Goal: Transaction & Acquisition: Purchase product/service

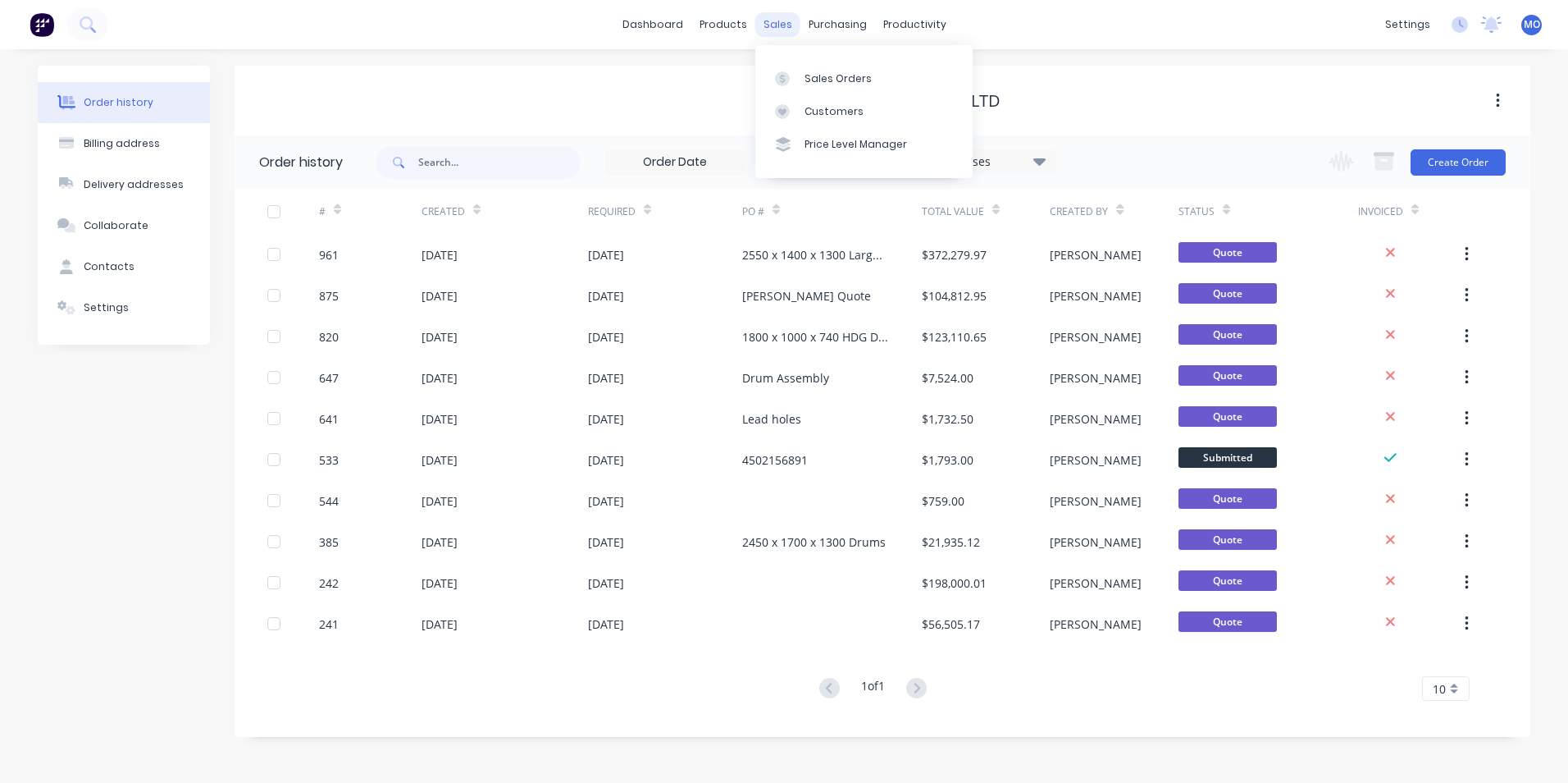
click at [762, 8] on div "dashboard products sales purchasing productivity dashboard products Product Cat…" at bounding box center [784, 24] width 1568 height 50
click at [774, 18] on div "sales" at bounding box center [778, 24] width 45 height 24
click at [812, 86] on div "Sales Orders" at bounding box center [838, 79] width 67 height 15
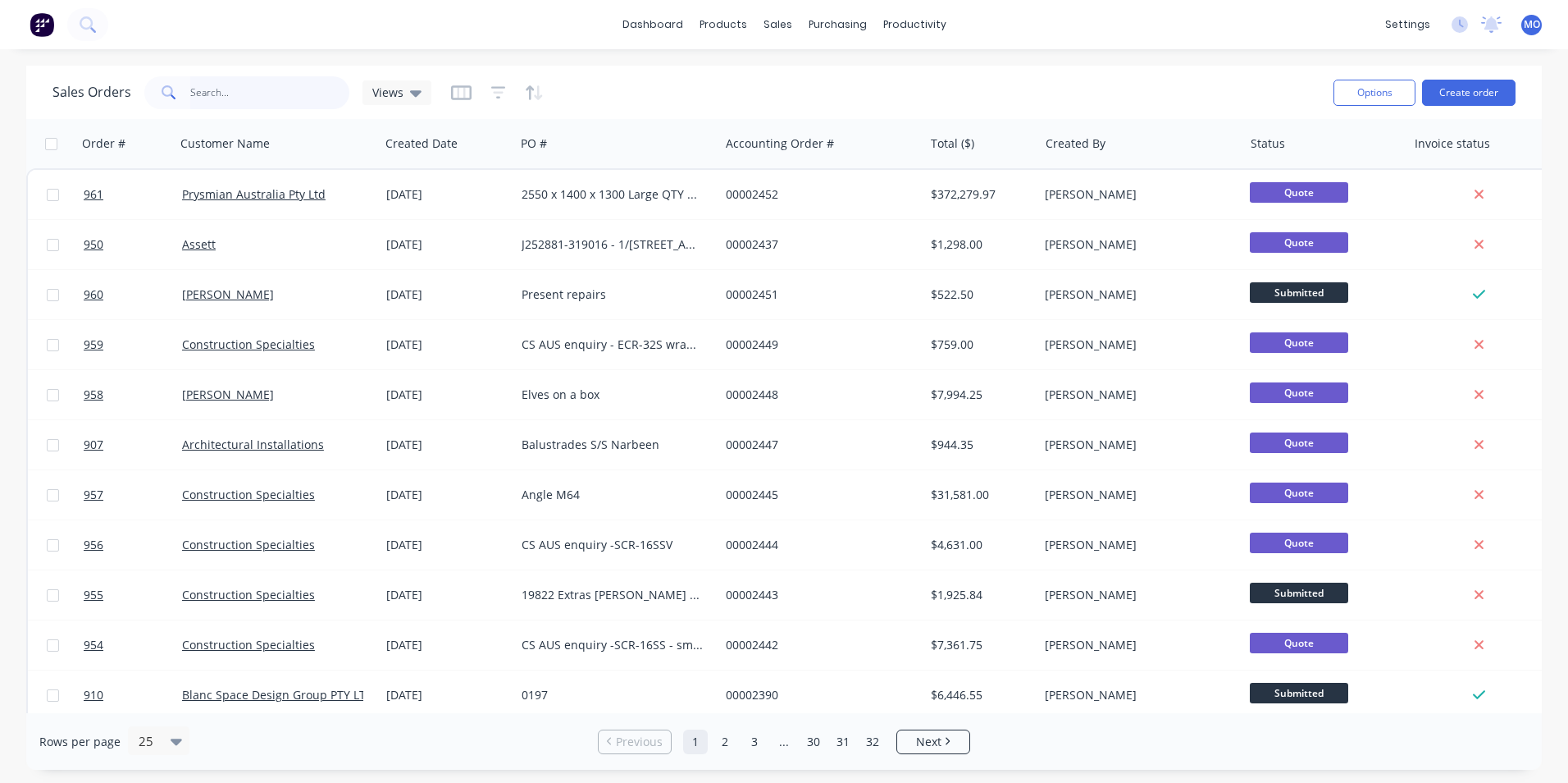
click at [238, 87] on input "text" at bounding box center [270, 92] width 160 height 33
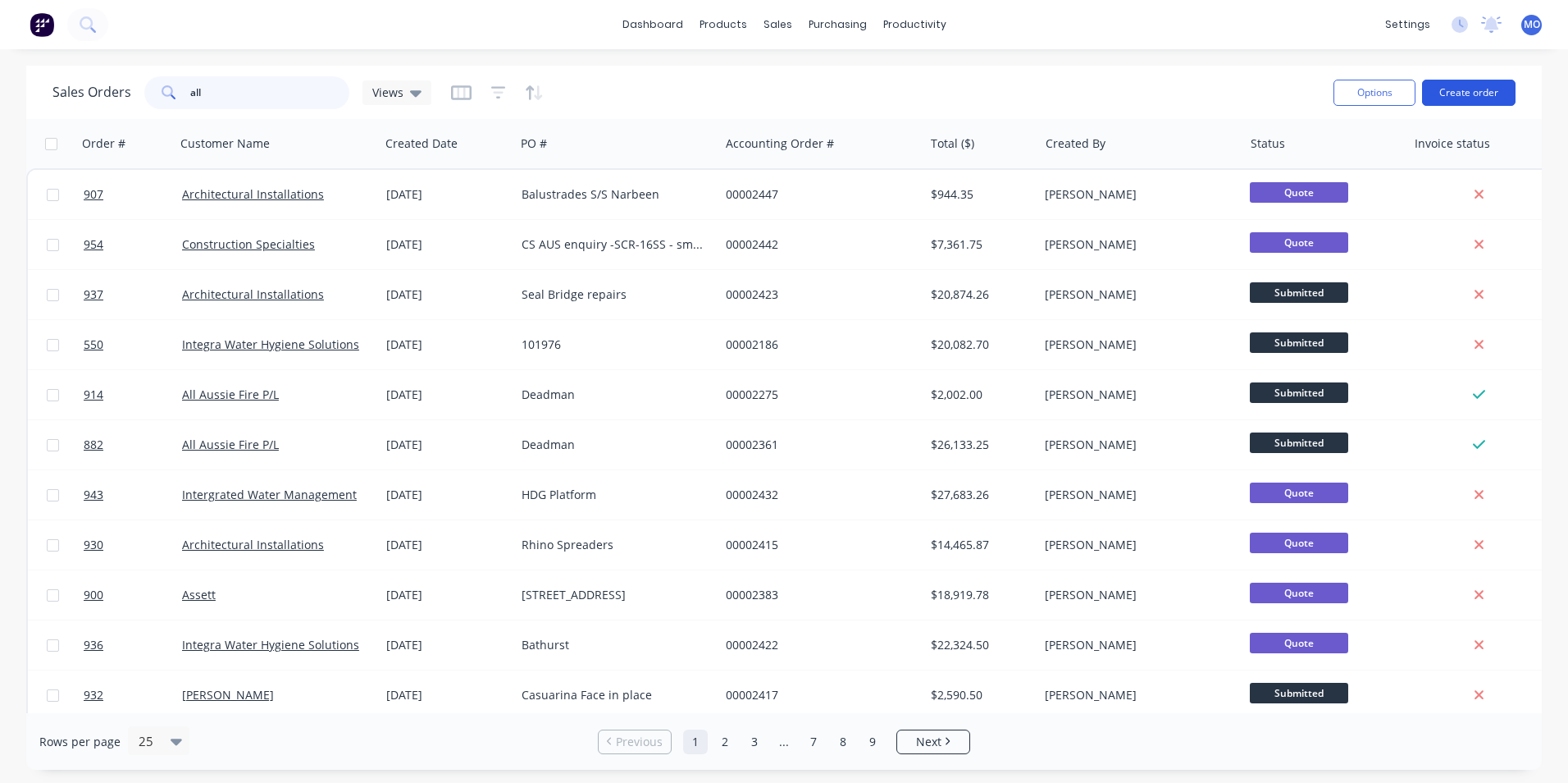
type input "all"
click at [1456, 85] on button "Create order" at bounding box center [1468, 92] width 93 height 26
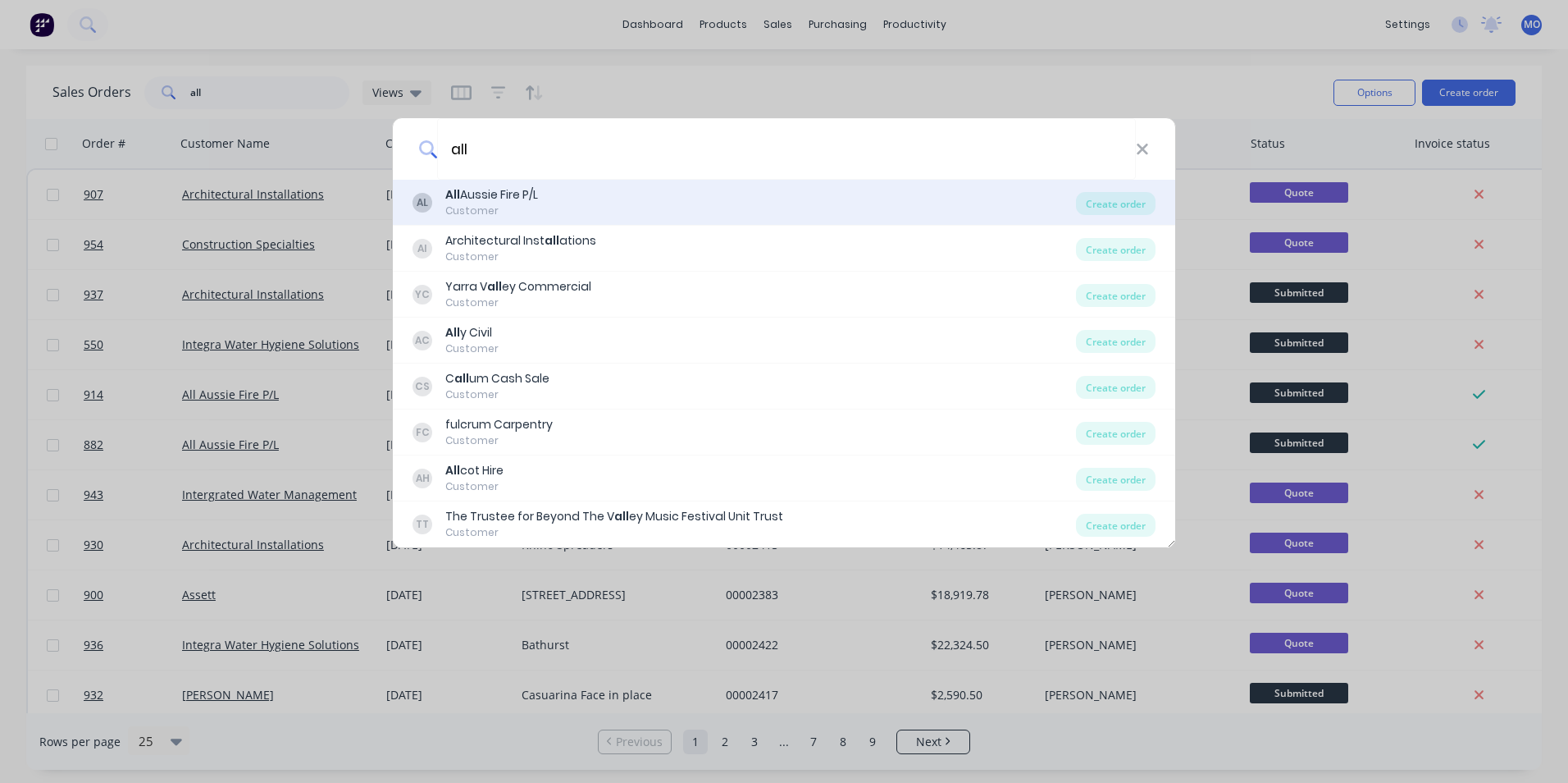
type input "all"
click at [512, 182] on div "AL All Aussie Fire P/L Customer Create order" at bounding box center [784, 202] width 783 height 46
click at [1103, 199] on div "Create order" at bounding box center [1116, 203] width 80 height 23
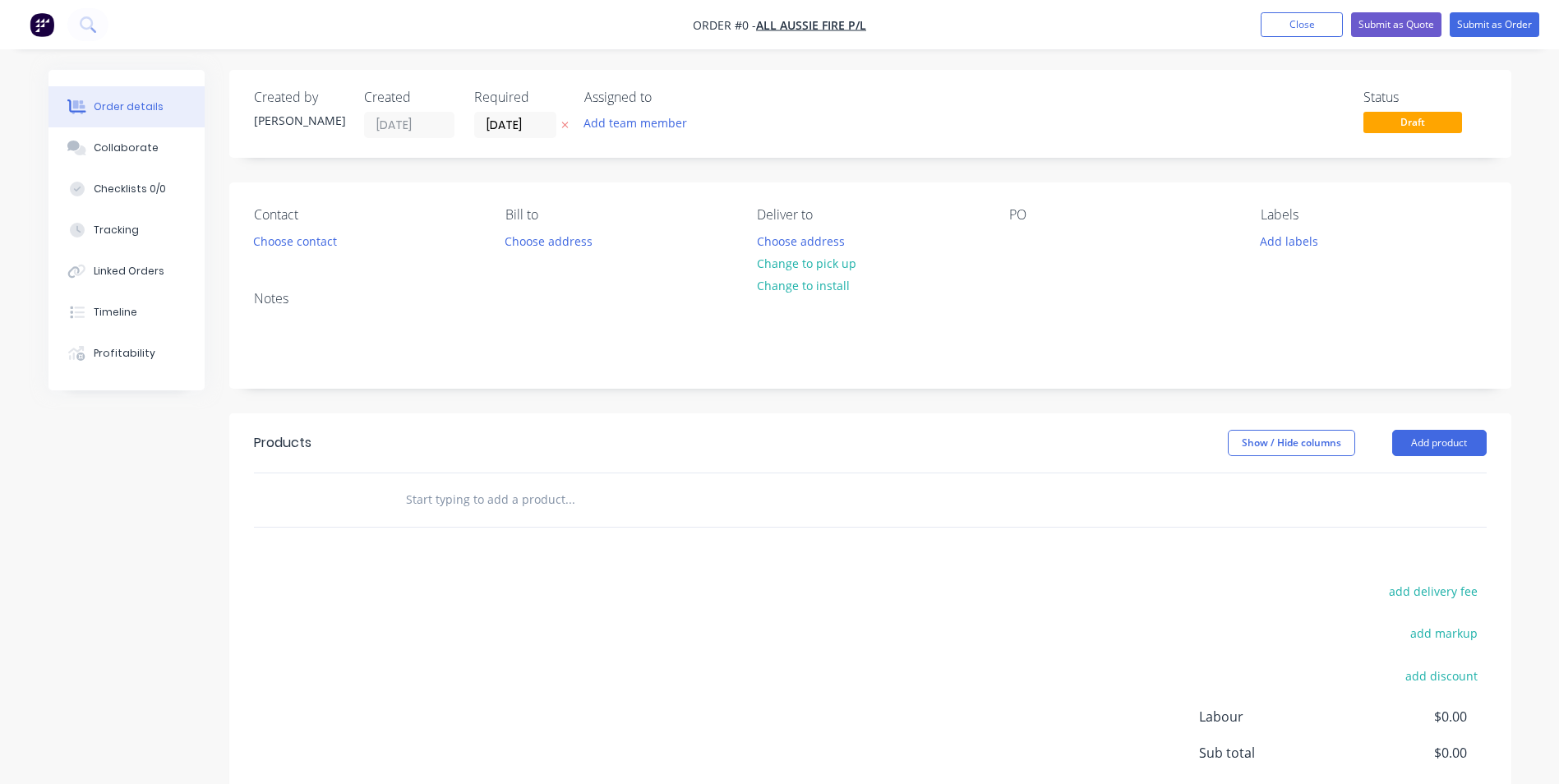
click at [298, 253] on div "Contact Choose contact [PERSON_NAME] to Choose address Deliver to Choose addres…" at bounding box center [870, 229] width 1282 height 95
click at [277, 239] on button "Choose contact" at bounding box center [294, 240] width 101 height 22
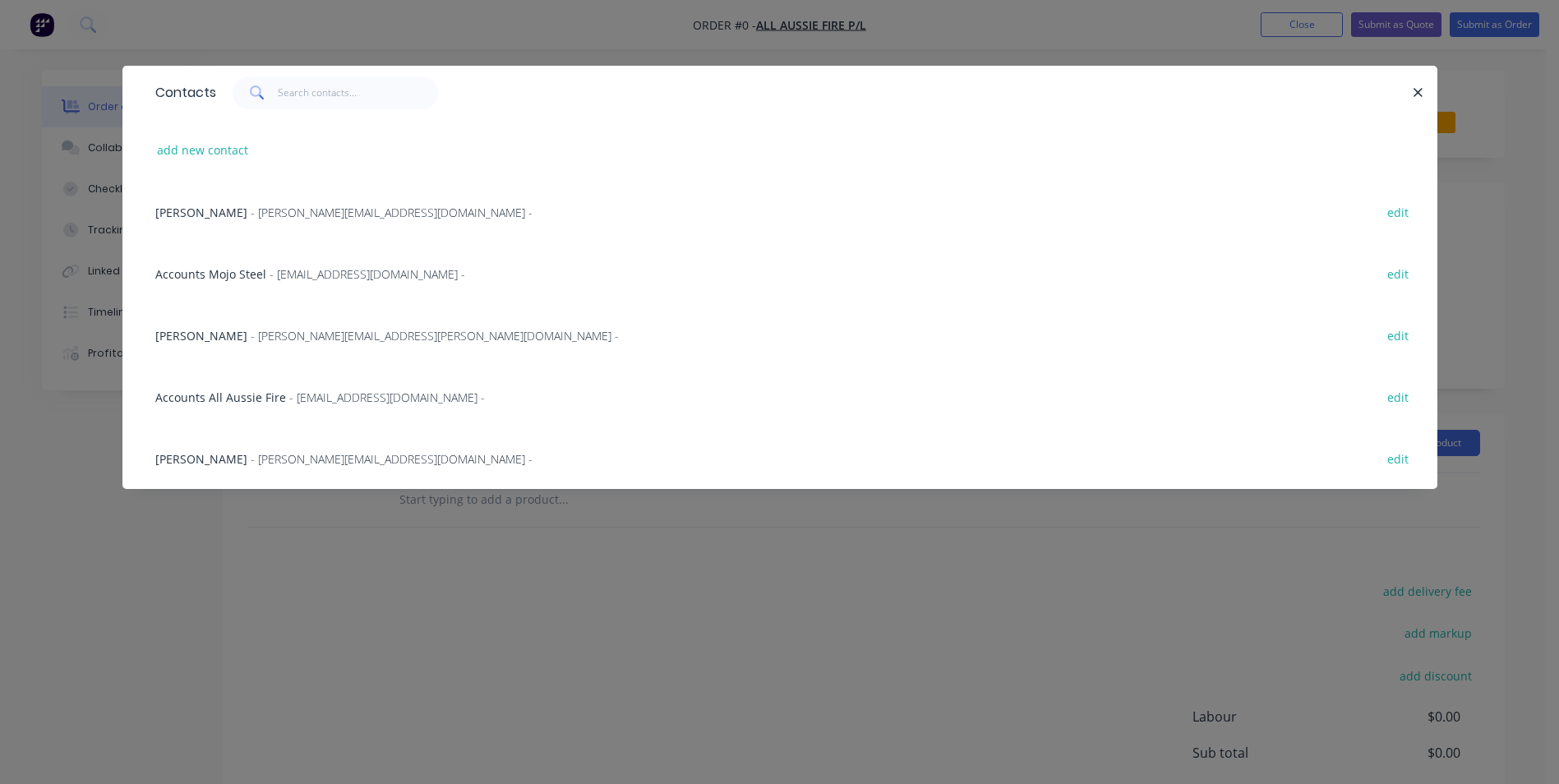
click at [261, 335] on span "- [PERSON_NAME][EMAIL_ADDRESS][PERSON_NAME][DOMAIN_NAME] -" at bounding box center [435, 335] width 368 height 16
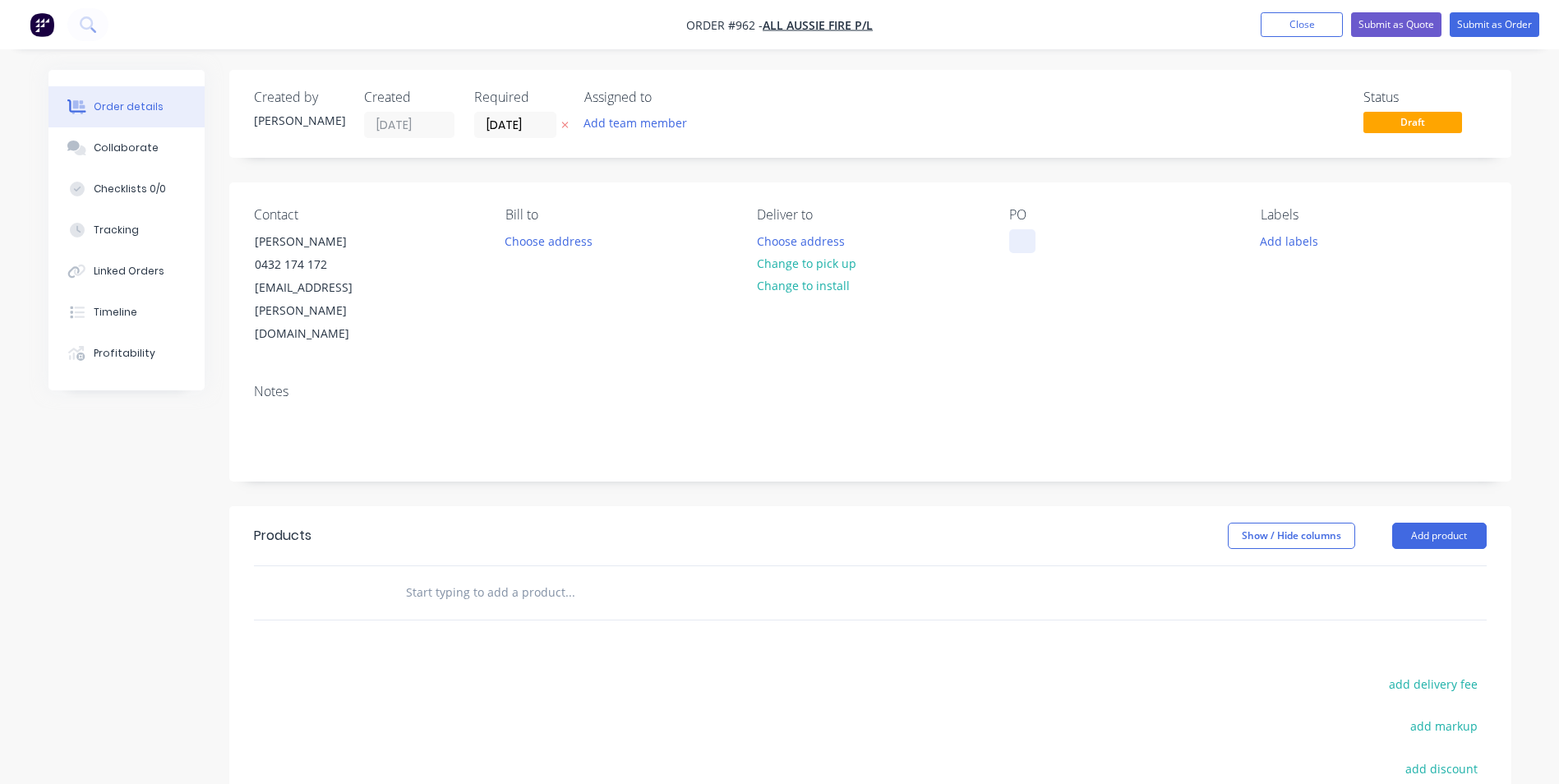
click at [1015, 245] on div at bounding box center [1022, 241] width 26 height 24
click at [1411, 523] on button "Add product" at bounding box center [1439, 535] width 94 height 26
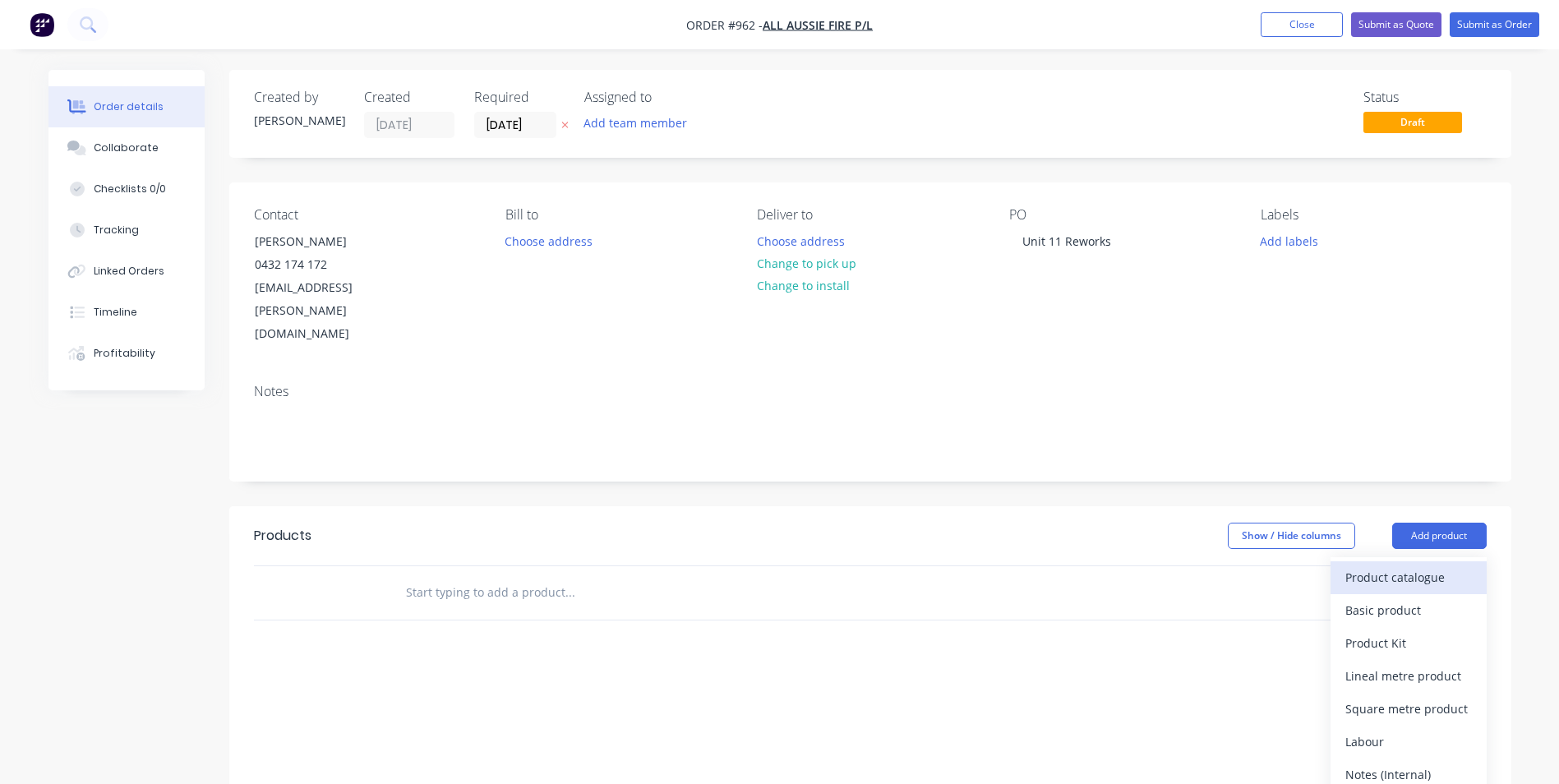
click at [1376, 566] on div "Product catalogue" at bounding box center [1408, 577] width 127 height 24
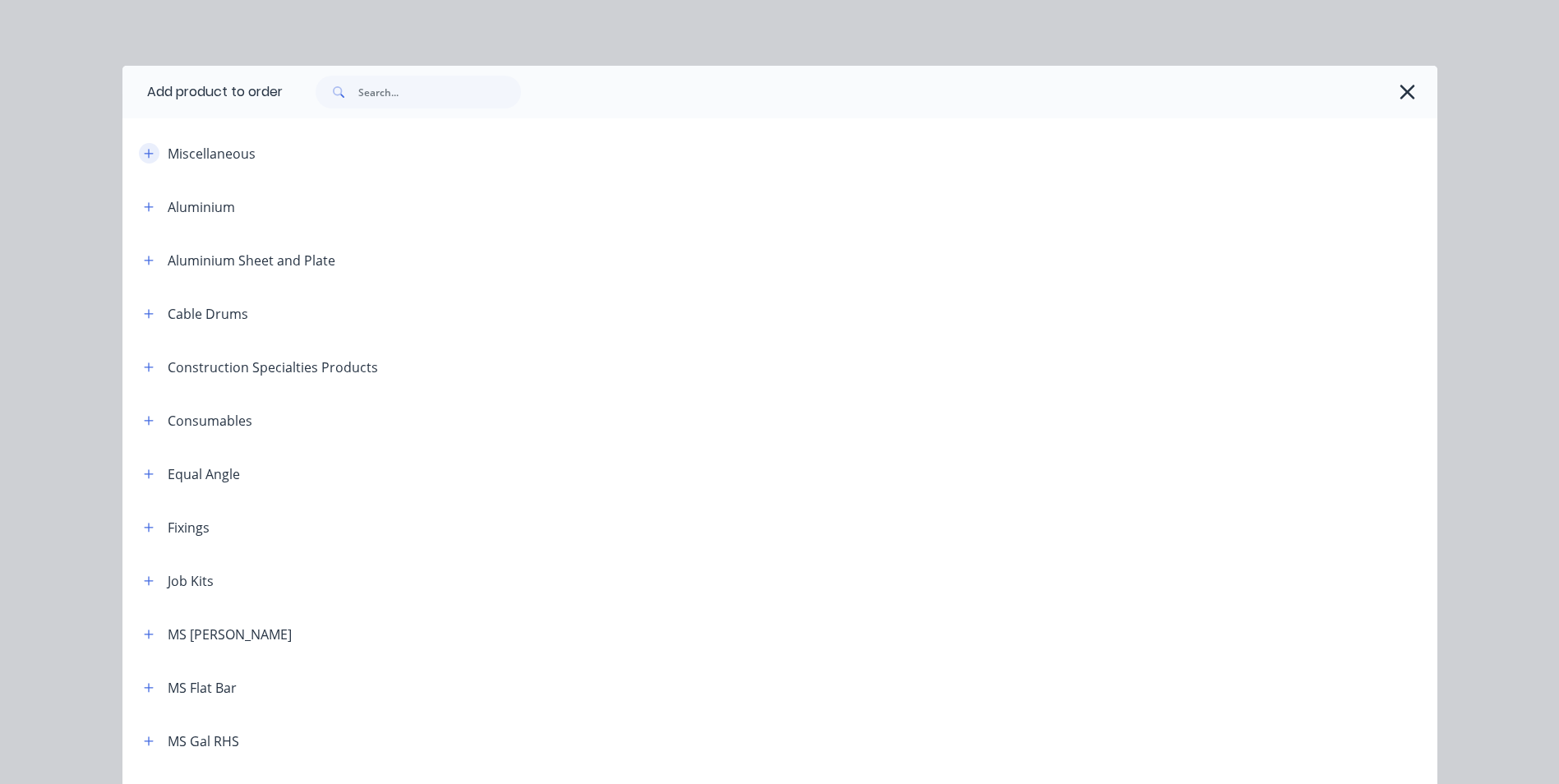
click at [150, 153] on button "button" at bounding box center [149, 153] width 20 height 20
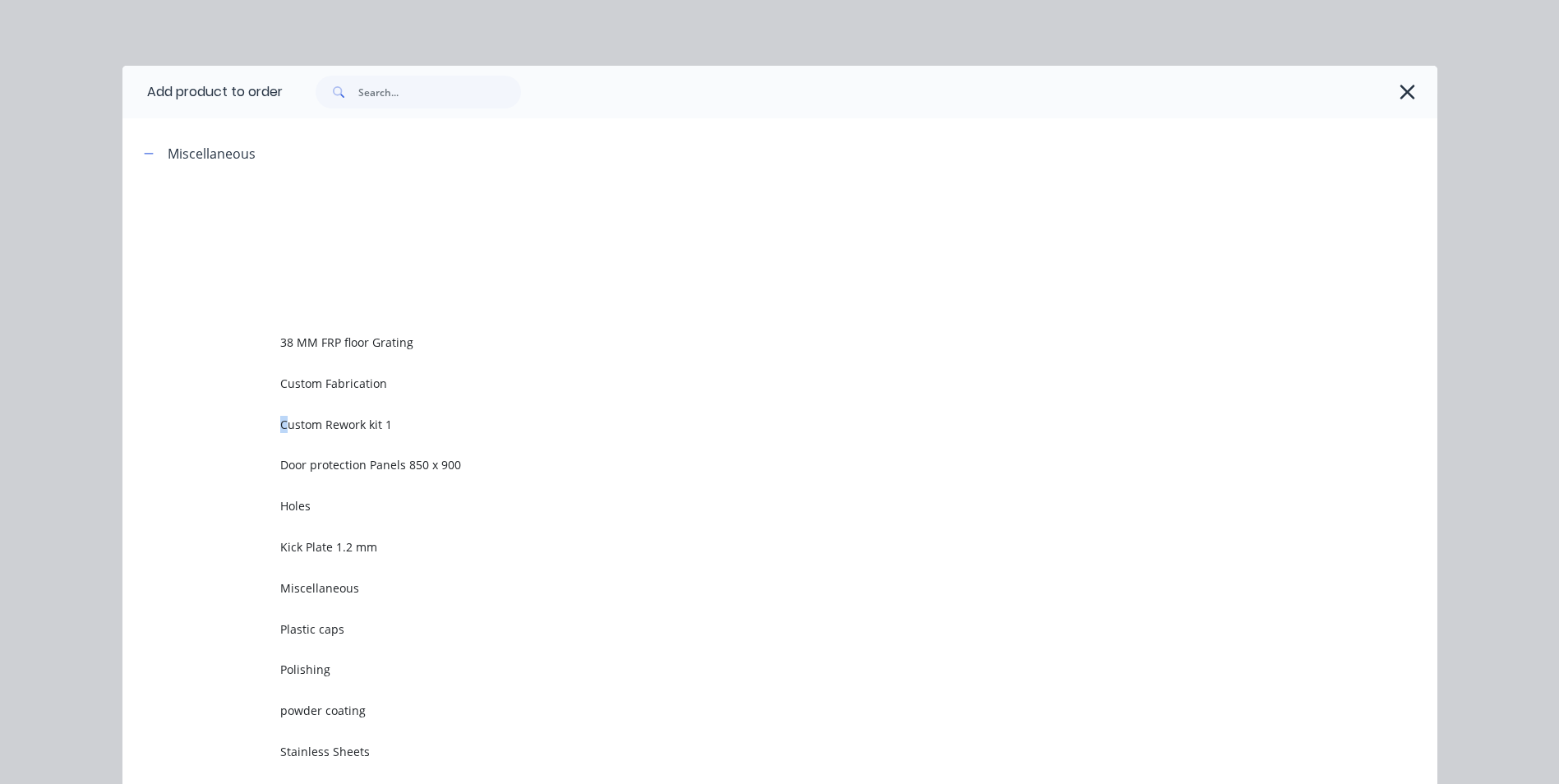
click at [280, 421] on span "Custom Rework kit 1" at bounding box center [742, 424] width 925 height 18
click at [277, 421] on div "Add product to order Miscellaneous 38 MM FRP floor Grating Custom Fabrication C…" at bounding box center [779, 392] width 1559 height 784
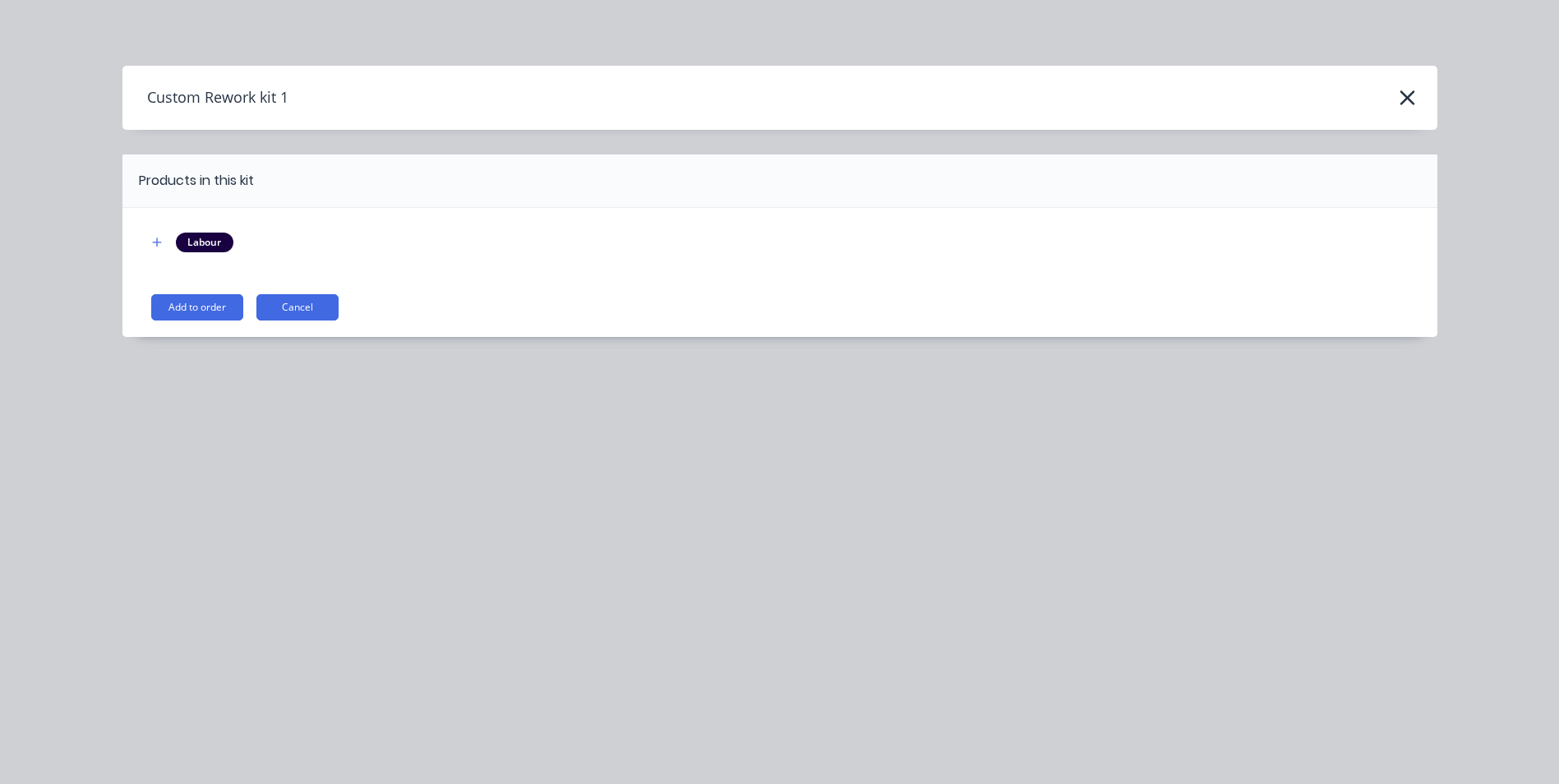
drag, startPoint x: 277, startPoint y: 421, endPoint x: 181, endPoint y: 303, distance: 152.1
click at [181, 303] on button "Add to order" at bounding box center [197, 307] width 92 height 26
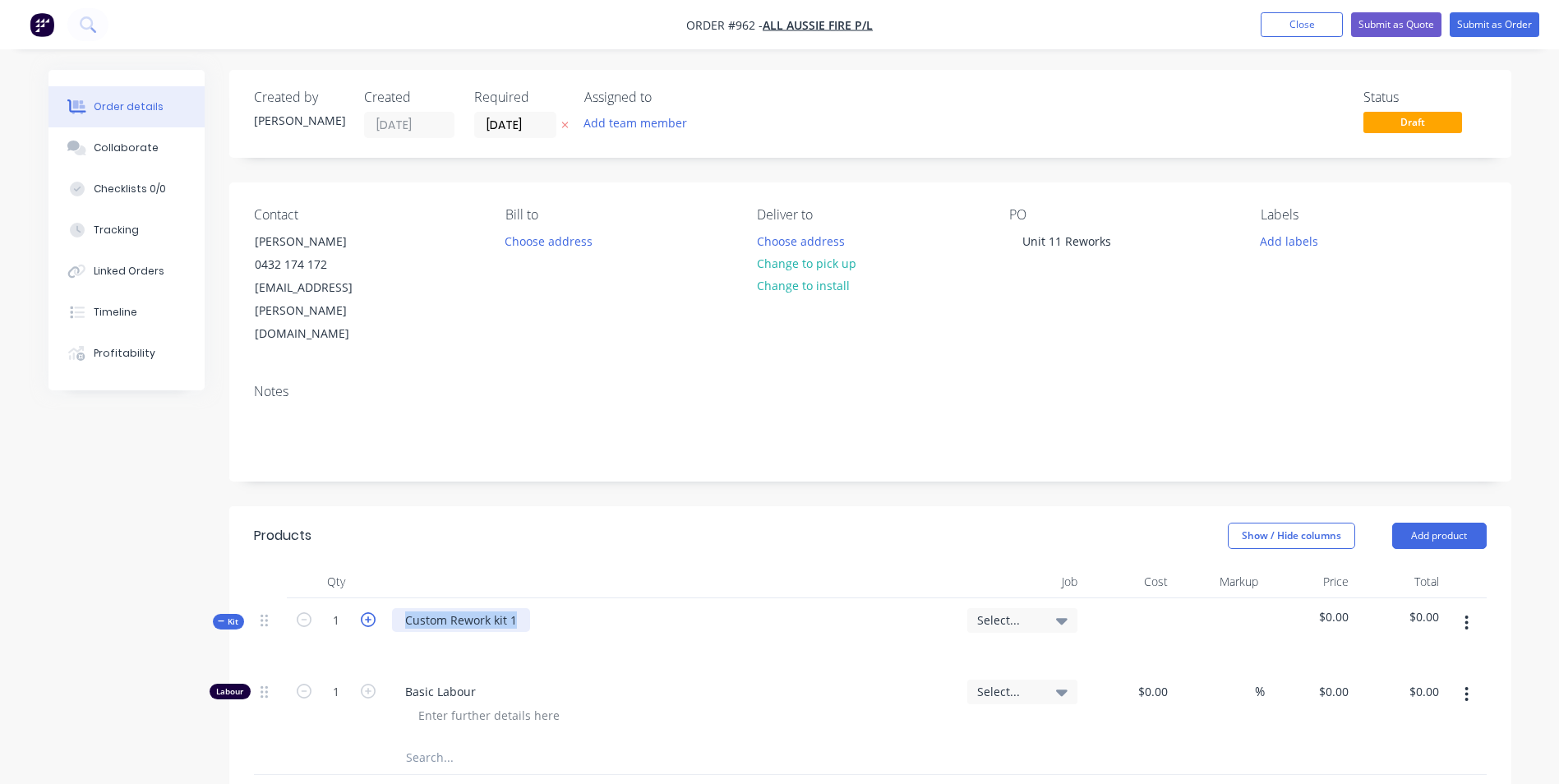
drag, startPoint x: 520, startPoint y: 576, endPoint x: 368, endPoint y: 579, distance: 152.0
click at [368, 598] on div "Kit 1 Custom Rework kit 1 Select... $0.00 $0.00" at bounding box center [870, 634] width 1232 height 71
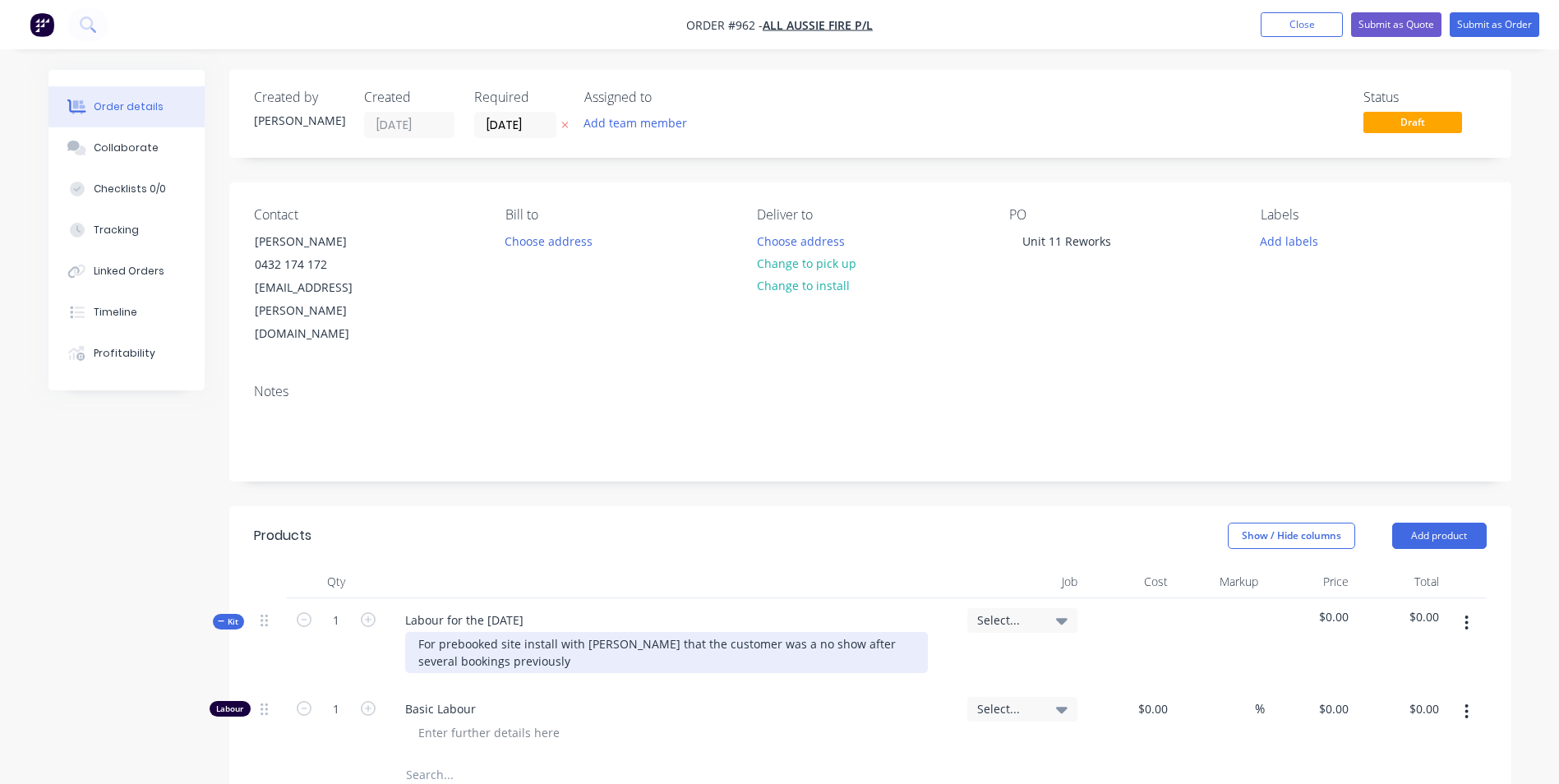
click at [552, 632] on div "For prebooked site install with [PERSON_NAME] that the customer was a no show a…" at bounding box center [666, 652] width 523 height 41
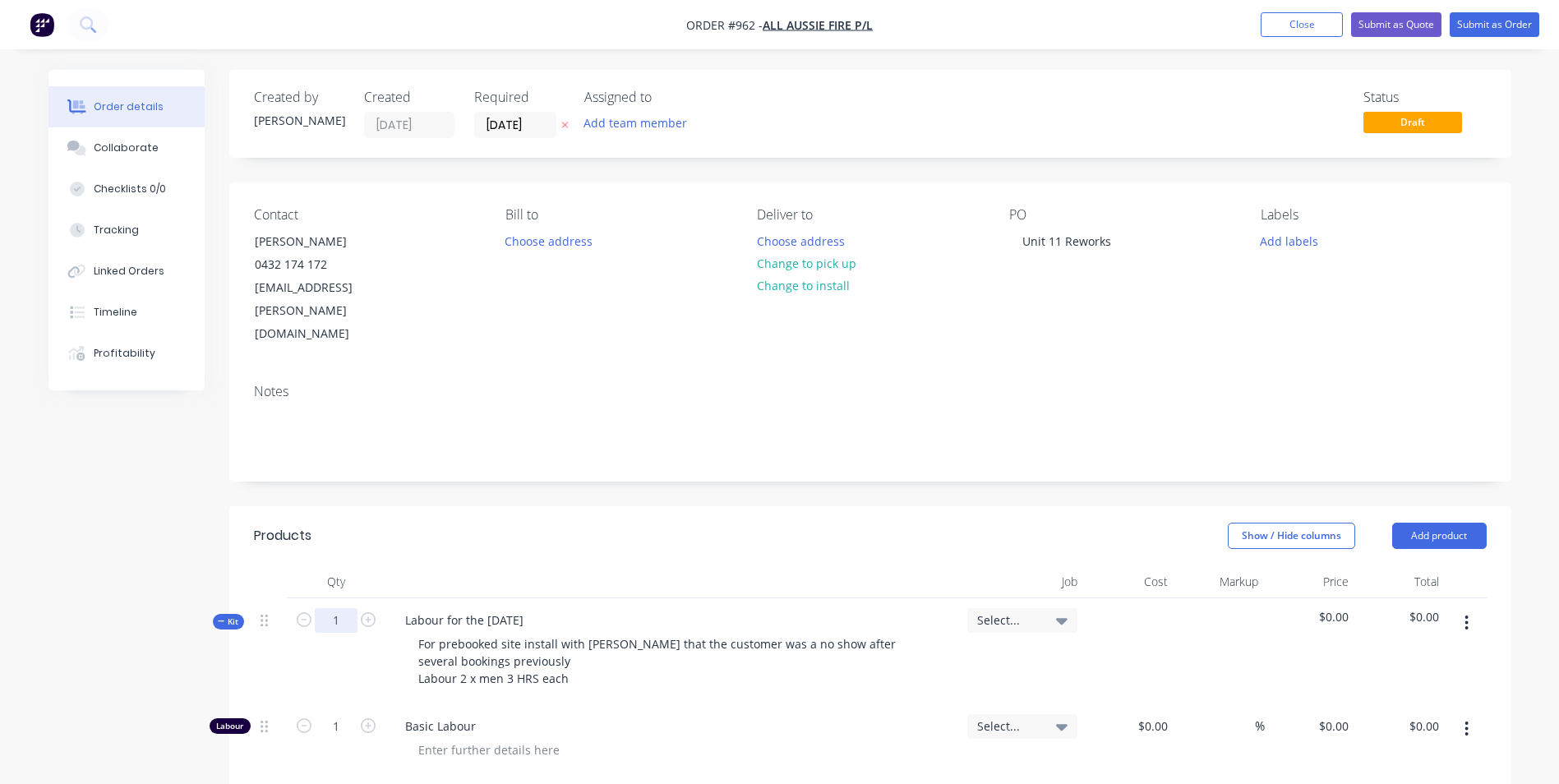
click at [335, 608] on input "1" at bounding box center [335, 619] width 43 height 24
type input "6"
click at [1157, 714] on input at bounding box center [1155, 726] width 38 height 24
type input "$50.00"
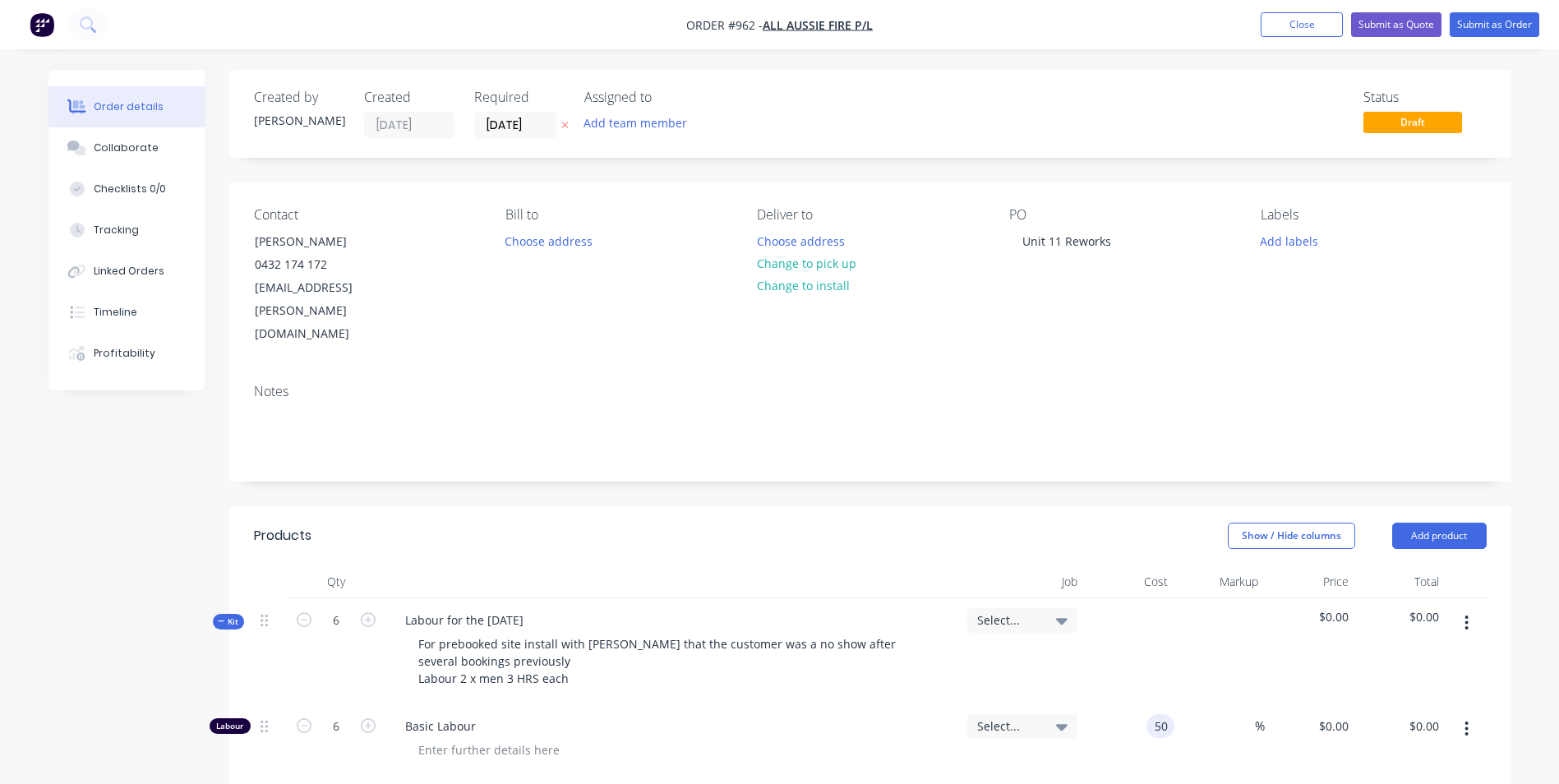
type input "$50.00"
type input "$300.00"
type input "130"
type input "160"
type input "$130.00"
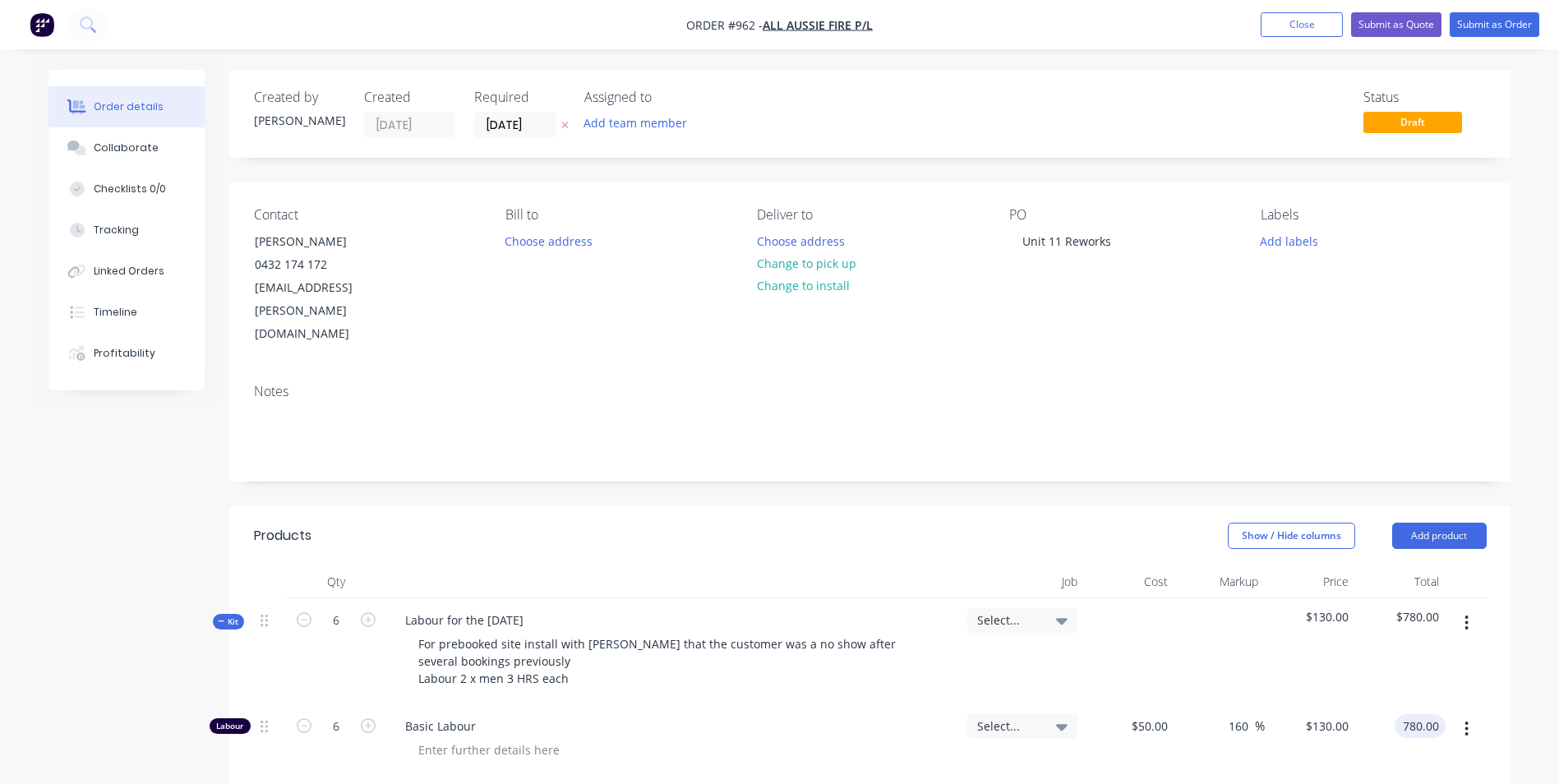
type input "$780.00"
click at [1471, 608] on button "button" at bounding box center [1467, 622] width 39 height 29
click at [1383, 719] on div "Duplicate" at bounding box center [1408, 731] width 127 height 24
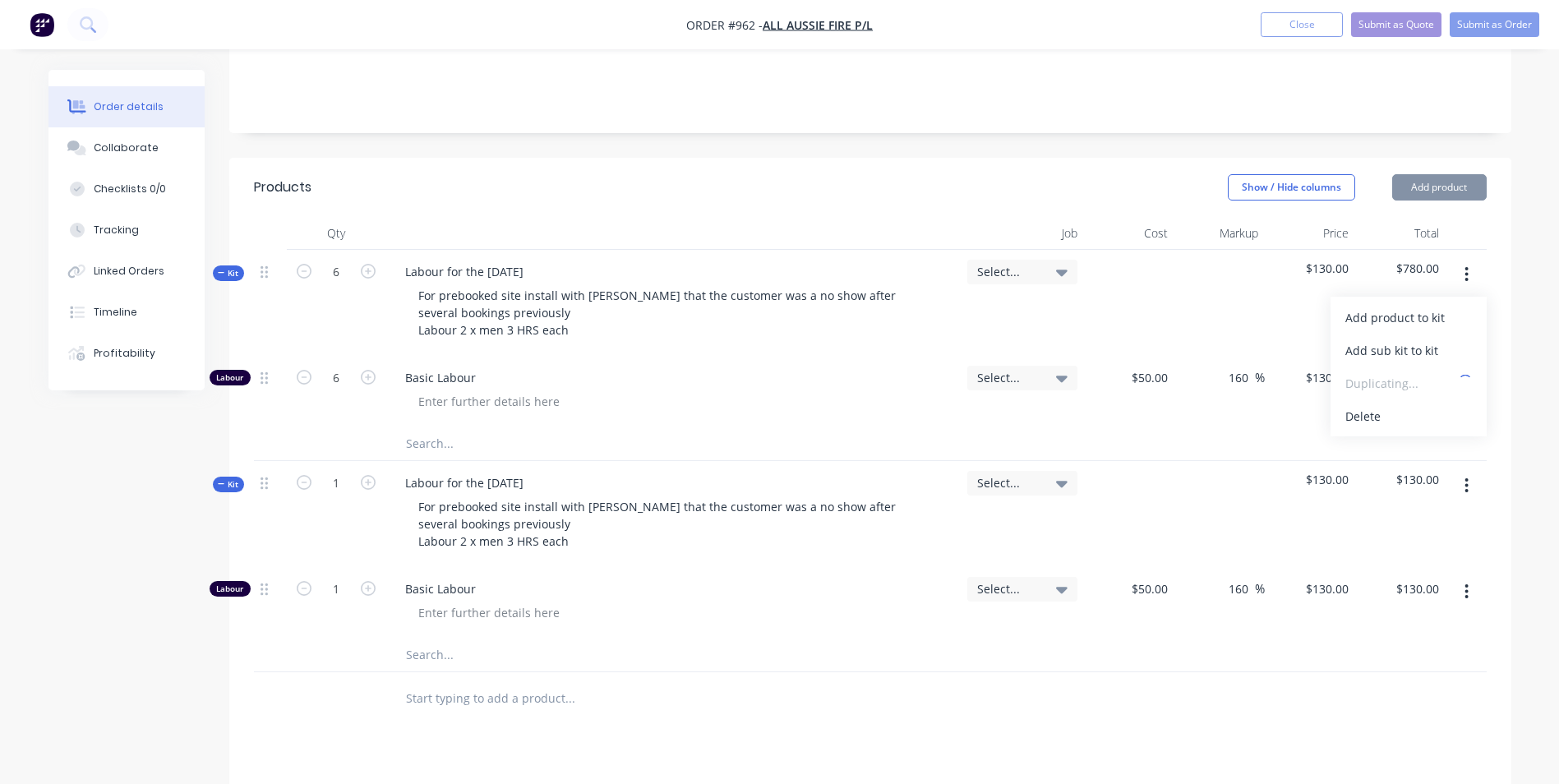
scroll to position [411, 0]
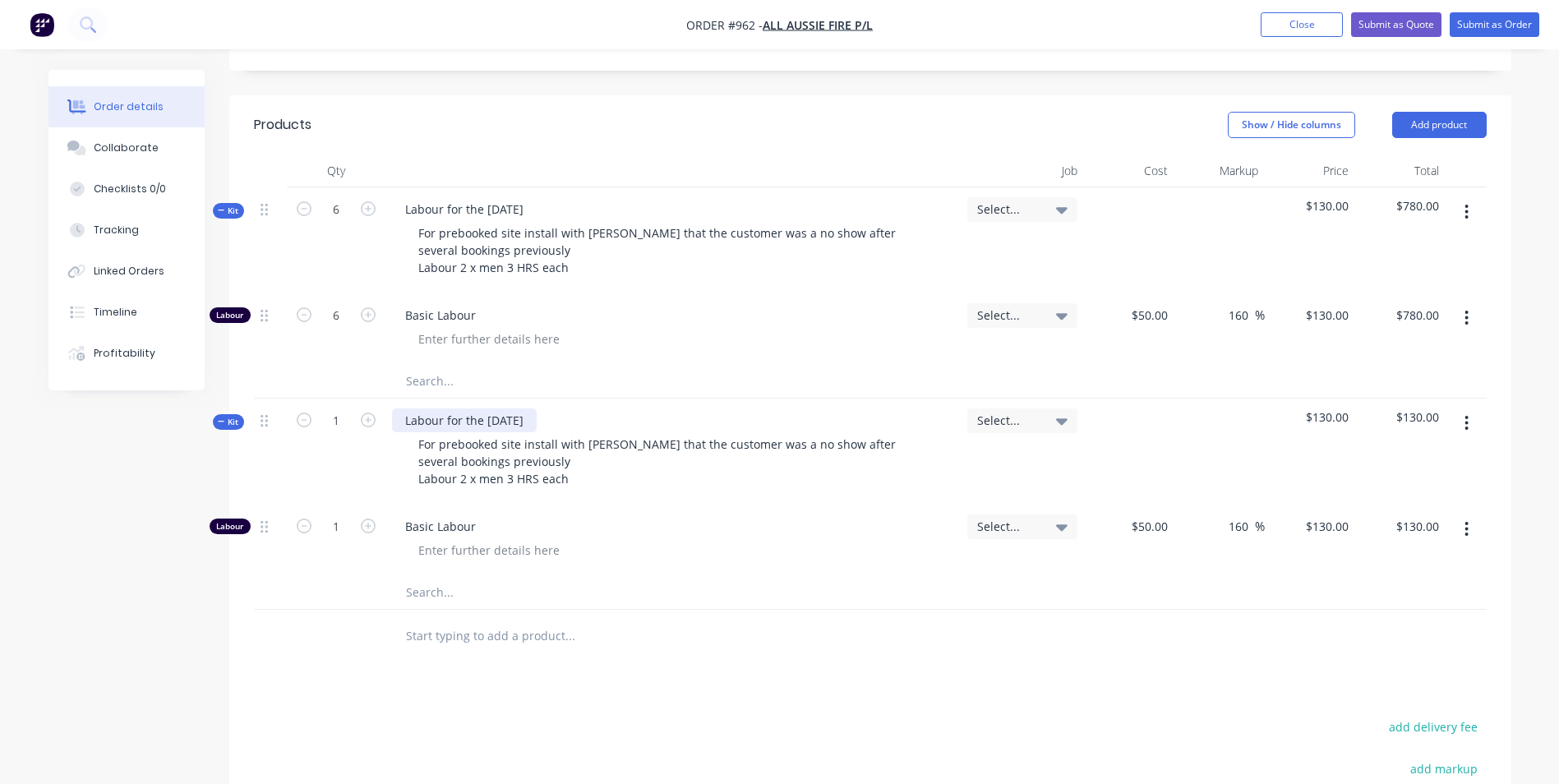
click at [490, 408] on div "Labour for the [DATE]" at bounding box center [464, 420] width 145 height 24
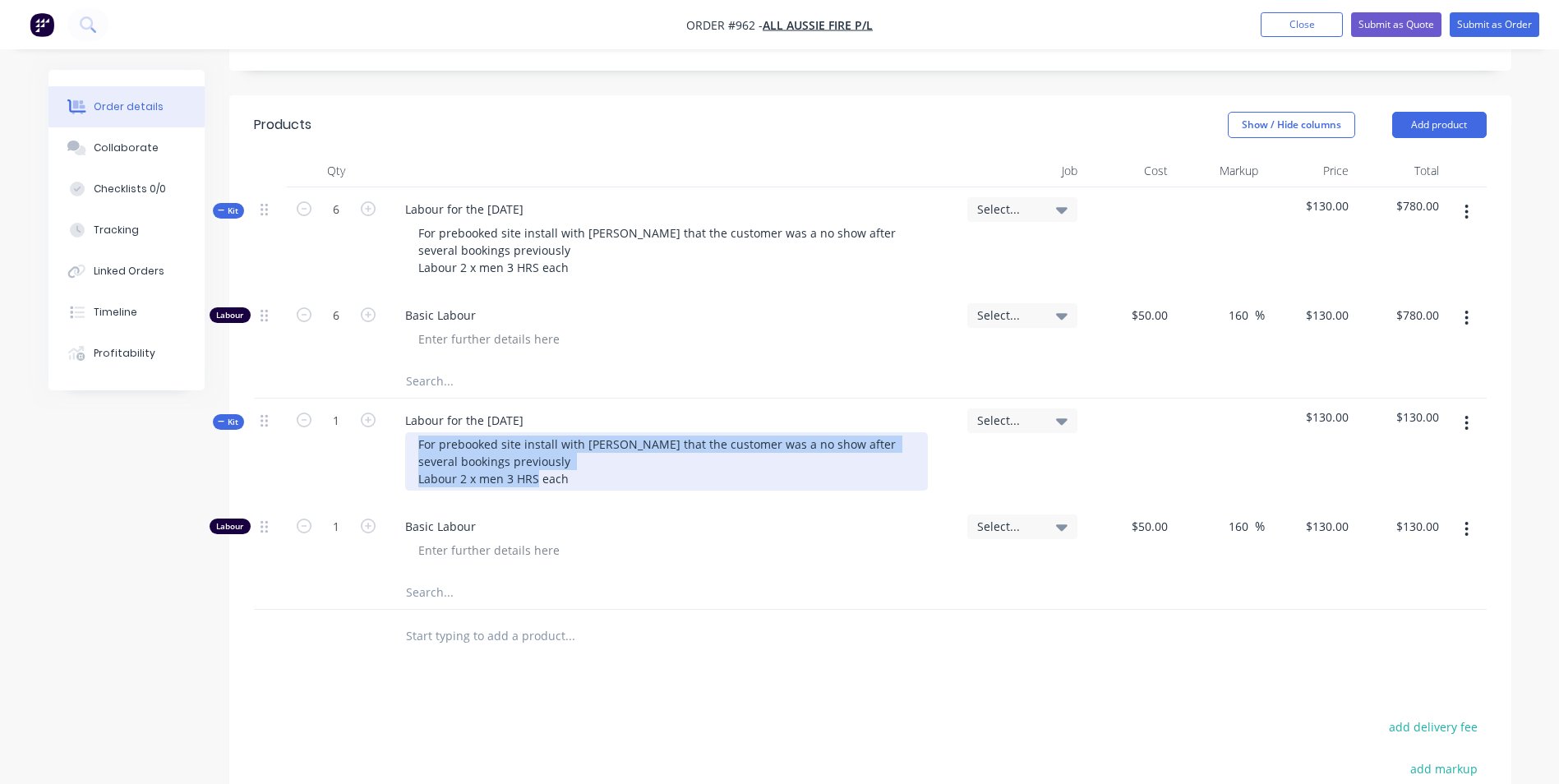
drag, startPoint x: 584, startPoint y: 438, endPoint x: 420, endPoint y: 402, distance: 167.9
click at [420, 432] on div "For prebooked site install with [PERSON_NAME] that the customer was a no show a…" at bounding box center [666, 460] width 523 height 58
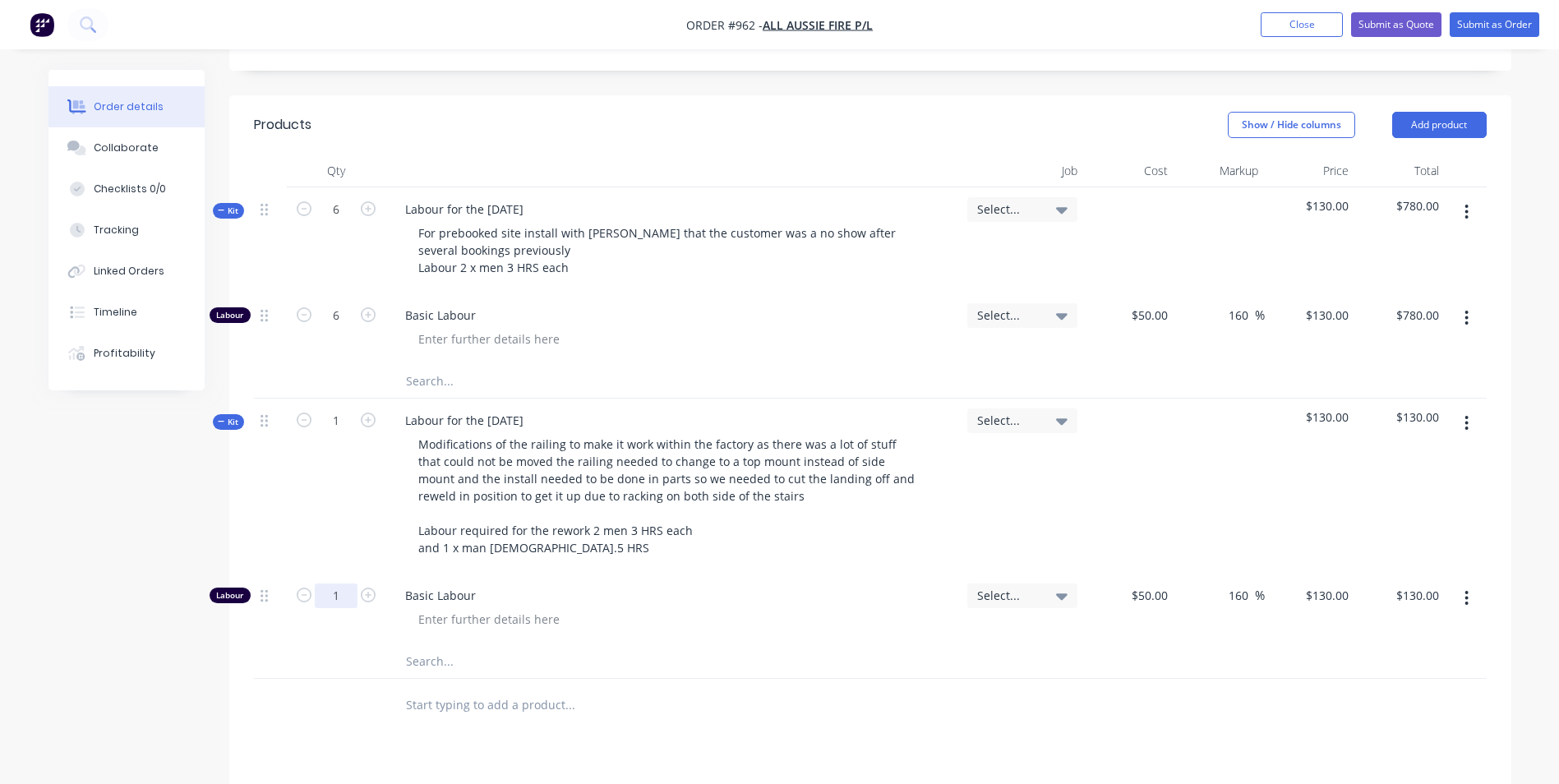
click at [347, 583] on input "1" at bounding box center [335, 595] width 43 height 24
type input "7.5"
type input "$975.00"
type input "$50.00"
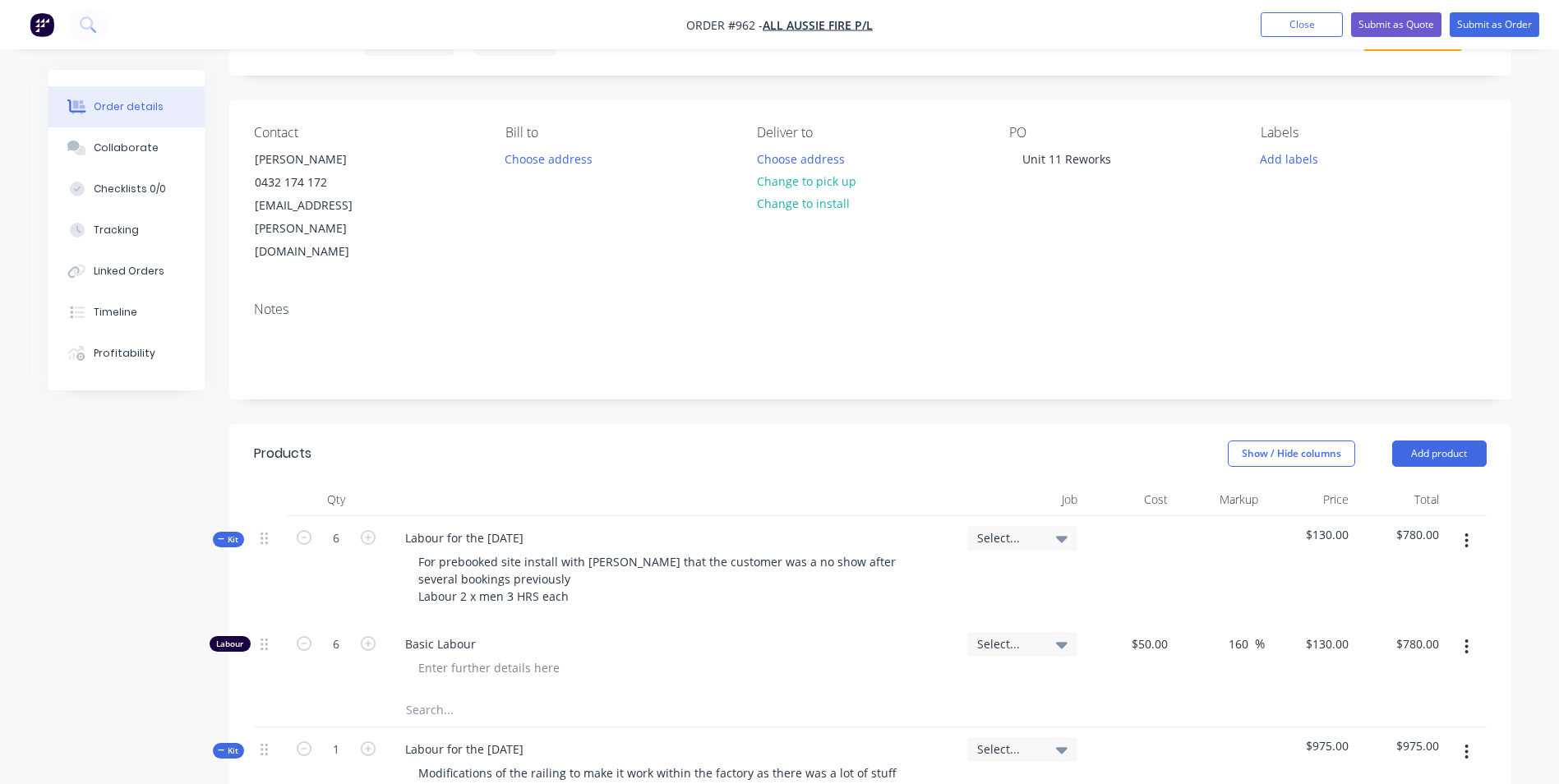
scroll to position [246, 0]
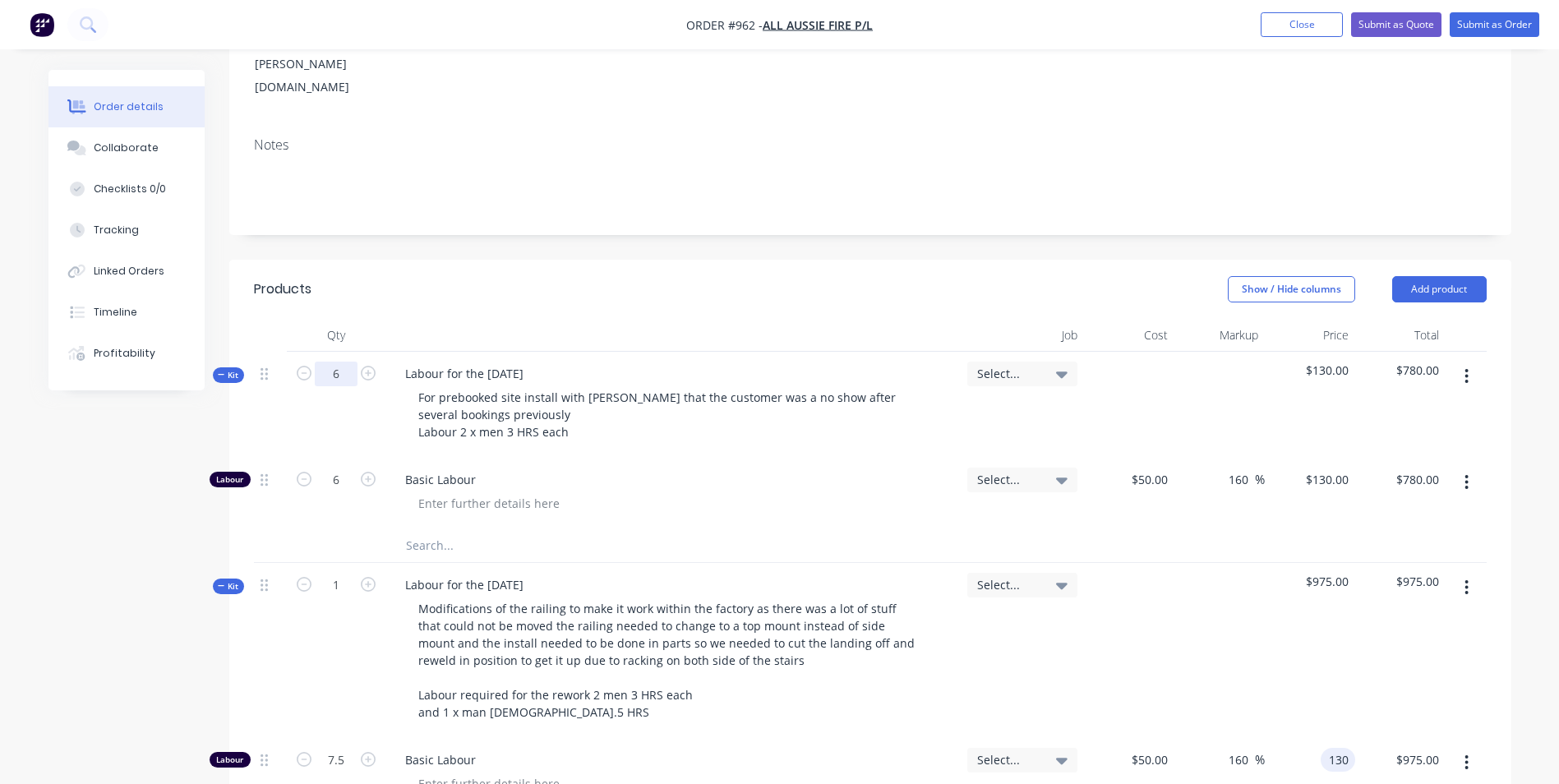
type input "$130.00"
click at [325, 361] on input "6" at bounding box center [335, 373] width 43 height 24
type input "4"
type input "$520.00"
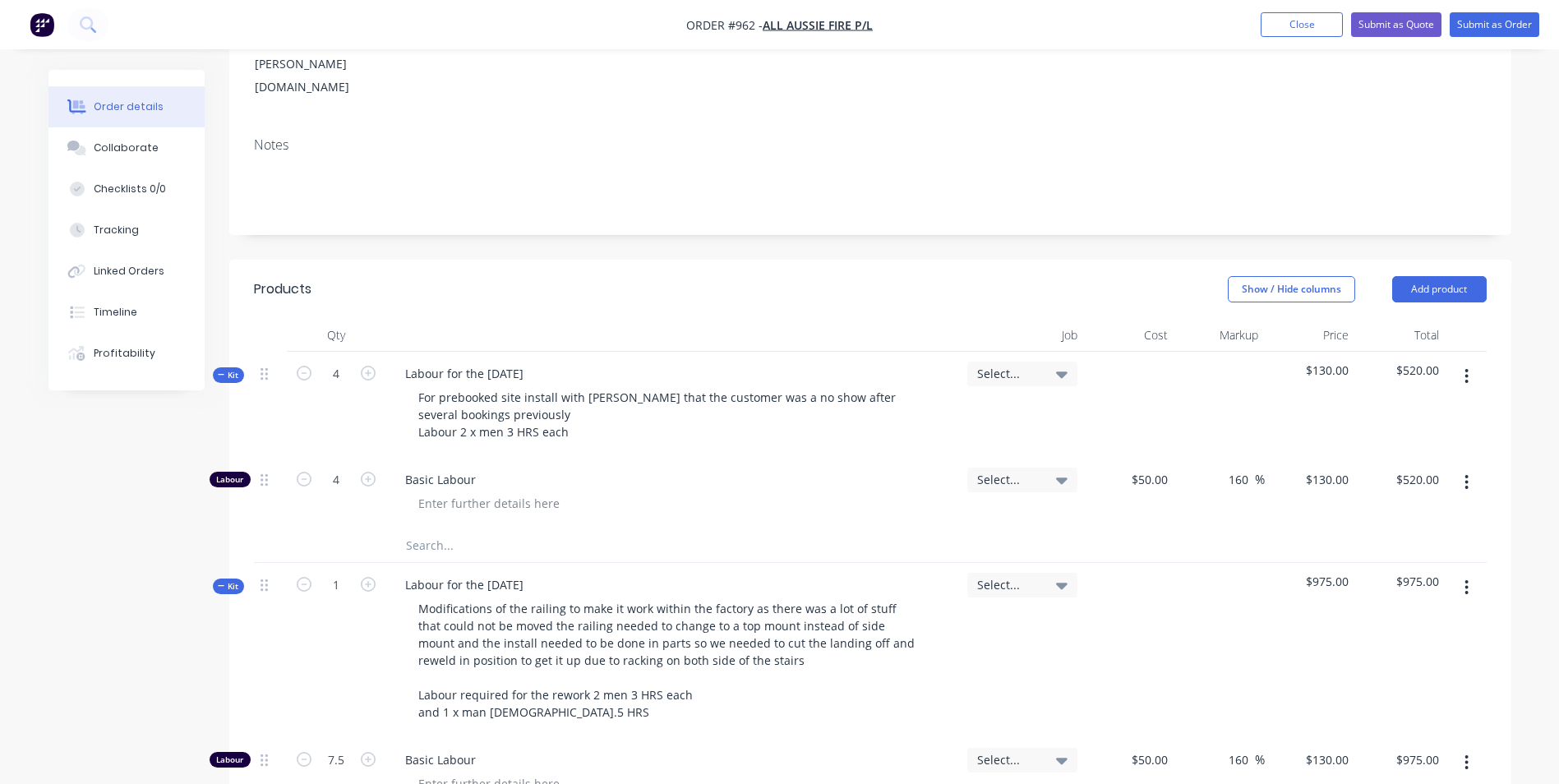
click at [673, 529] on input "text" at bounding box center [569, 545] width 329 height 33
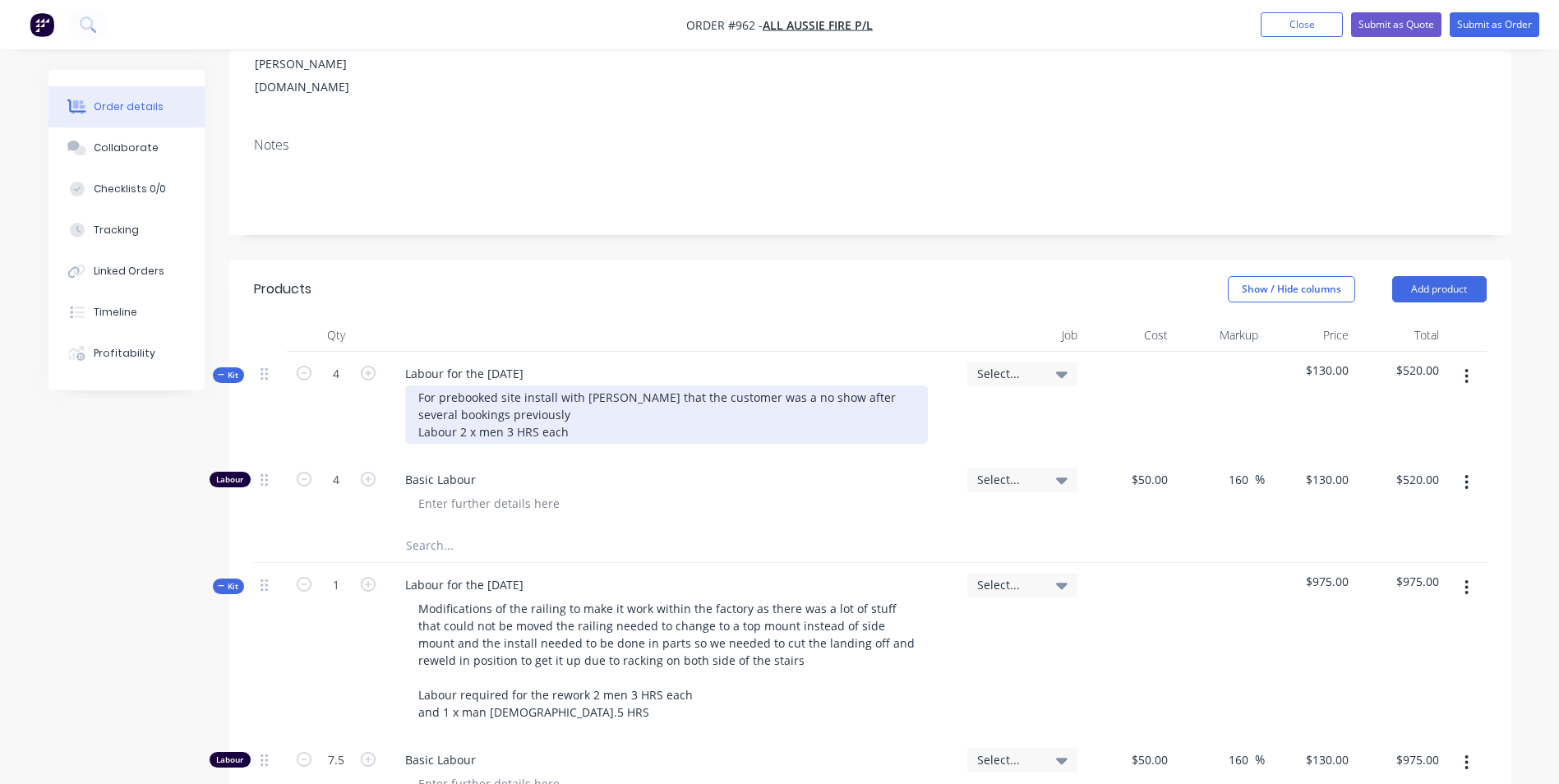
click at [509, 385] on div "For prebooked site install with [PERSON_NAME] that the customer was a no show a…" at bounding box center [666, 413] width 523 height 58
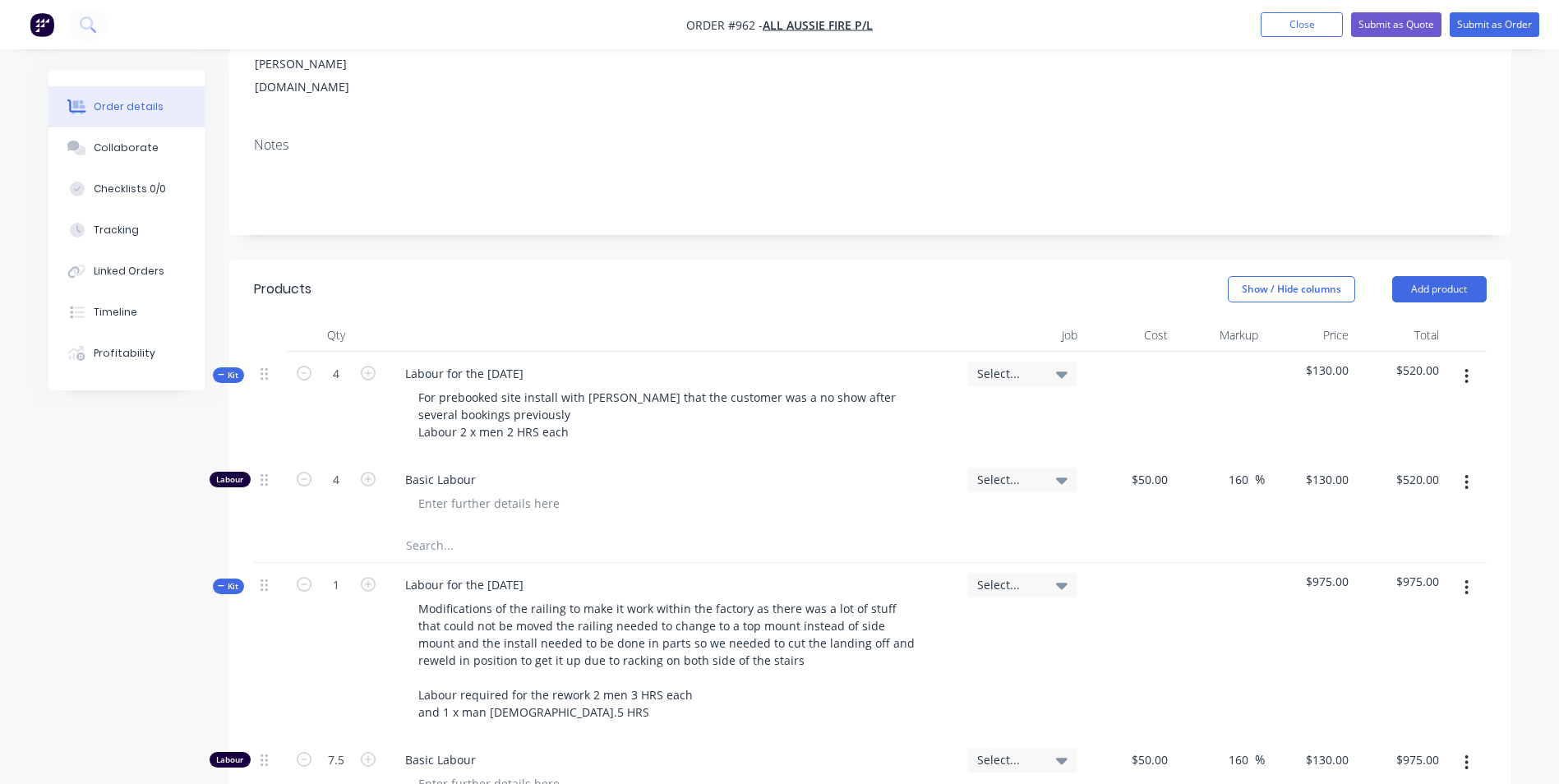
click at [578, 458] on div "Basic Labour" at bounding box center [672, 493] width 575 height 71
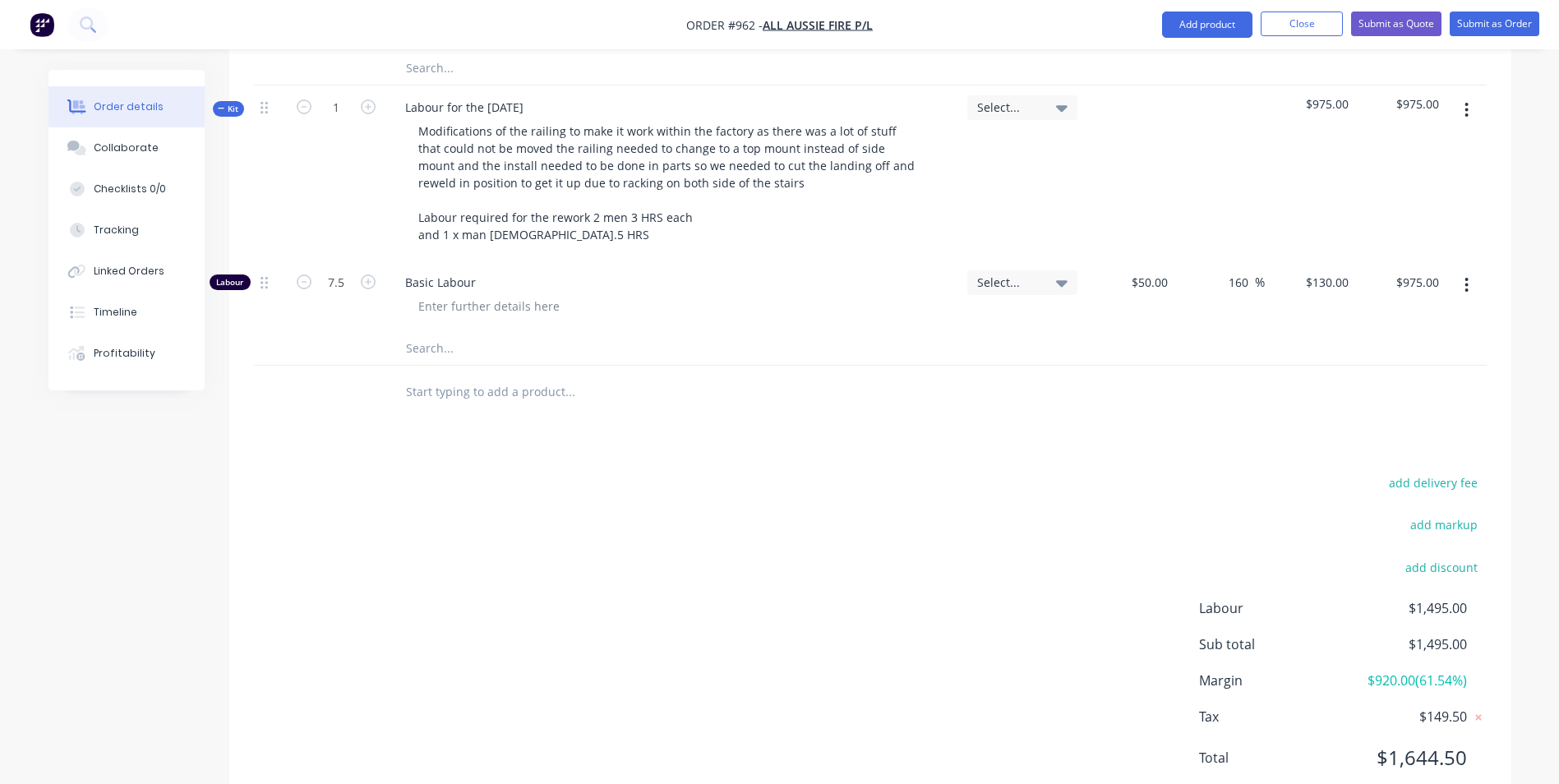
scroll to position [732, 0]
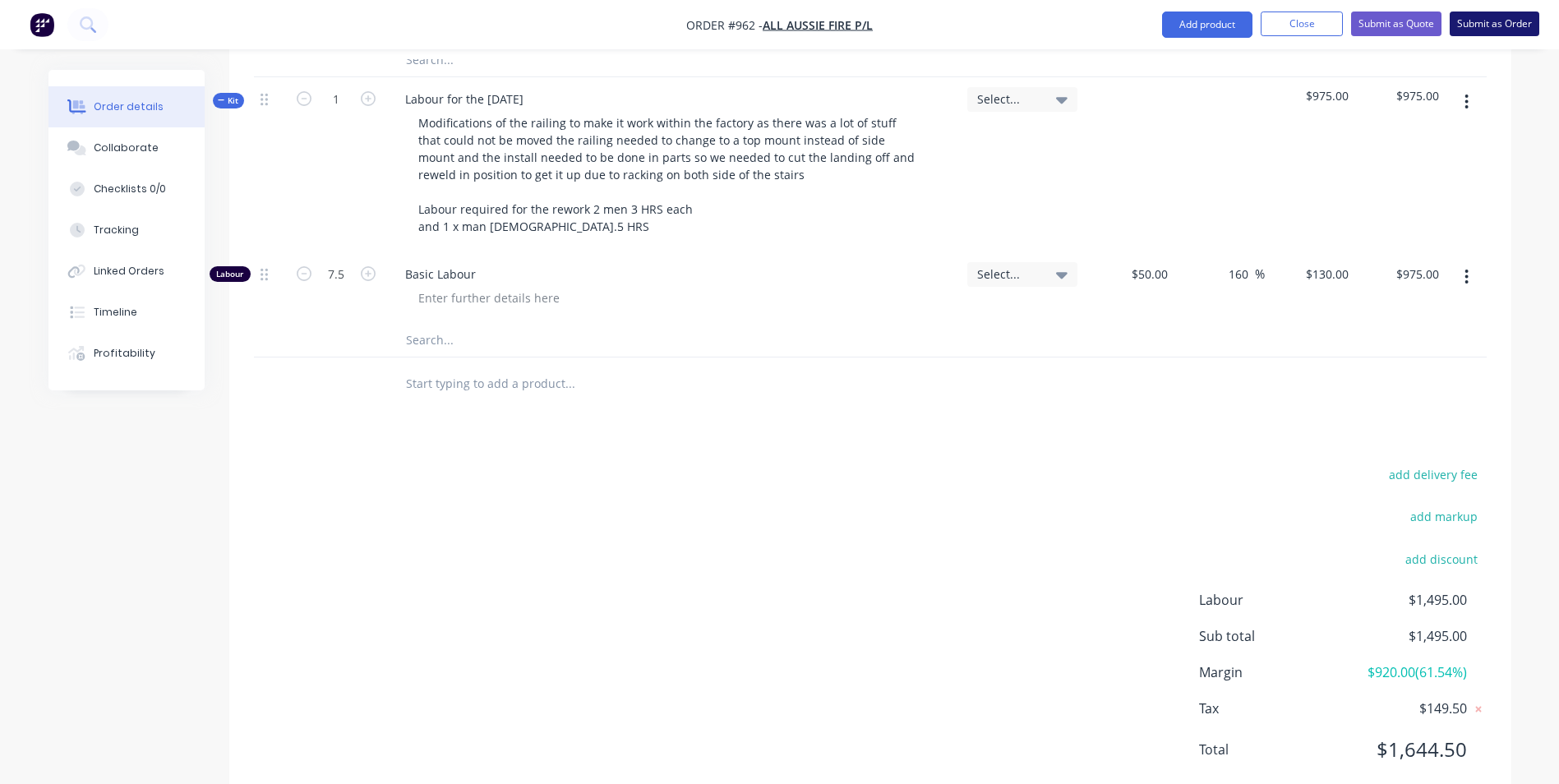
click at [1485, 34] on button "Submit as Order" at bounding box center [1494, 24] width 90 height 24
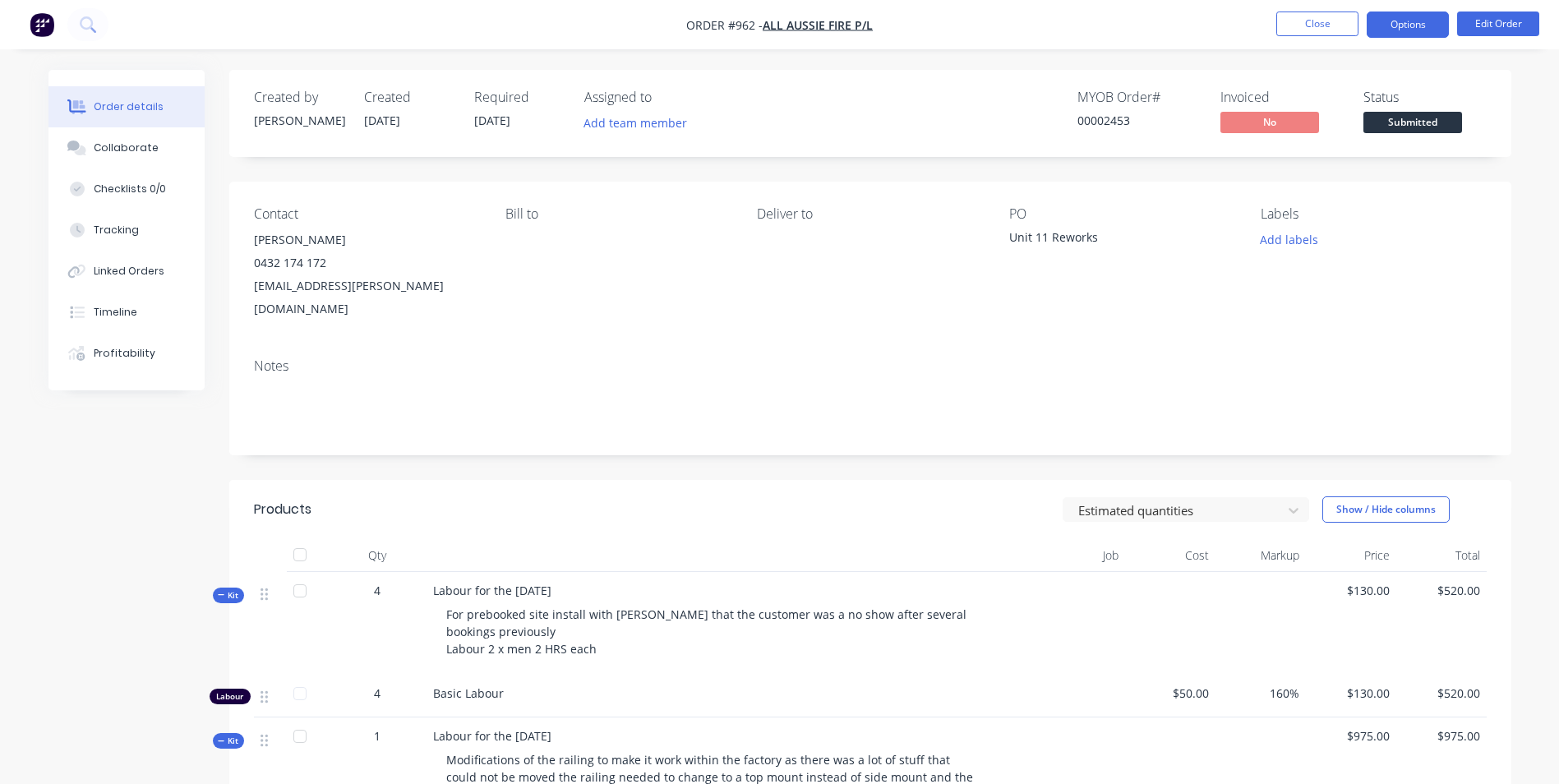
click at [1431, 21] on button "Options" at bounding box center [1408, 24] width 82 height 26
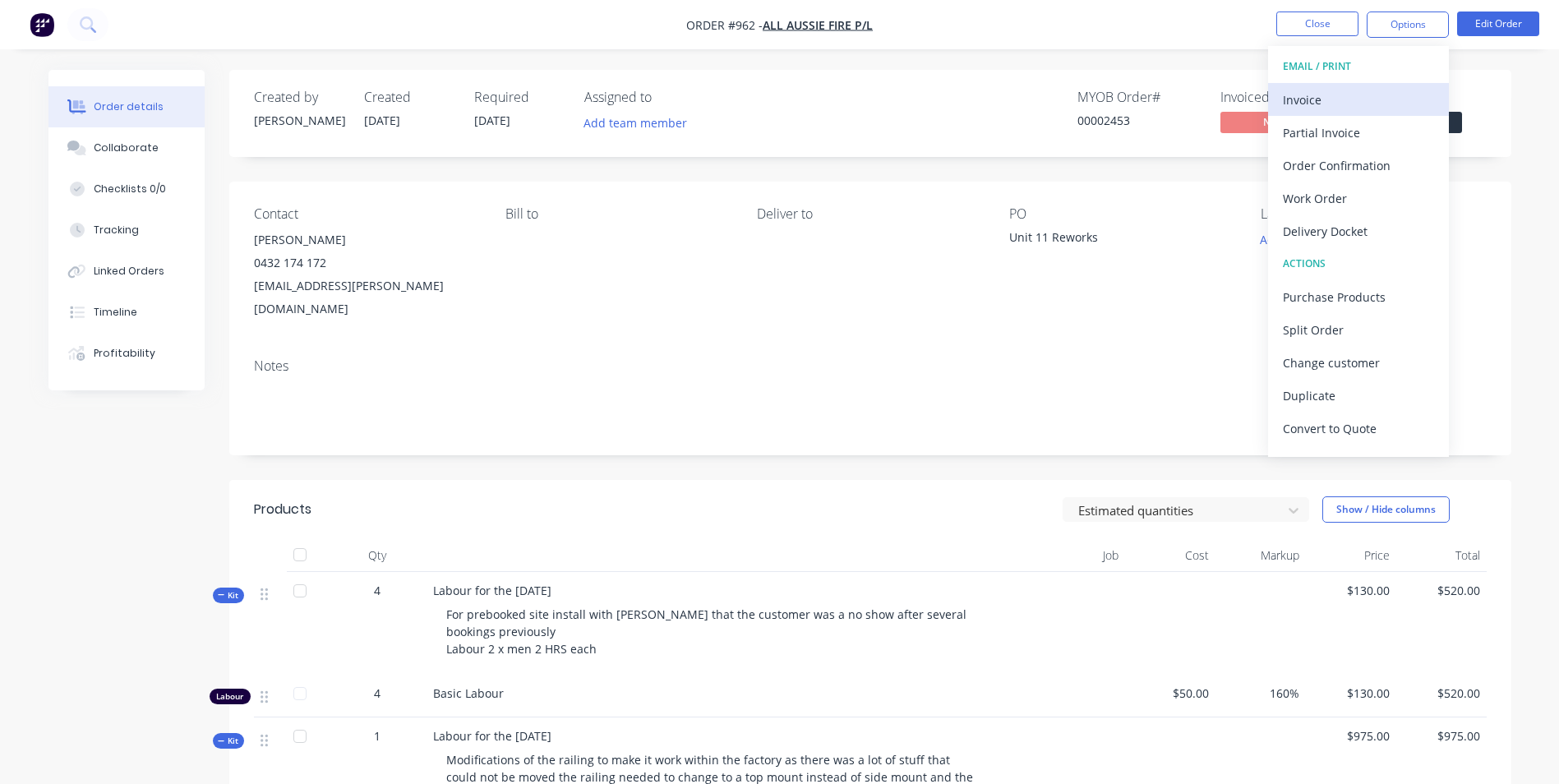
click at [1312, 91] on div "Invoice" at bounding box center [1358, 100] width 151 height 24
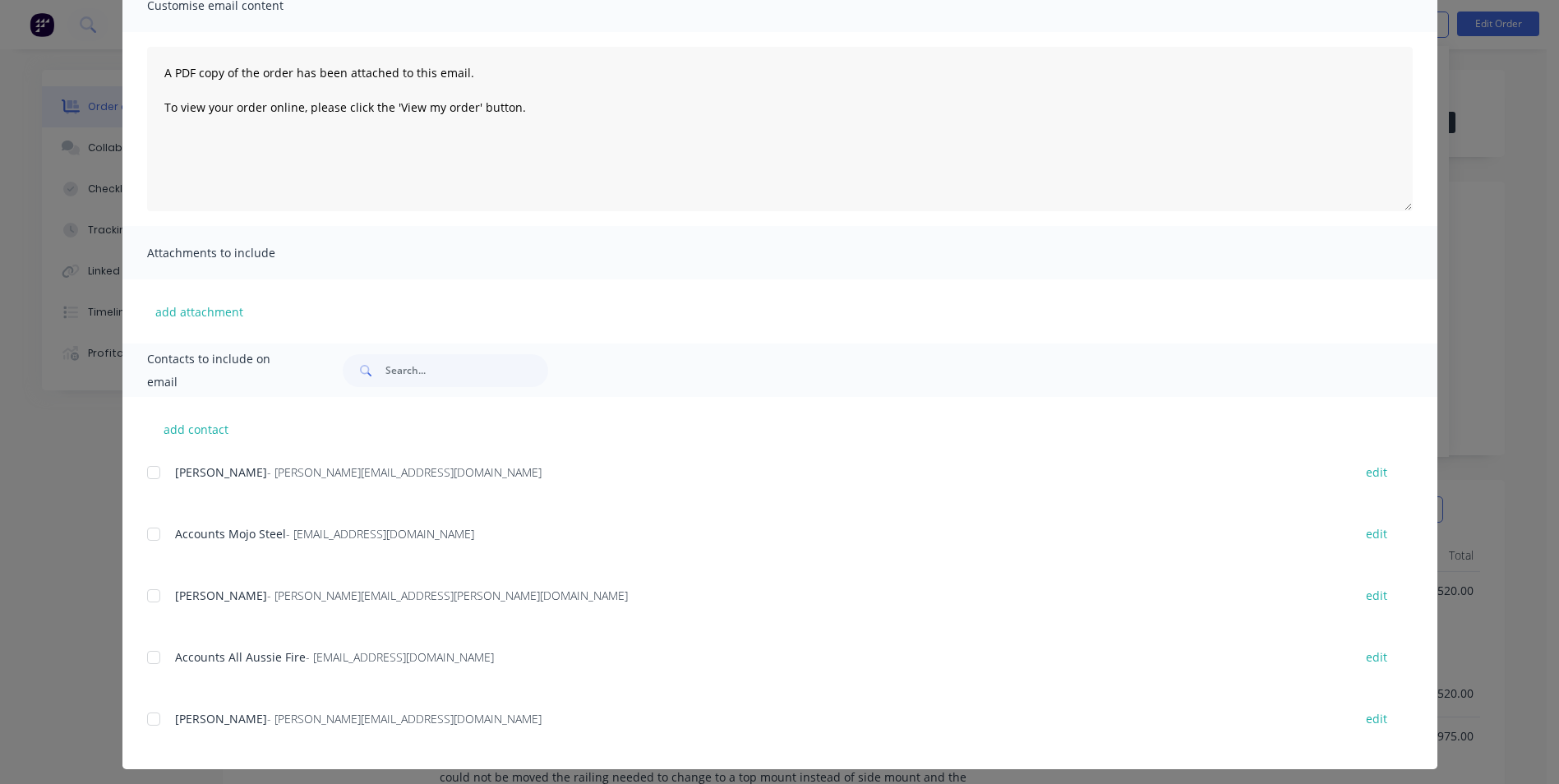
scroll to position [149, 0]
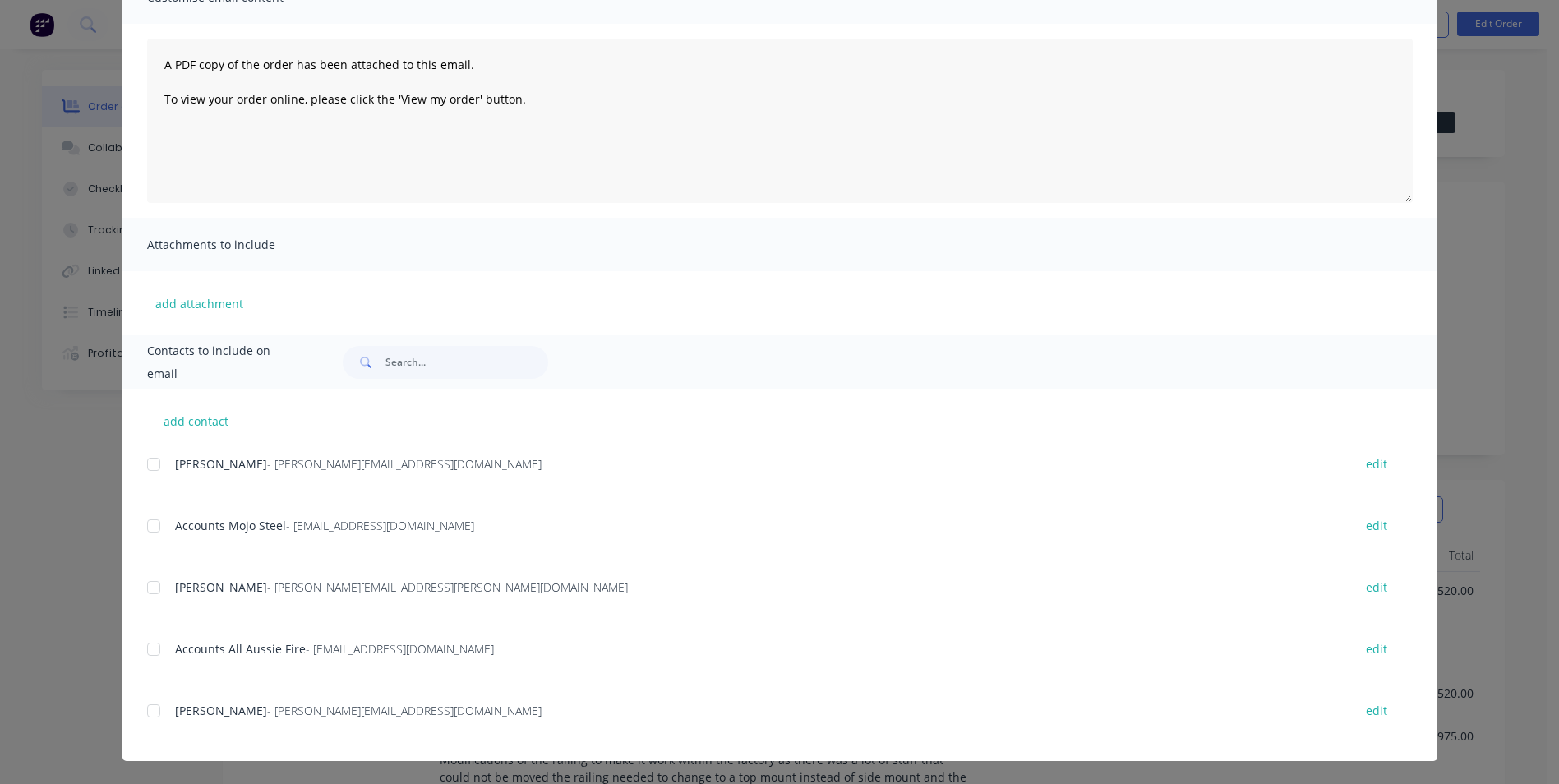
click at [155, 661] on div at bounding box center [153, 649] width 33 height 33
click at [145, 708] on div at bounding box center [153, 710] width 33 height 33
click at [150, 703] on div at bounding box center [153, 710] width 33 height 33
click at [150, 594] on div at bounding box center [153, 587] width 33 height 33
click at [180, 427] on button "add contact" at bounding box center [196, 420] width 98 height 24
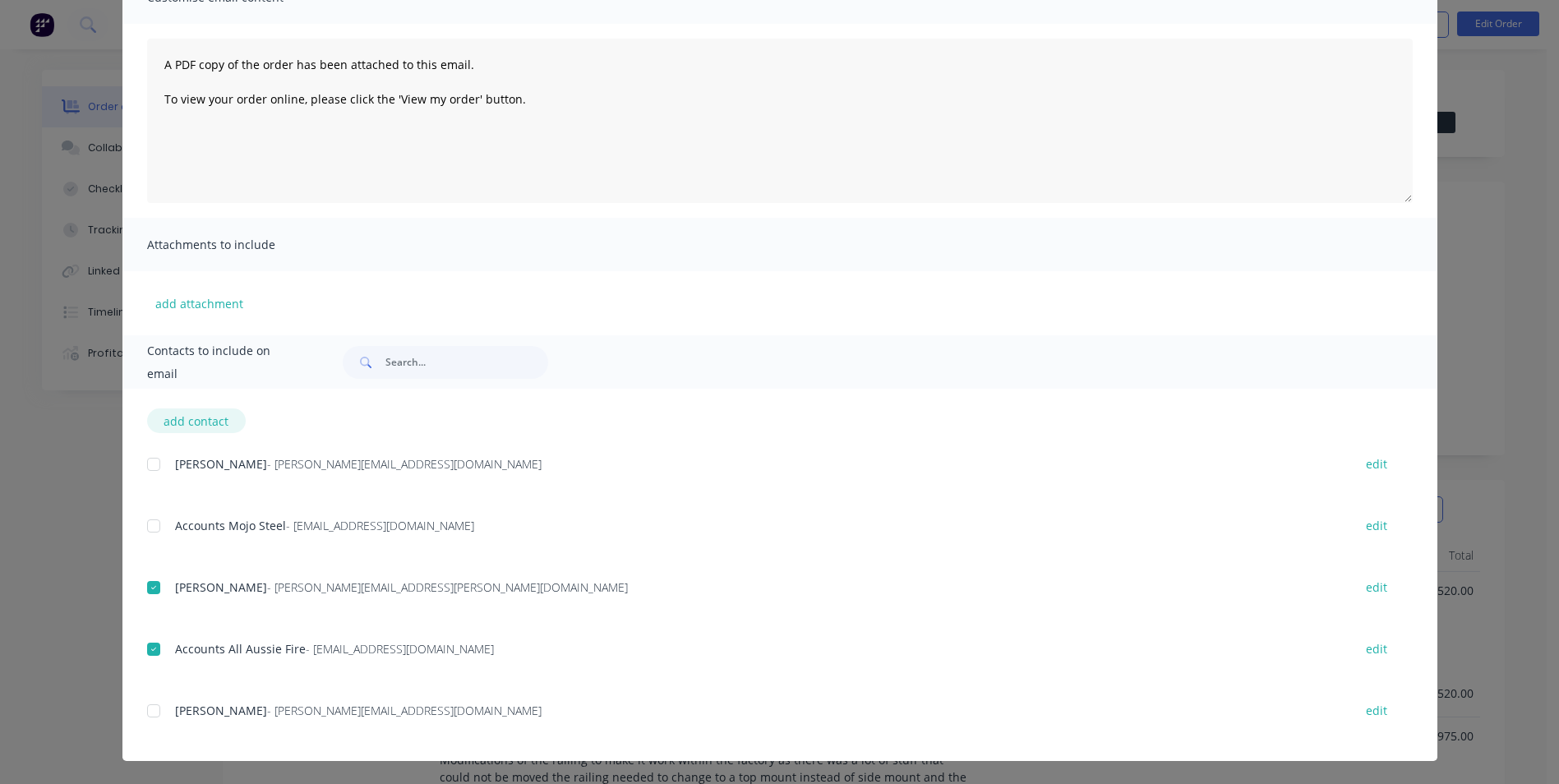
select select "AU"
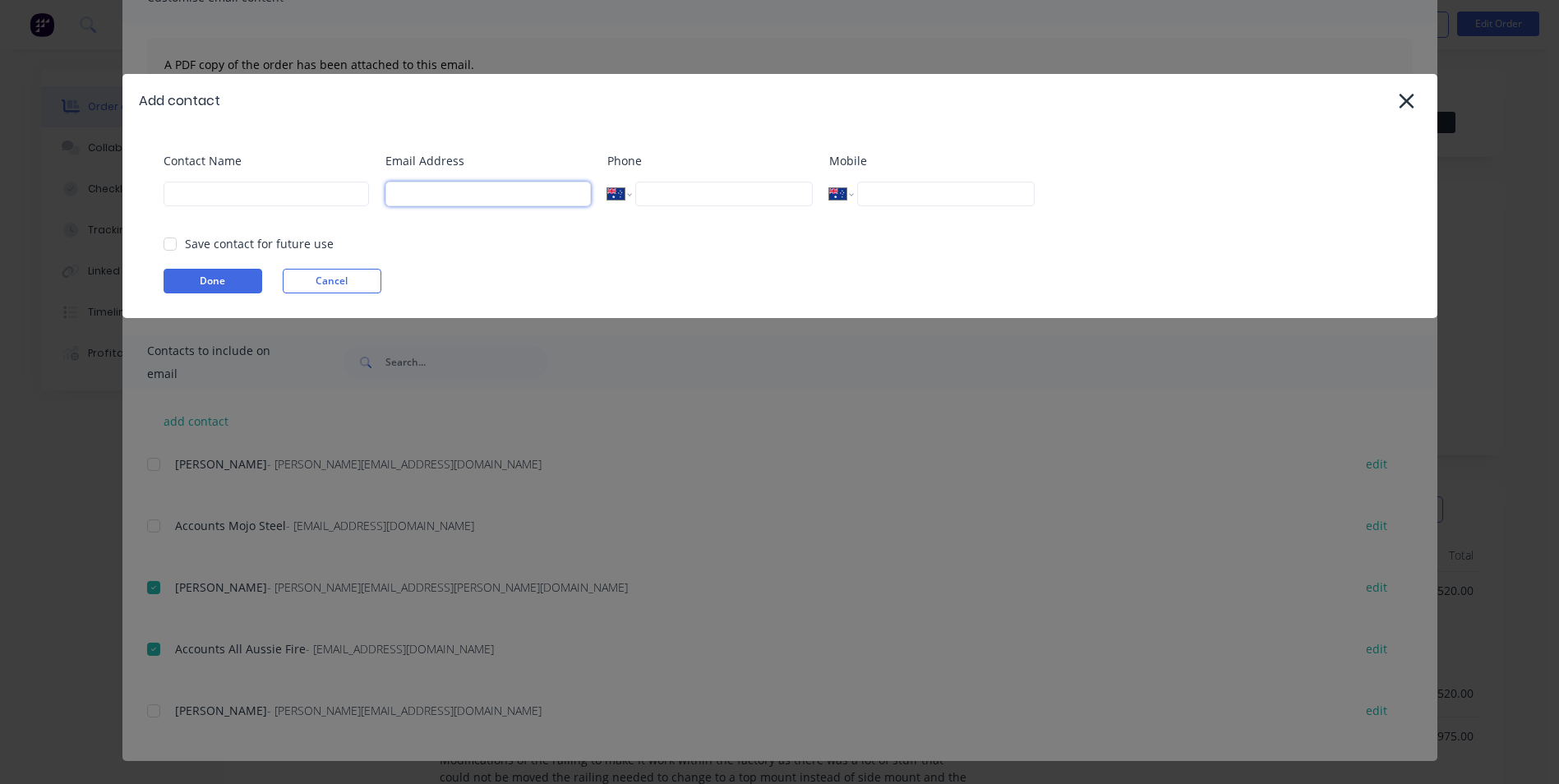
click at [414, 190] on input at bounding box center [487, 193] width 205 height 24
paste input "[PERSON_NAME] <[EMAIL_ADDRESS][DOMAIN_NAME]>"
drag, startPoint x: 417, startPoint y: 202, endPoint x: 364, endPoint y: 196, distance: 53.3
click at [364, 196] on div "Contact Name Email Address [PERSON_NAME] <[EMAIL_ADDRESS][DOMAIN_NAME] Phone In…" at bounding box center [788, 185] width 1249 height 66
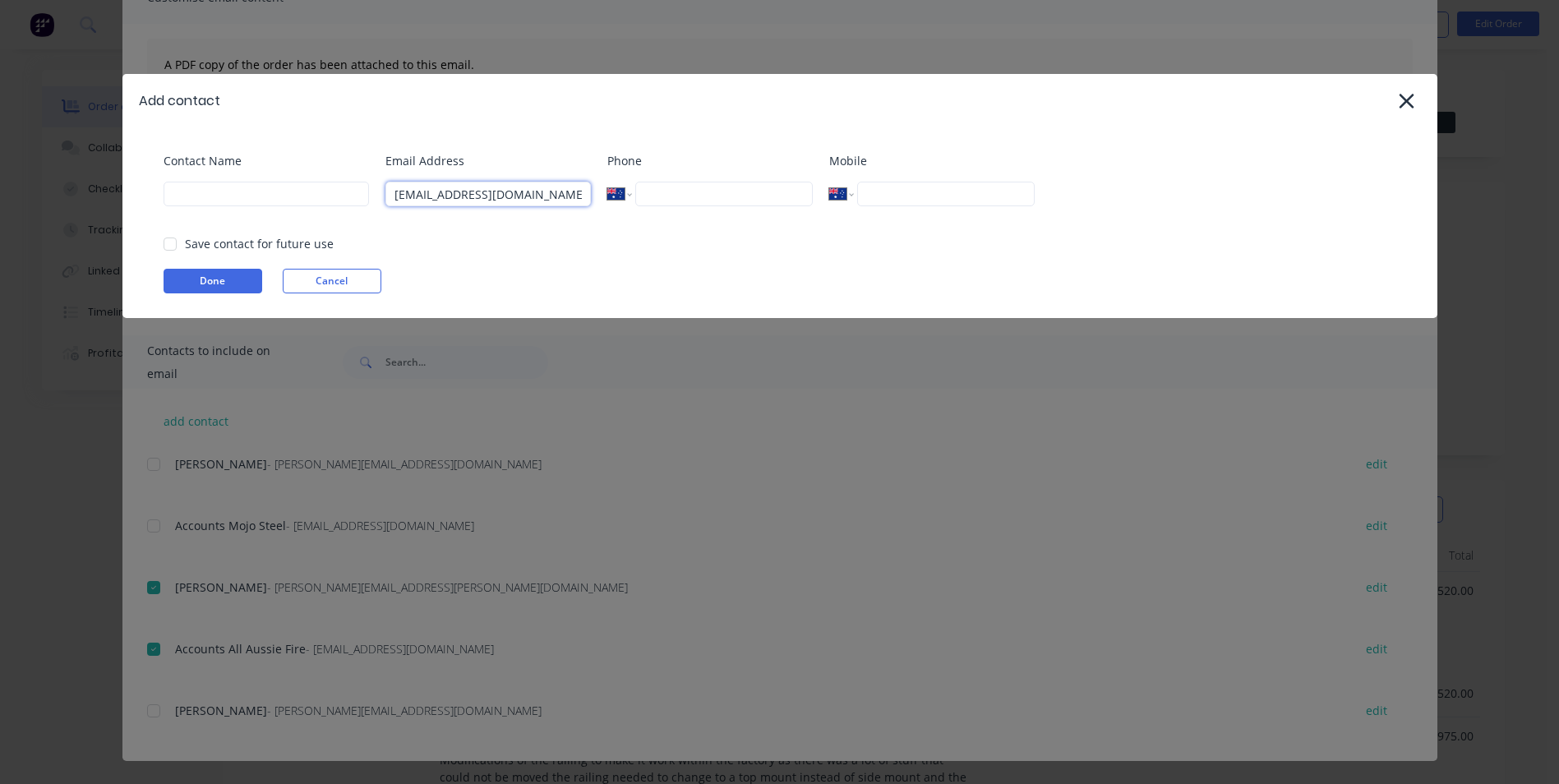
type input "[EMAIL_ADDRESS][DOMAIN_NAME]"
click at [183, 195] on input at bounding box center [266, 193] width 205 height 24
paste input "[PERSON_NAME] <"
click at [169, 242] on div at bounding box center [170, 244] width 33 height 33
type input "[PERSON_NAME]"
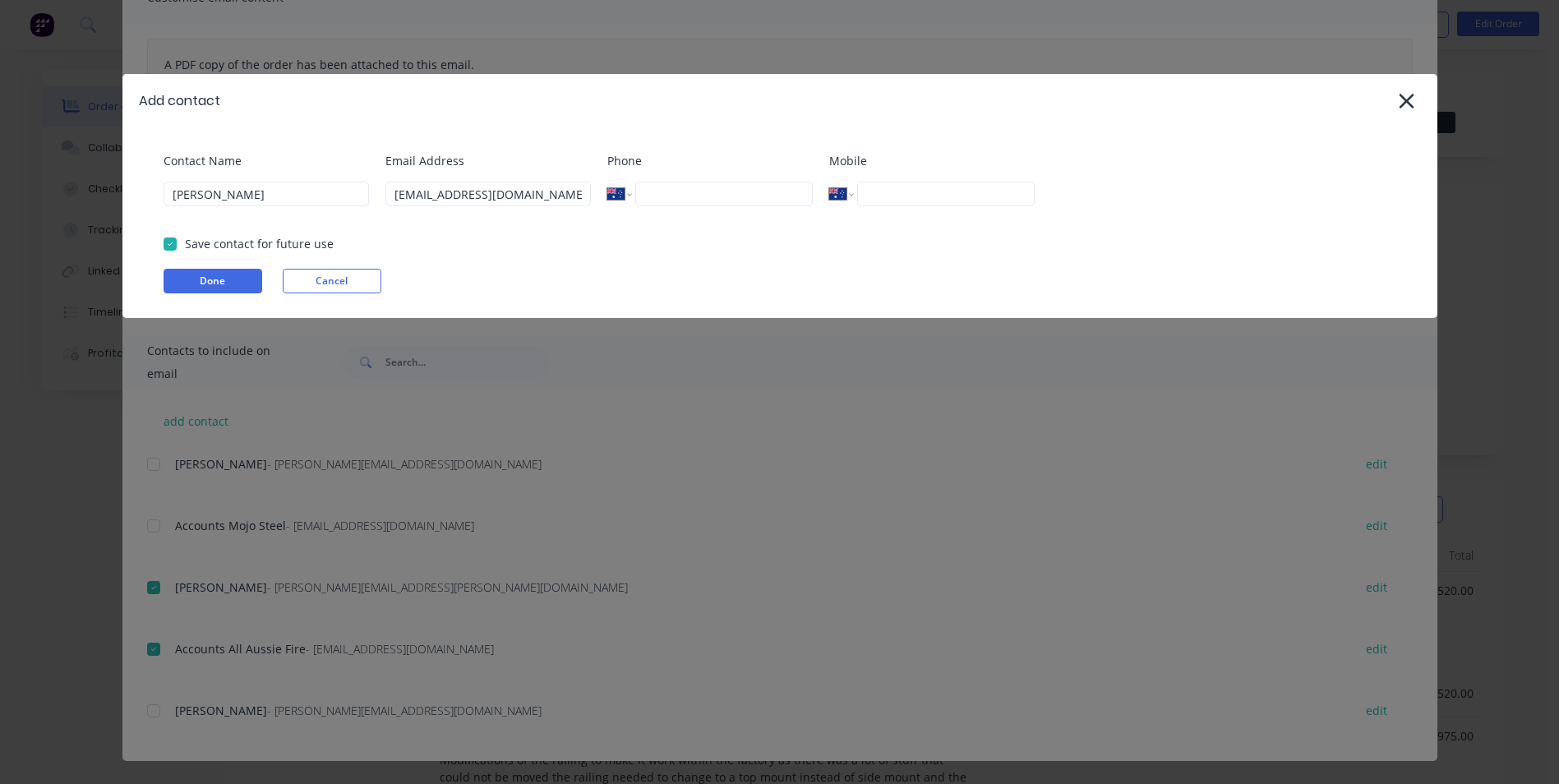
click at [195, 271] on button "Done" at bounding box center [213, 281] width 98 height 24
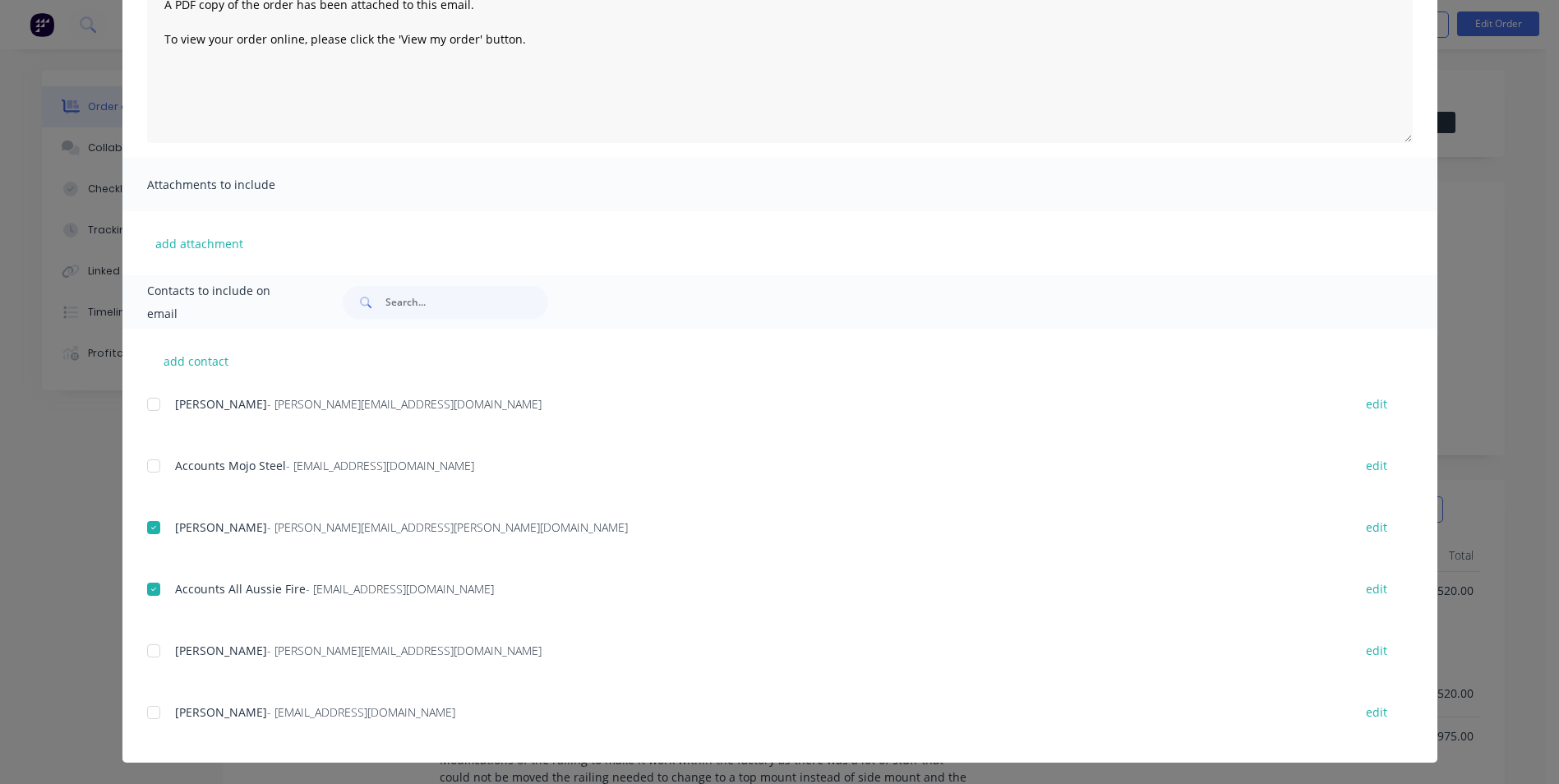
scroll to position [210, 0]
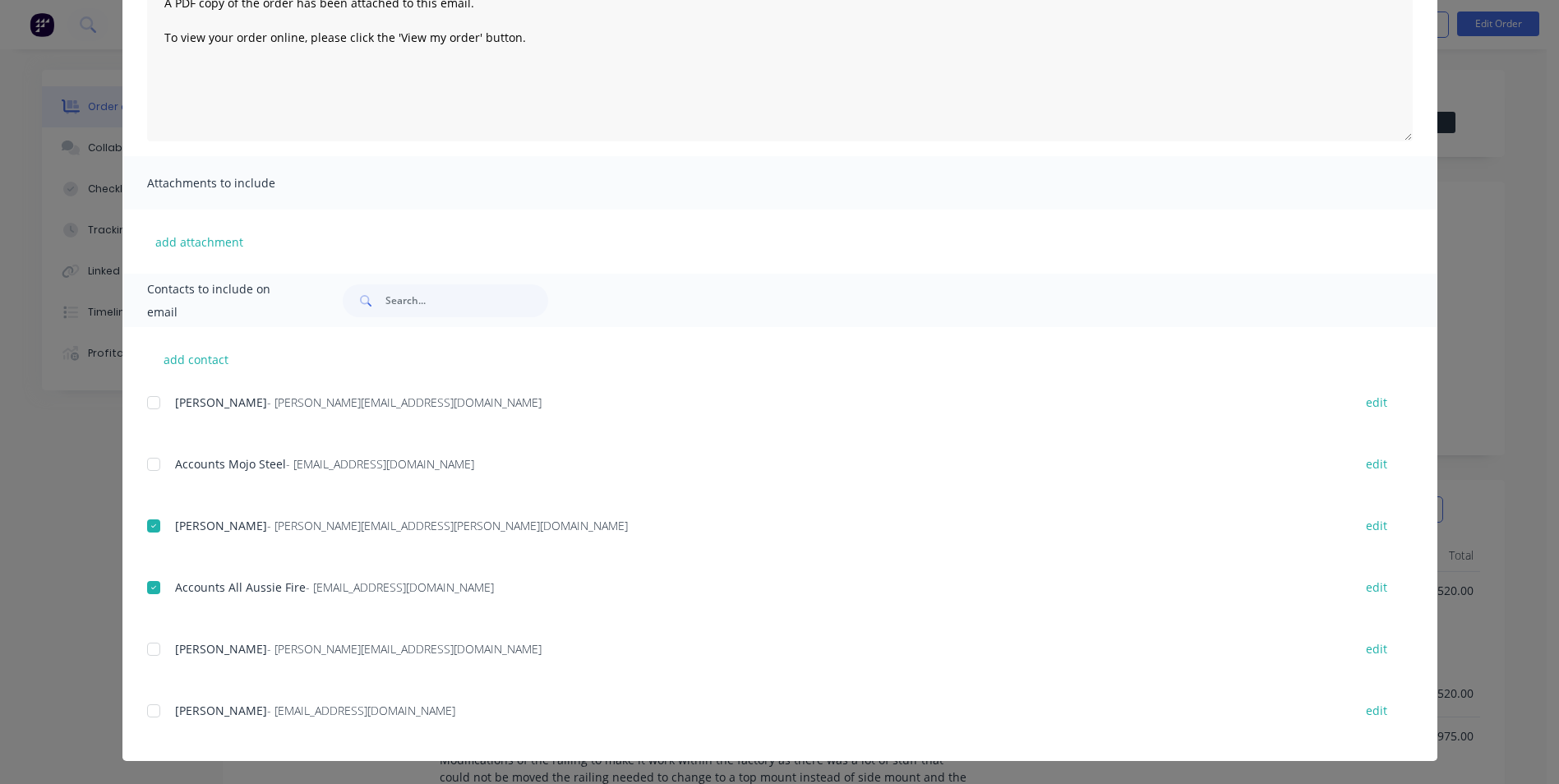
click at [156, 710] on div at bounding box center [153, 710] width 33 height 33
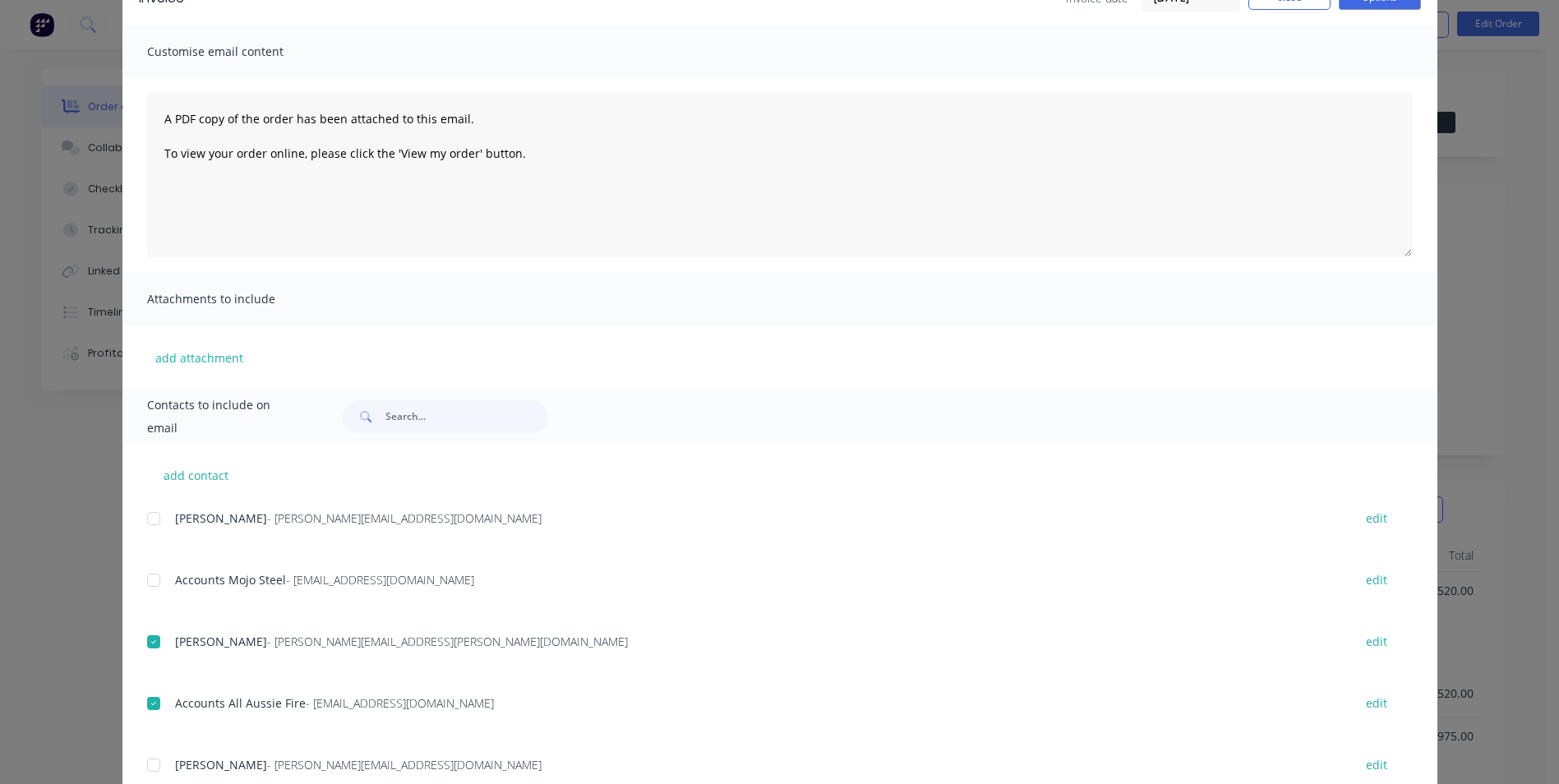
scroll to position [0, 0]
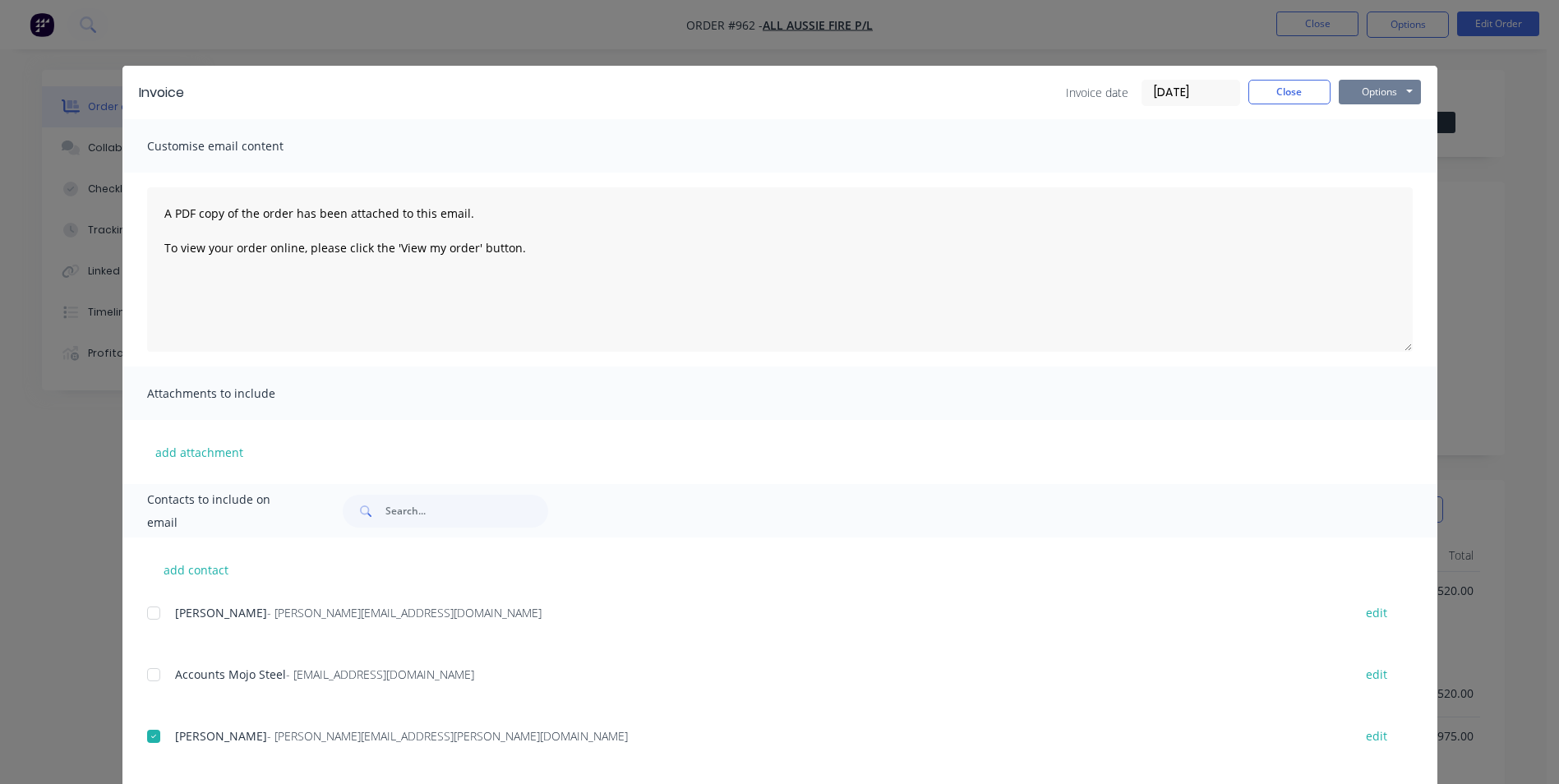
click at [1362, 100] on button "Options" at bounding box center [1380, 92] width 82 height 24
click at [1350, 178] on button "Email" at bounding box center [1391, 176] width 105 height 27
click at [1297, 100] on button "Close" at bounding box center [1289, 92] width 82 height 24
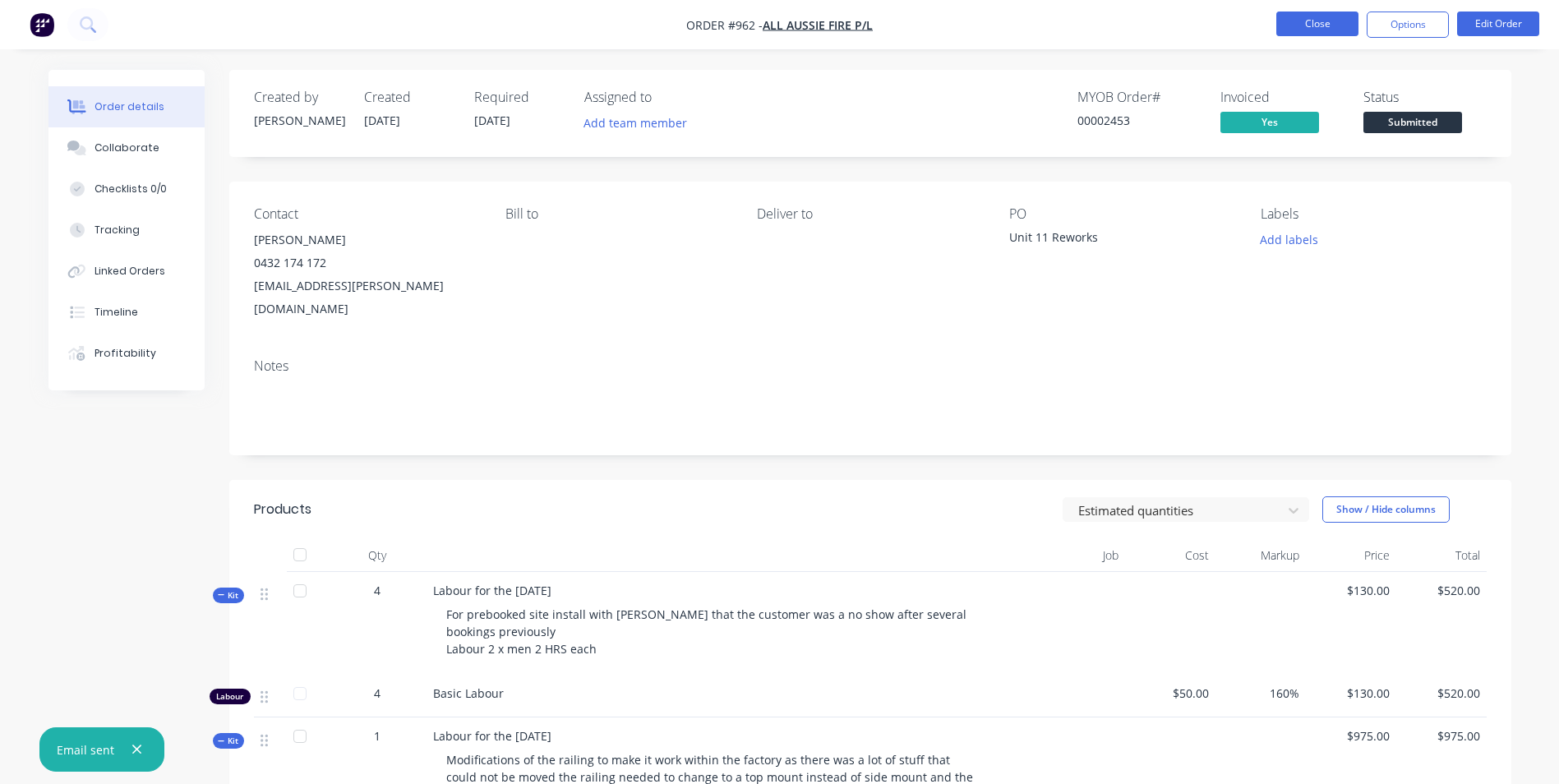
click at [1313, 23] on button "Close" at bounding box center [1317, 24] width 82 height 24
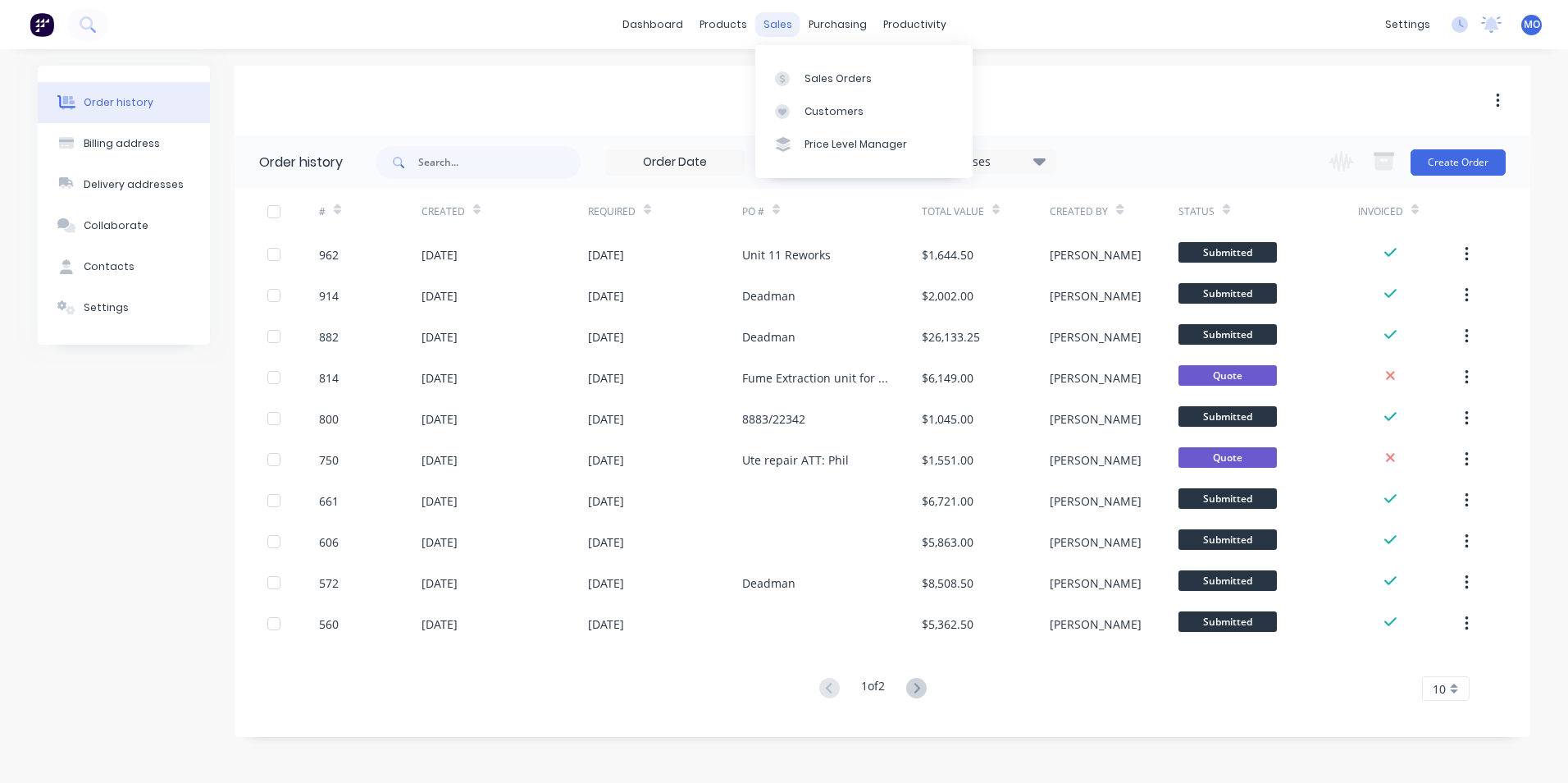
click at [779, 34] on div "sales" at bounding box center [778, 24] width 45 height 24
click at [800, 70] on link "Sales Orders" at bounding box center [863, 77] width 217 height 33
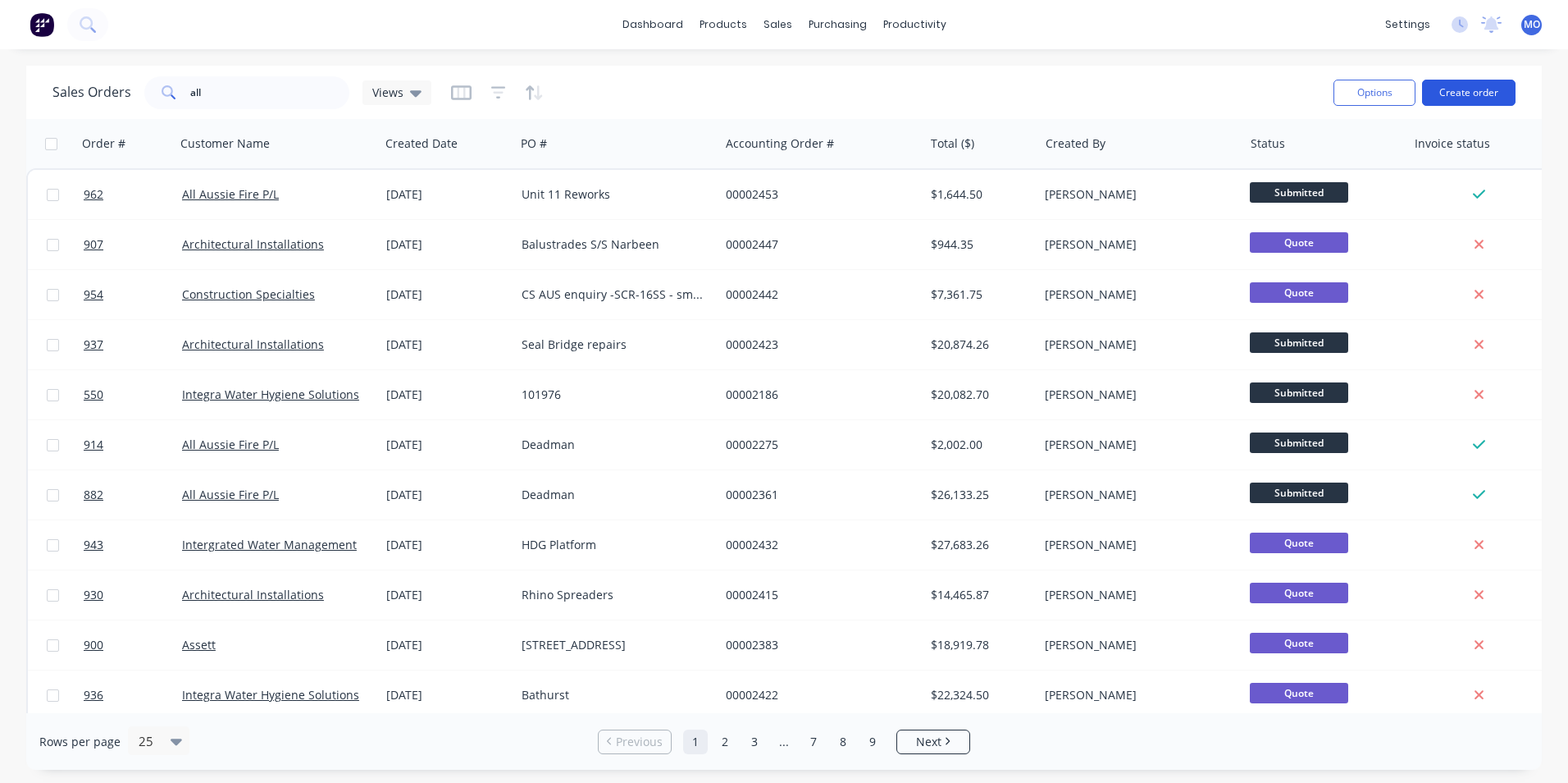
click at [1458, 98] on button "Create order" at bounding box center [1468, 92] width 93 height 26
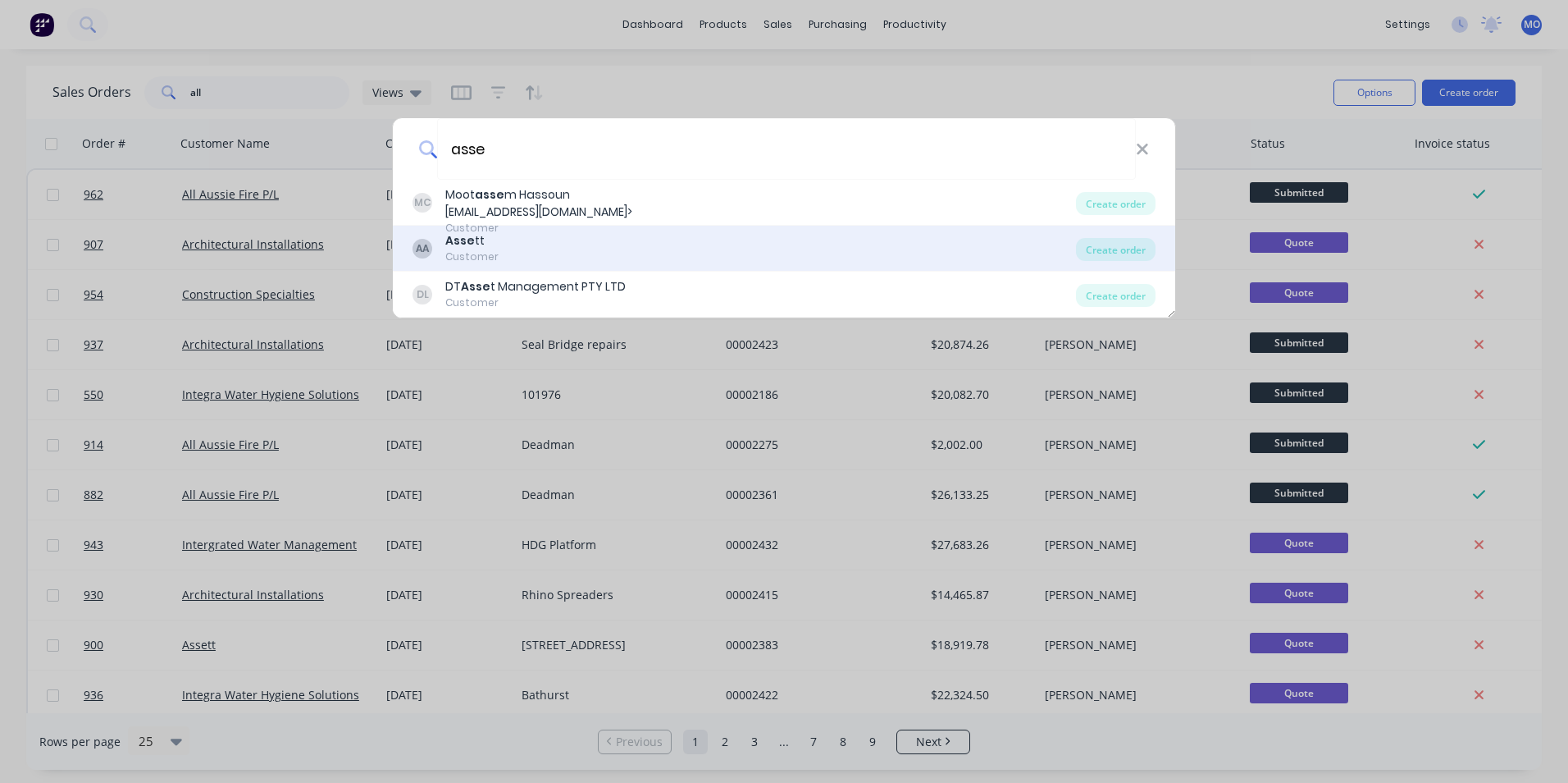
type input "asse"
click at [1132, 264] on div "AA Asse tt Customer Create order" at bounding box center [784, 248] width 783 height 46
click at [1120, 261] on div "Create order" at bounding box center [1116, 249] width 80 height 23
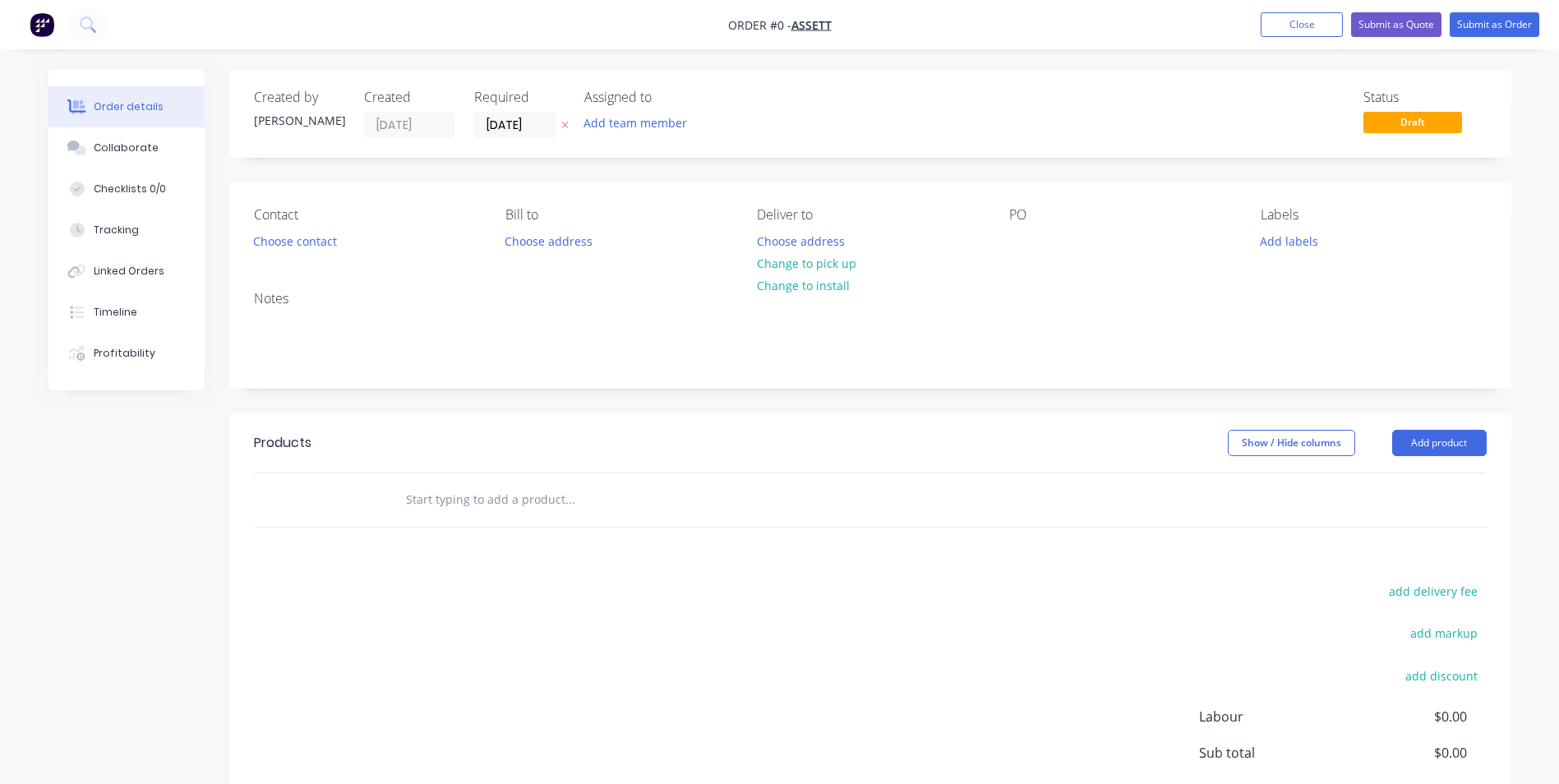
click at [346, 239] on div "Contact Choose contact" at bounding box center [366, 229] width 225 height 46
click at [324, 239] on button "Choose contact" at bounding box center [294, 240] width 101 height 22
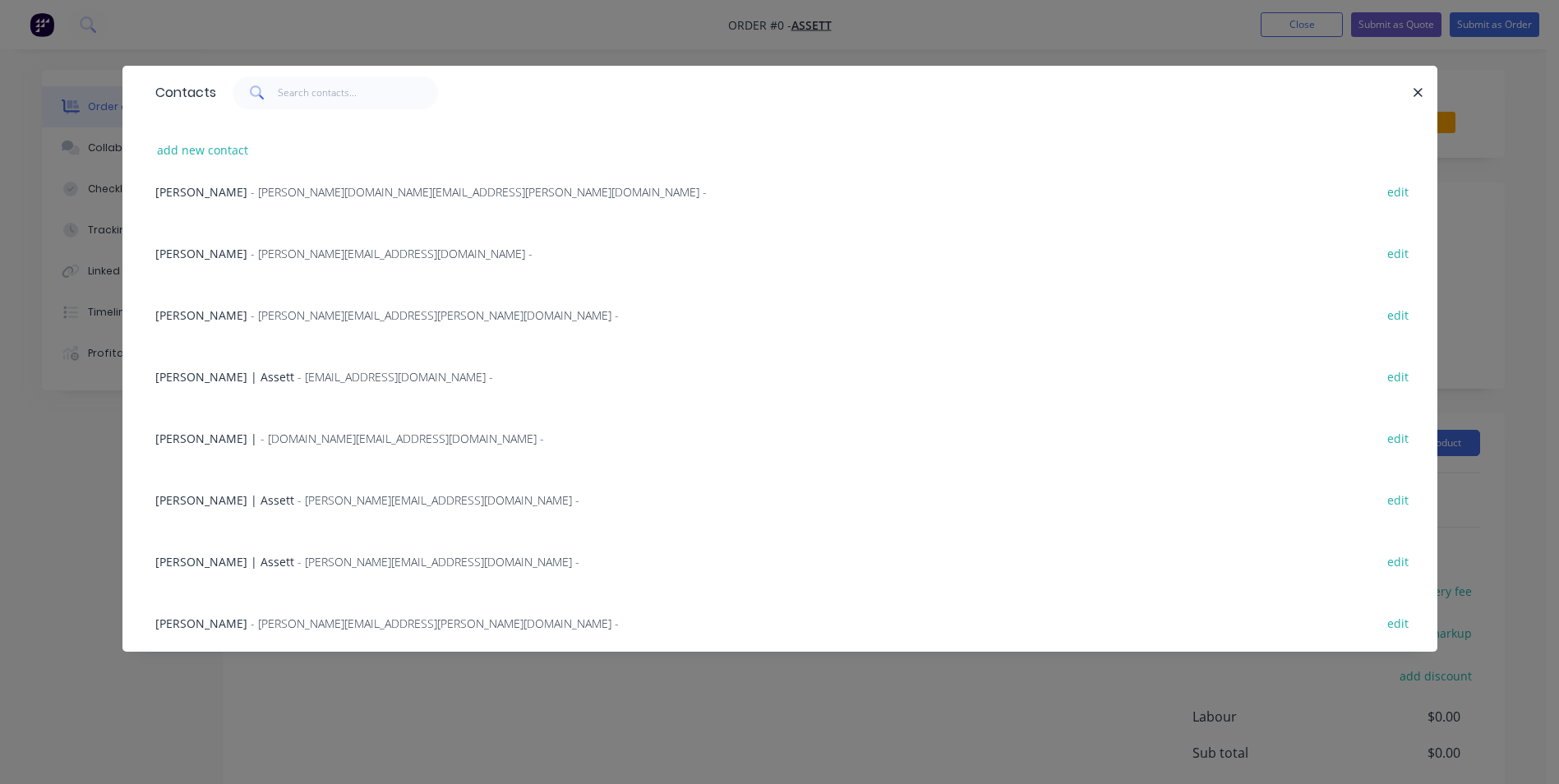
scroll to position [411, 0]
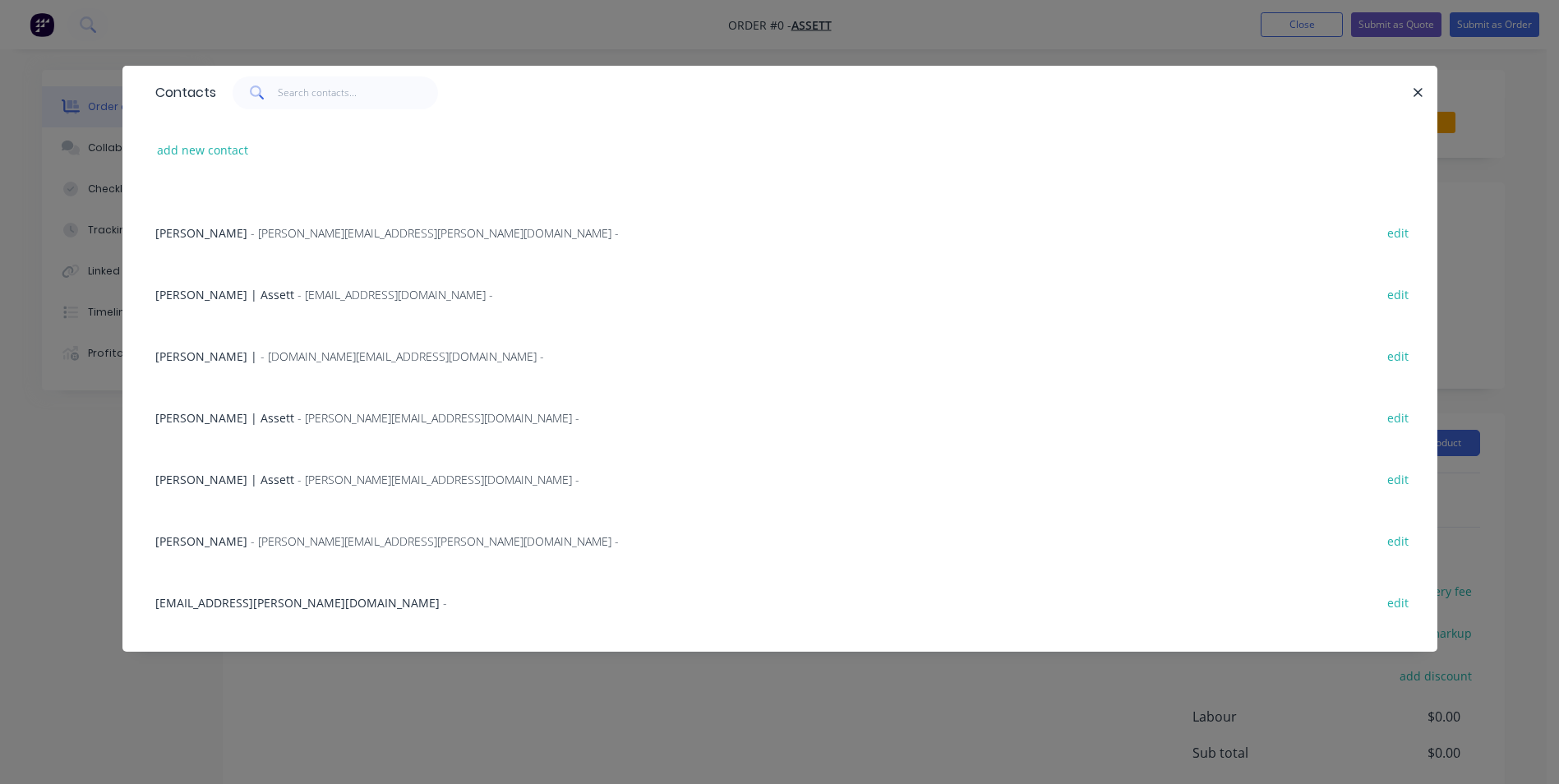
click at [250, 536] on span "- [PERSON_NAME][EMAIL_ADDRESS][PERSON_NAME][DOMAIN_NAME] -" at bounding box center [435, 540] width 368 height 16
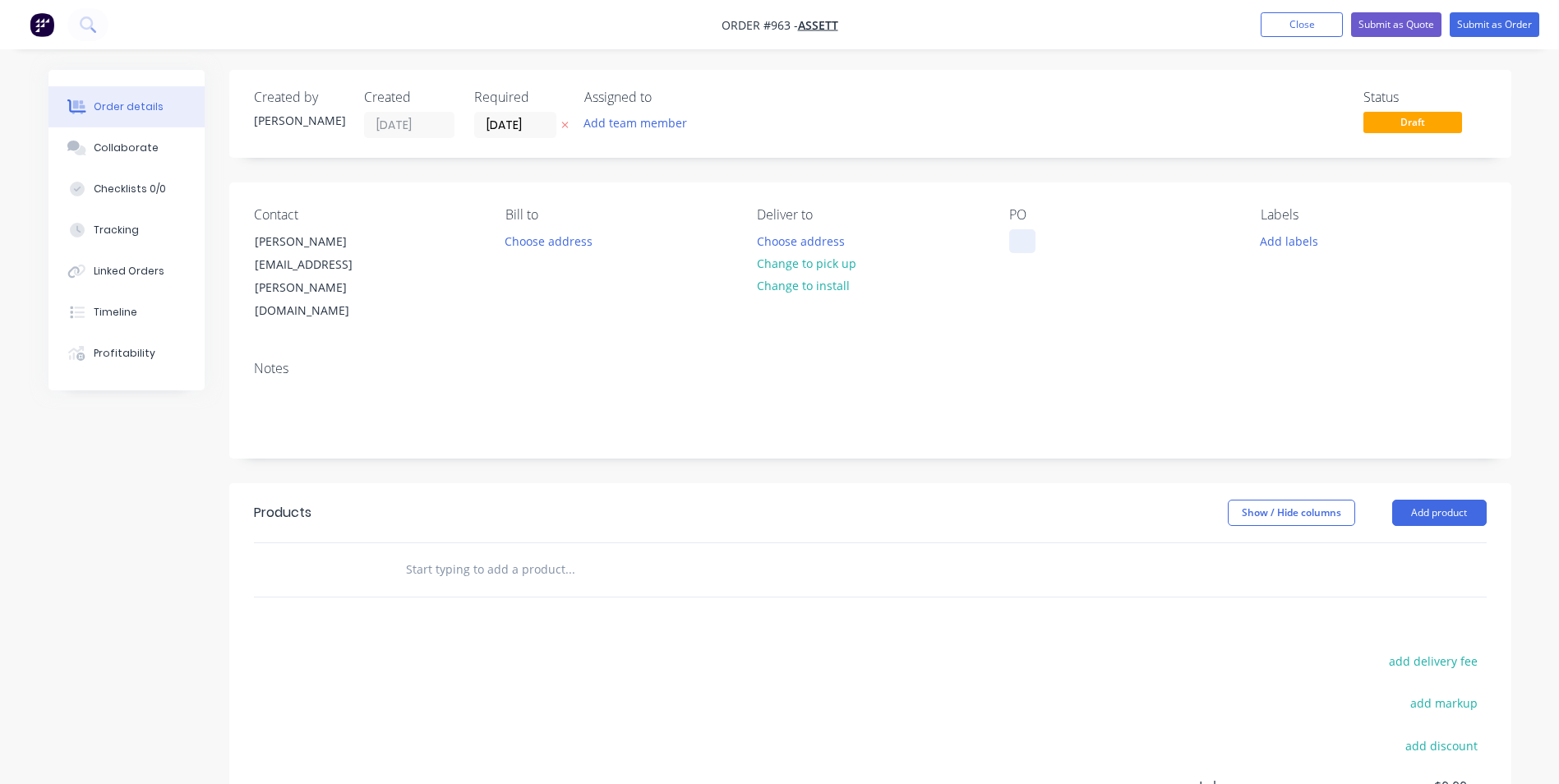
click at [1014, 248] on div at bounding box center [1022, 241] width 26 height 24
click at [1412, 499] on button "Add product" at bounding box center [1439, 512] width 94 height 26
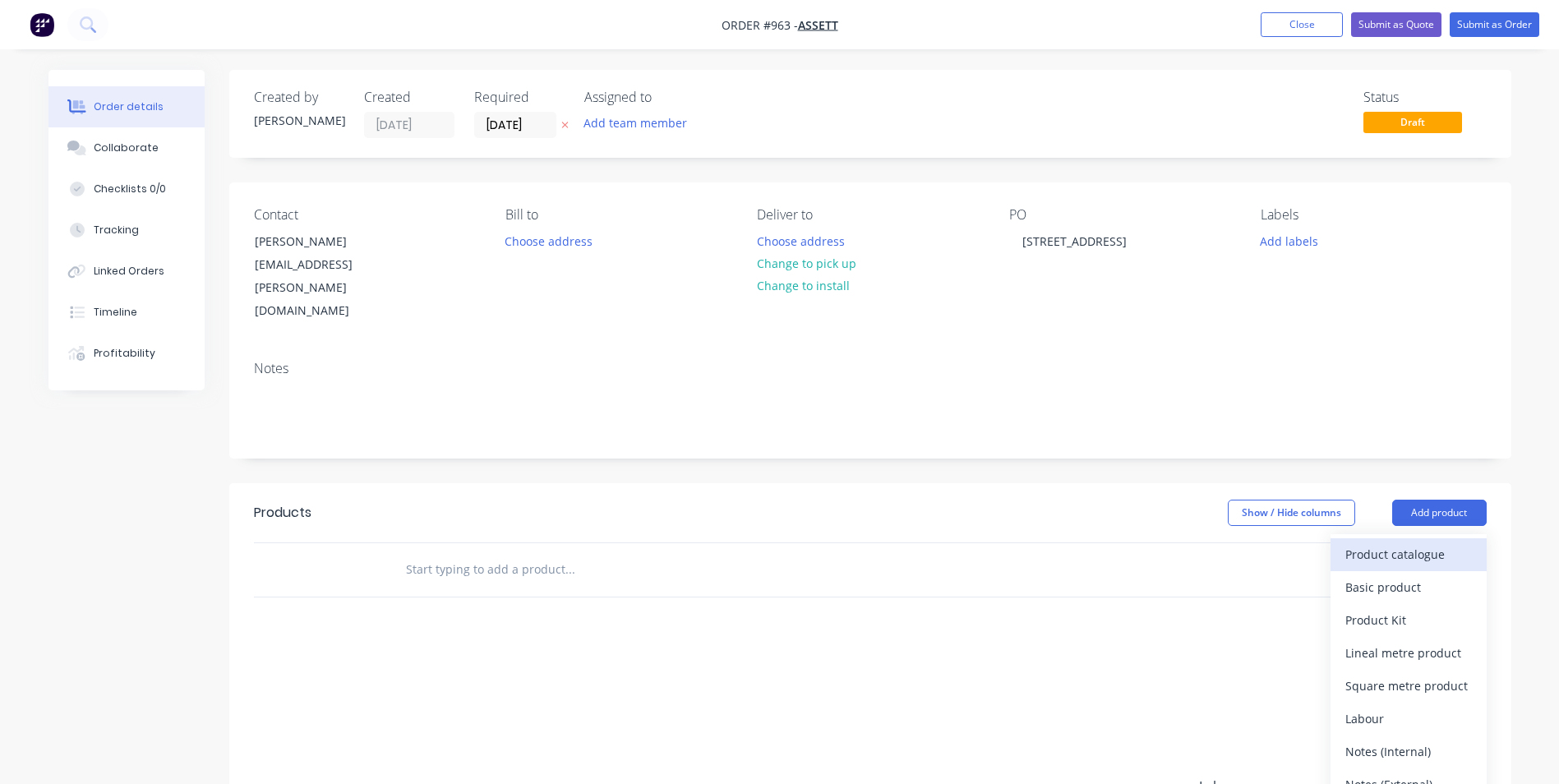
click at [1391, 538] on button "Product catalogue" at bounding box center [1409, 554] width 156 height 33
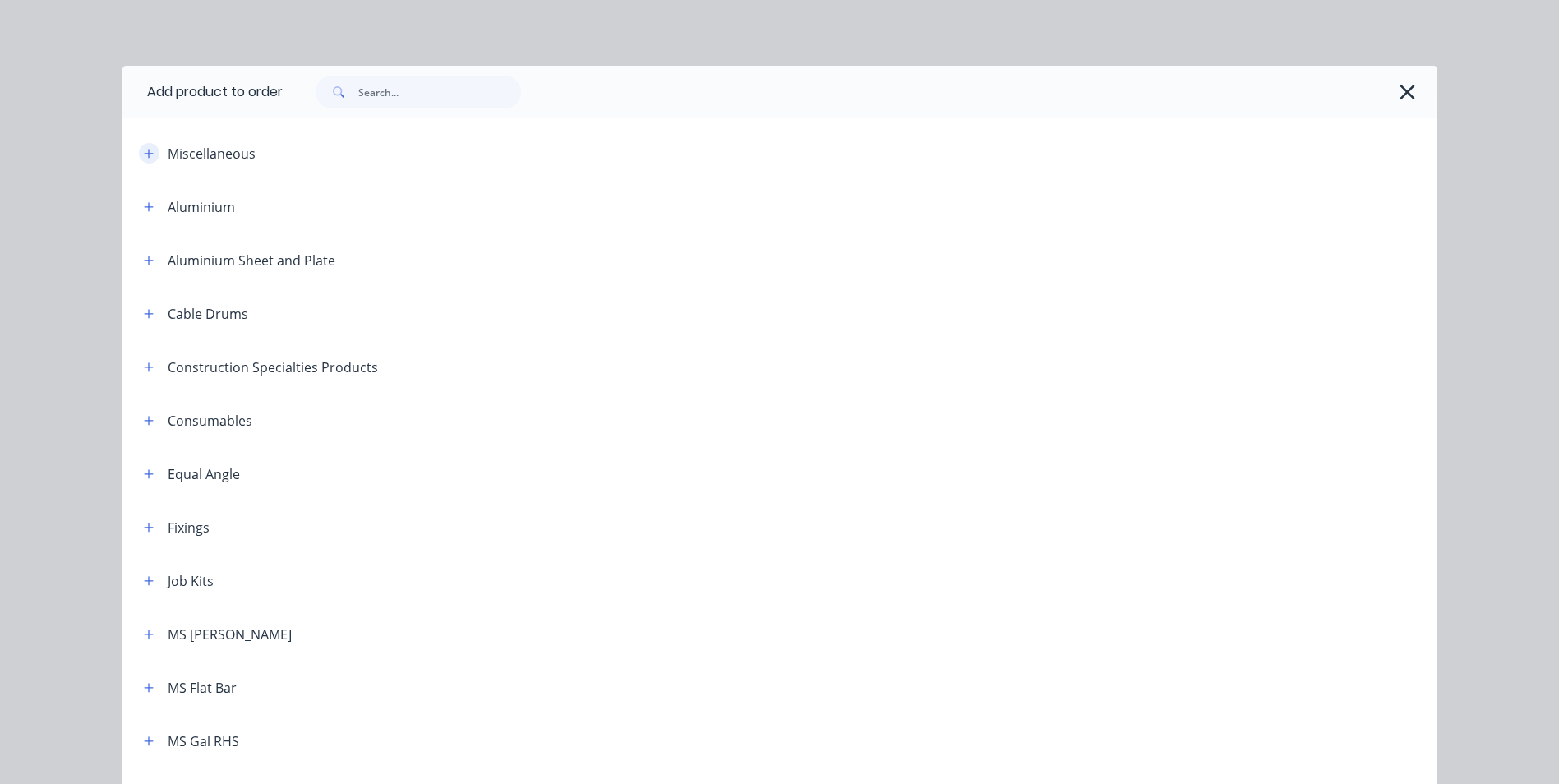
click at [144, 156] on icon "button" at bounding box center [149, 154] width 10 height 12
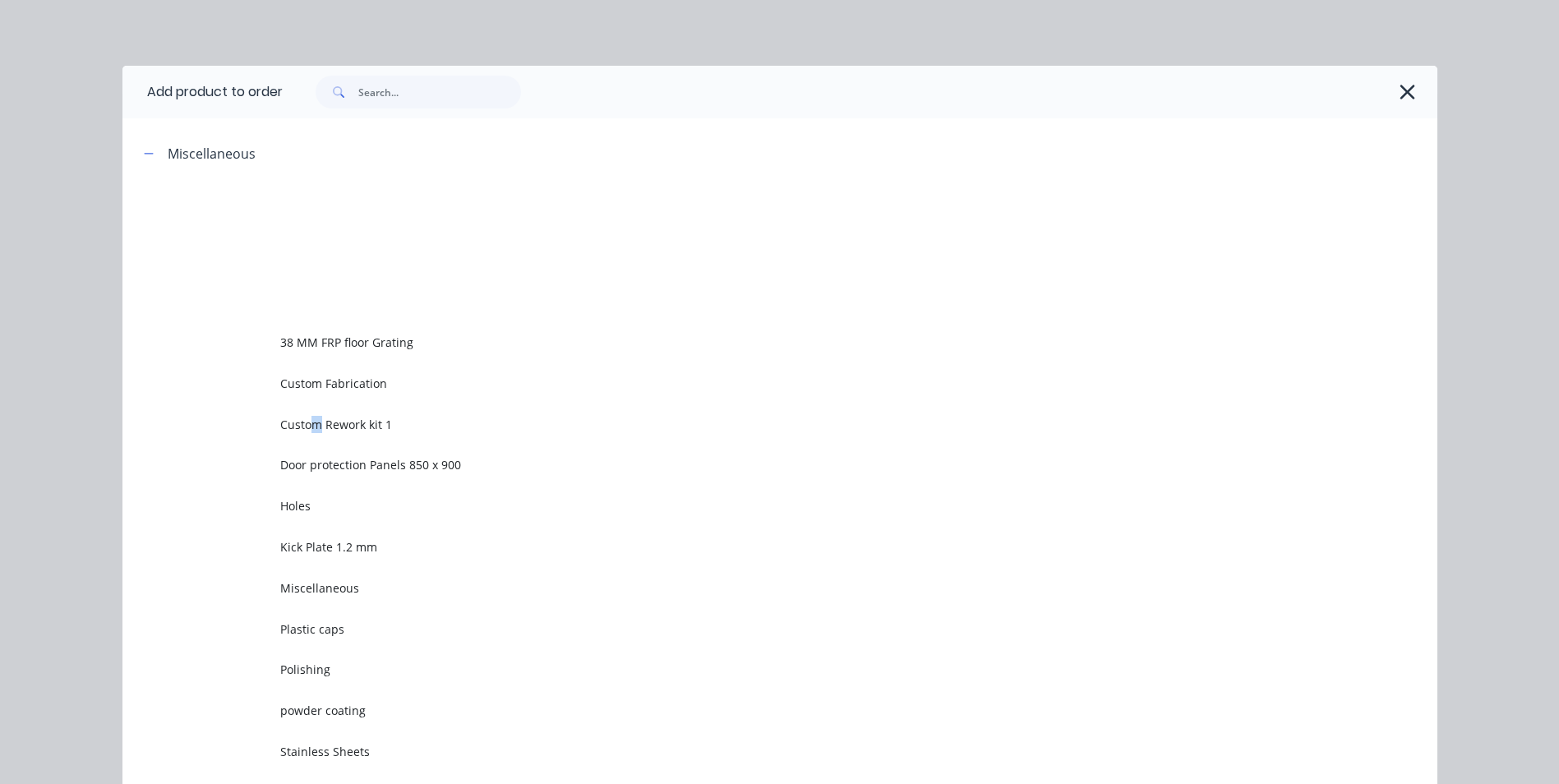
click at [314, 427] on span "Custom Rework kit 1" at bounding box center [742, 424] width 925 height 18
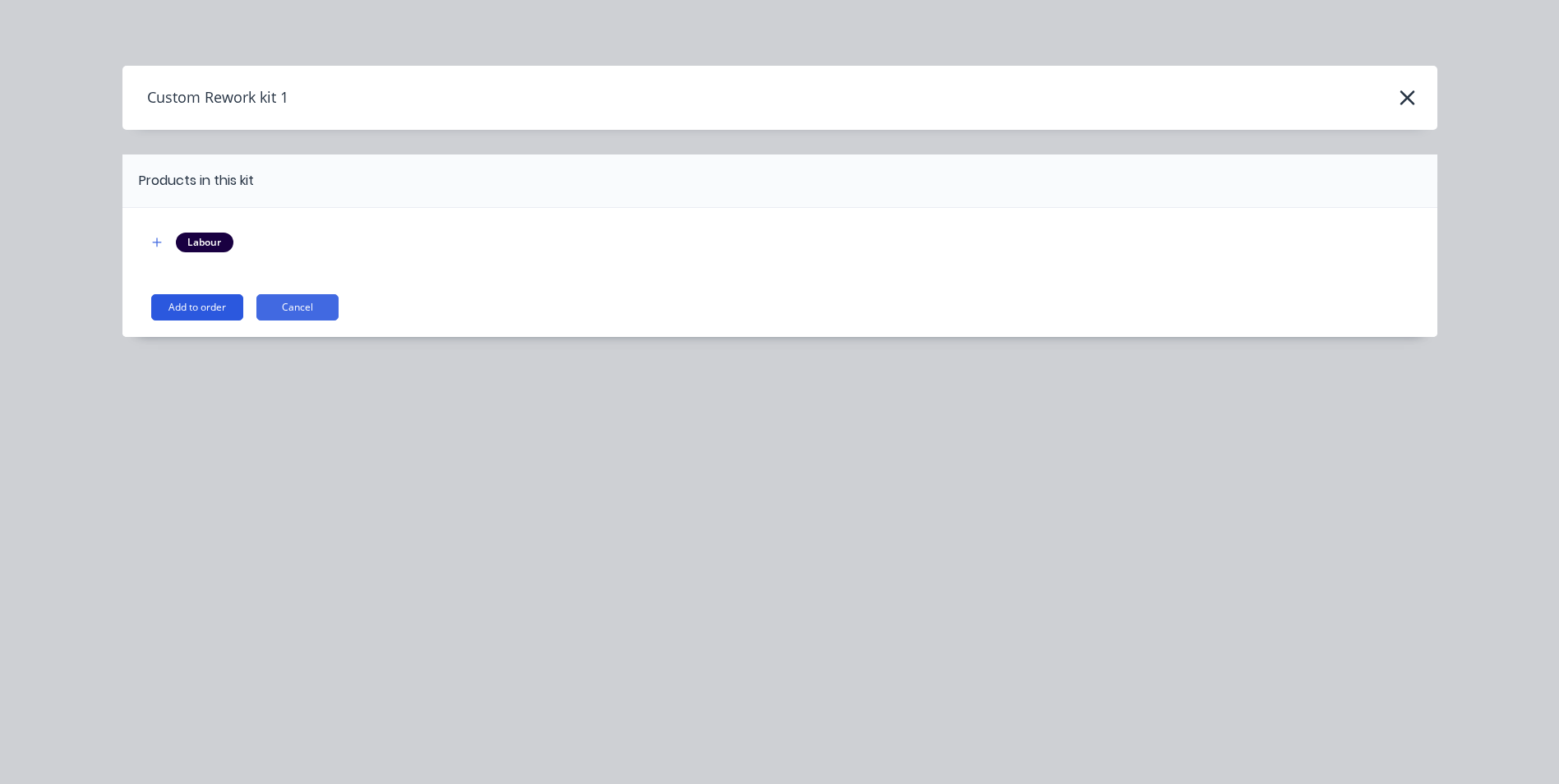
click at [208, 313] on button "Add to order" at bounding box center [197, 307] width 92 height 26
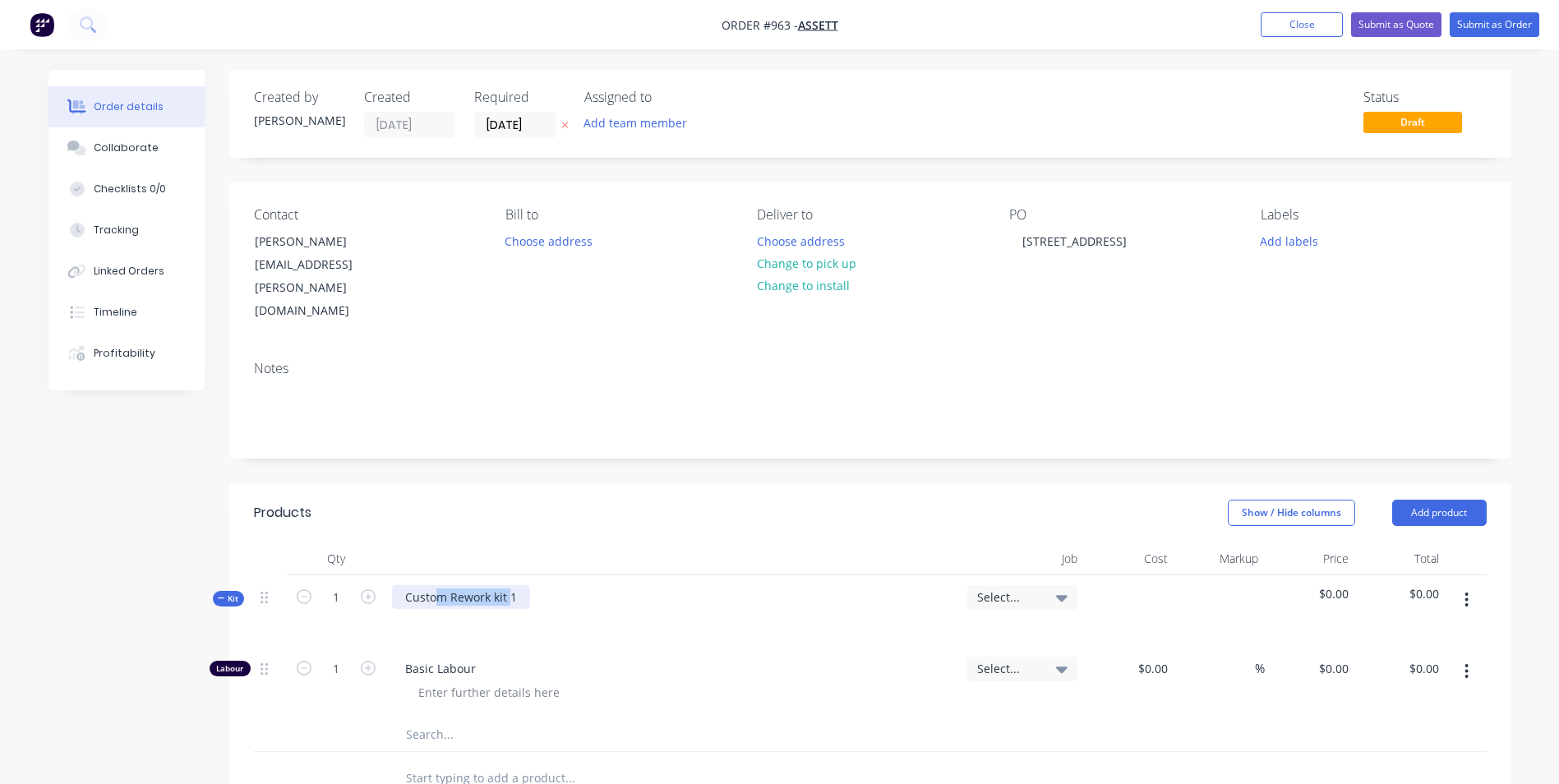
drag, startPoint x: 511, startPoint y: 550, endPoint x: 440, endPoint y: 534, distance: 72.8
click at [440, 575] on div "Custom Rework kit 1" at bounding box center [672, 610] width 575 height 71
drag, startPoint x: 523, startPoint y: 555, endPoint x: 415, endPoint y: 547, distance: 108.3
click at [415, 585] on div "Custom Rework kit 1" at bounding box center [461, 597] width 138 height 24
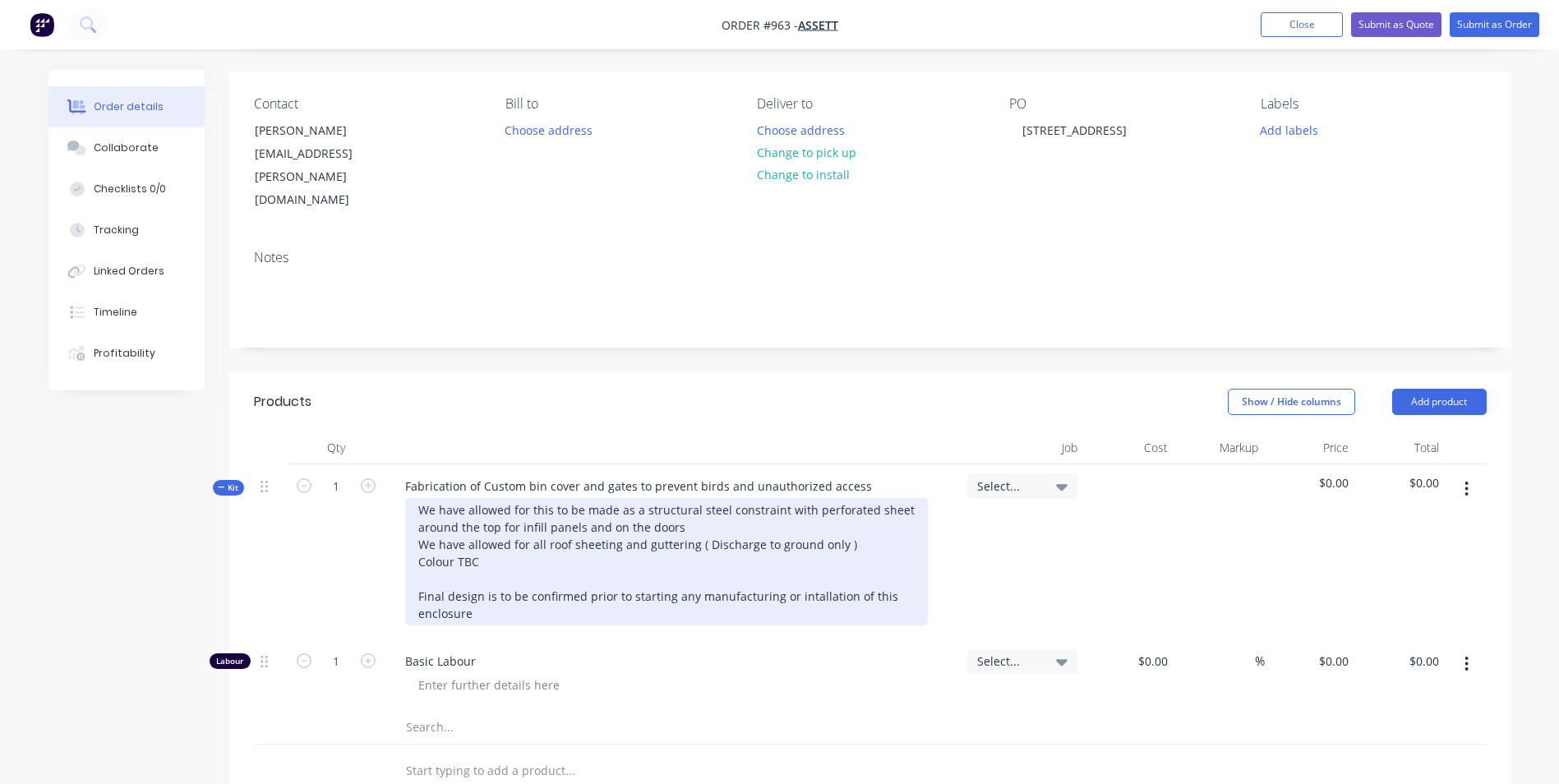
scroll to position [165, 0]
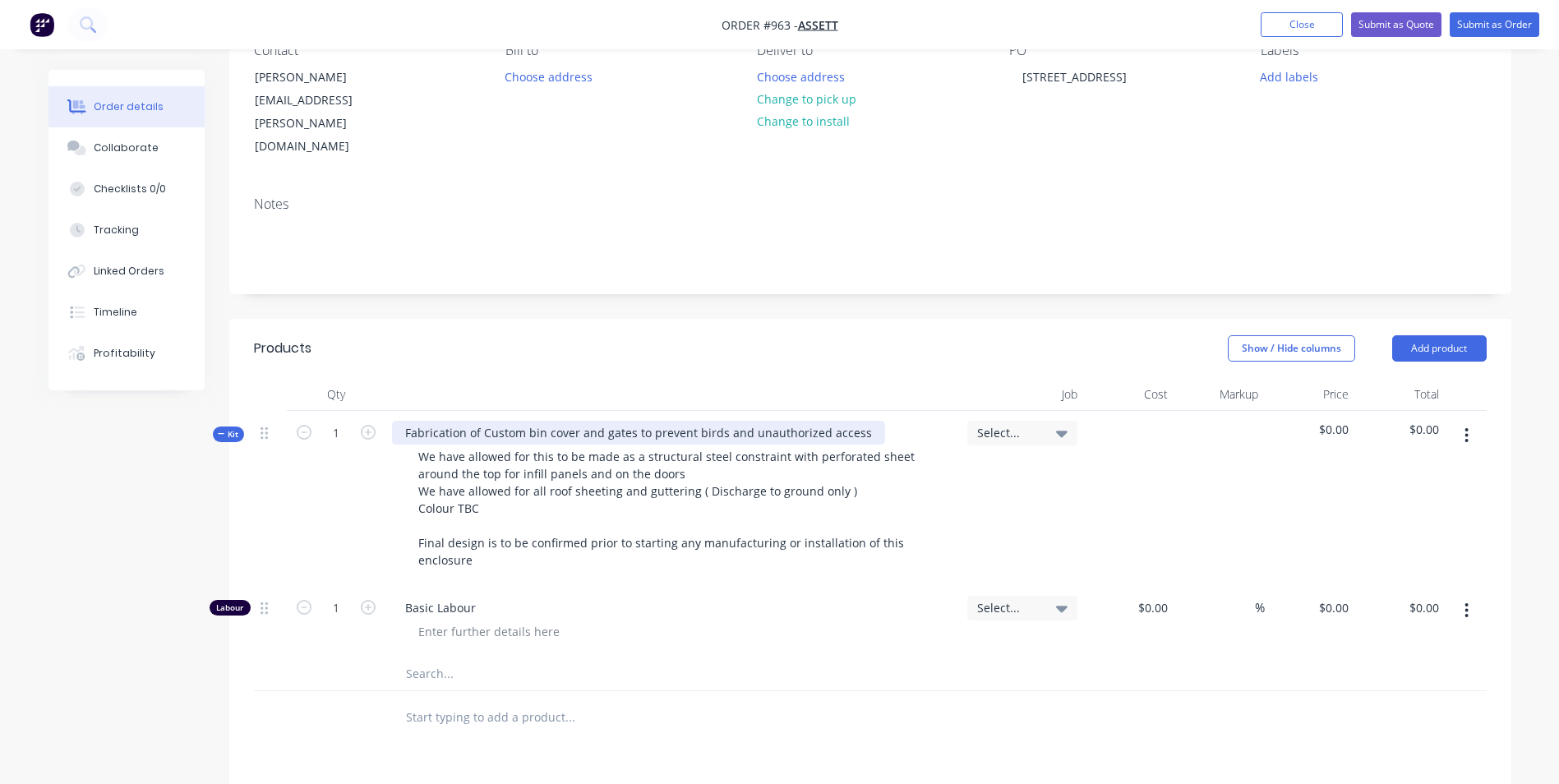
click at [407, 421] on div "Fabrication of Custom bin cover and gates to prevent birds and unauthorized acc…" at bounding box center [638, 433] width 493 height 24
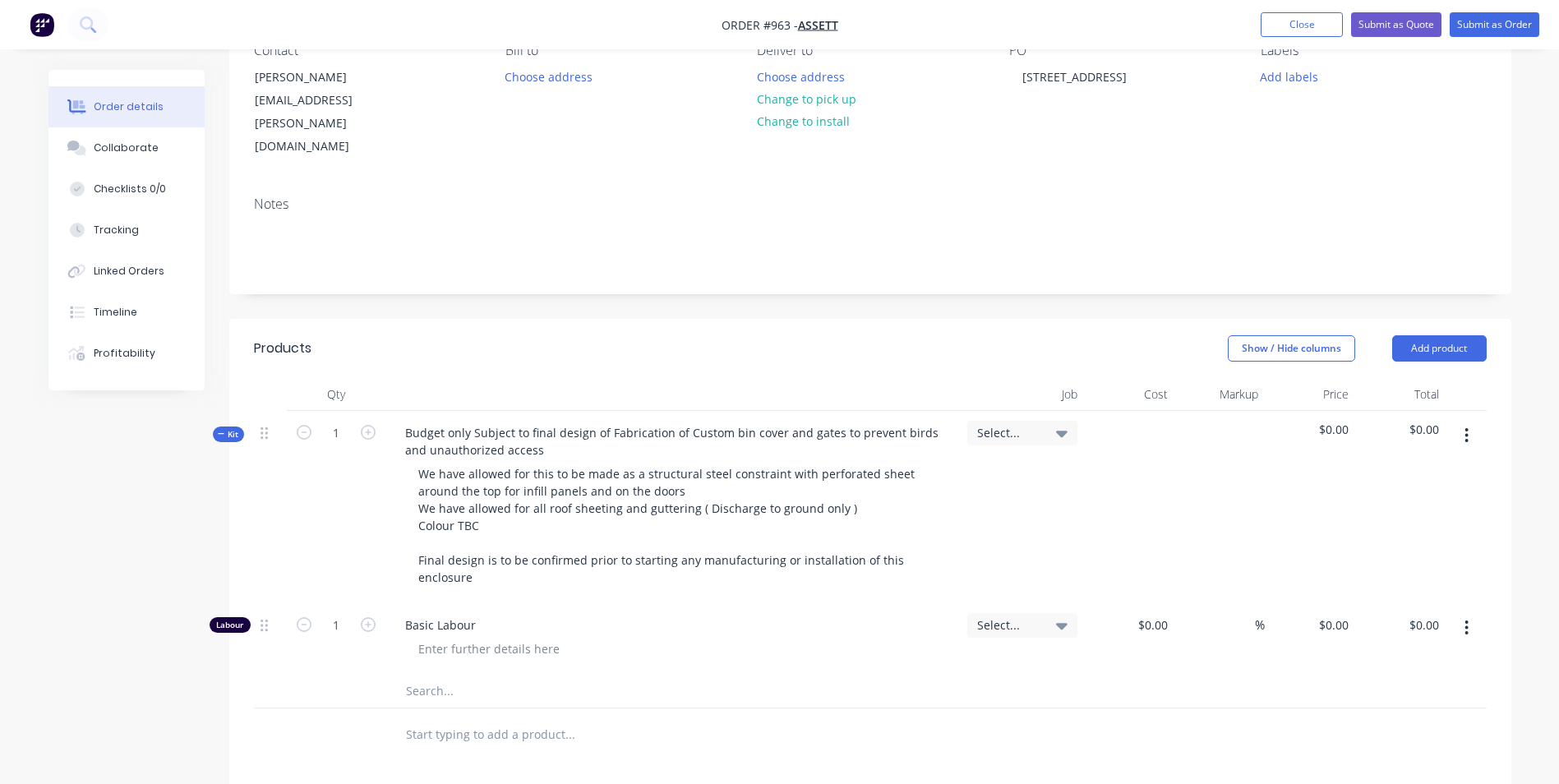
click at [1474, 421] on button "button" at bounding box center [1467, 435] width 39 height 29
click at [1393, 466] on div "Add product to kit" at bounding box center [1408, 478] width 127 height 24
click at [1366, 566] on div "Basic product" at bounding box center [1408, 577] width 127 height 24
drag, startPoint x: 1477, startPoint y: 659, endPoint x: 1450, endPoint y: 663, distance: 27.3
click at [1467, 684] on button "button" at bounding box center [1467, 698] width 39 height 29
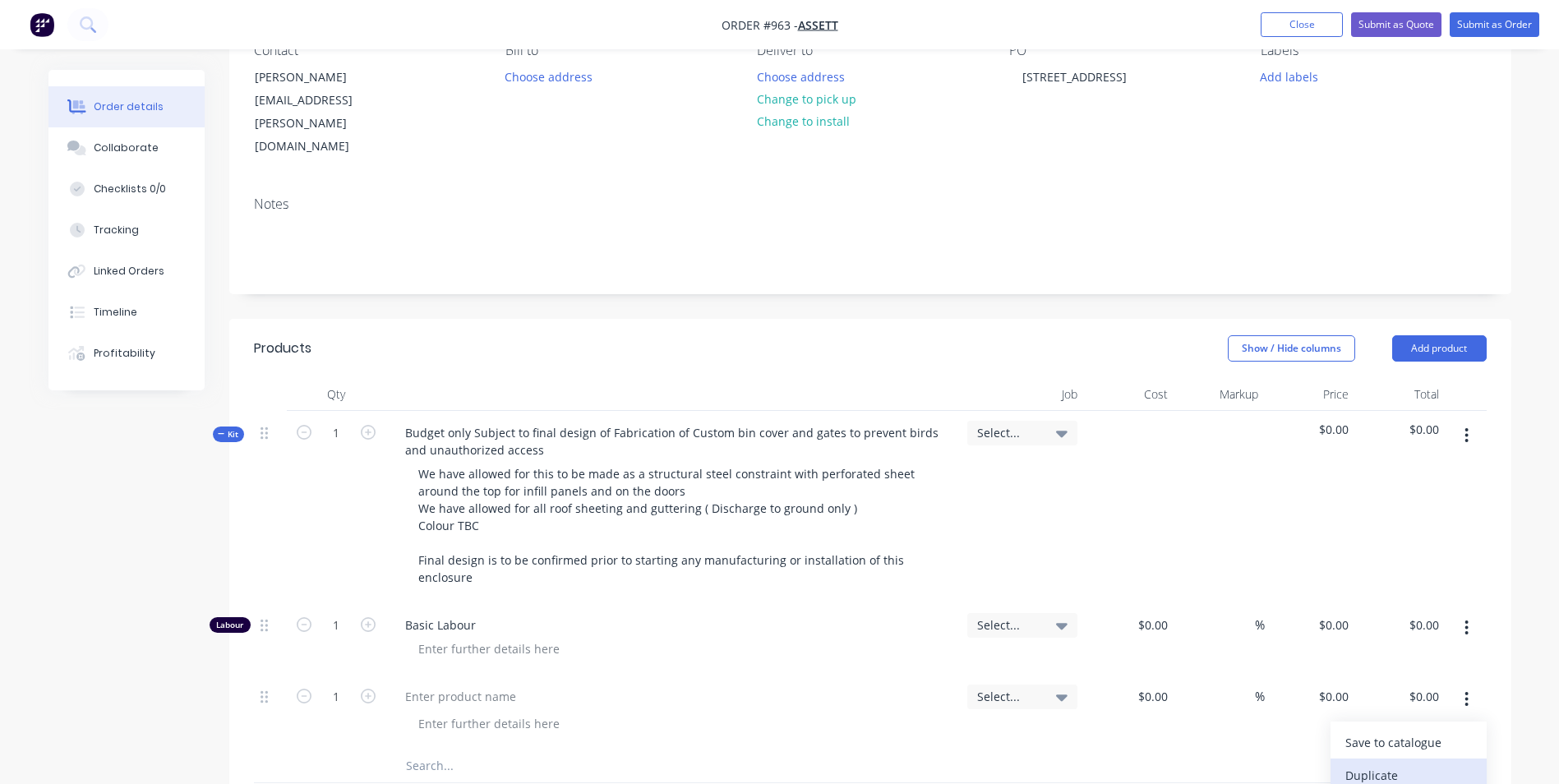
click at [1375, 763] on div "Duplicate" at bounding box center [1408, 775] width 127 height 24
click at [1472, 684] on button "button" at bounding box center [1467, 698] width 39 height 29
click at [1412, 763] on div "Duplicate" at bounding box center [1408, 775] width 127 height 24
click at [1463, 684] on button "button" at bounding box center [1467, 698] width 39 height 29
click at [1404, 758] on button "Duplicate" at bounding box center [1409, 774] width 156 height 33
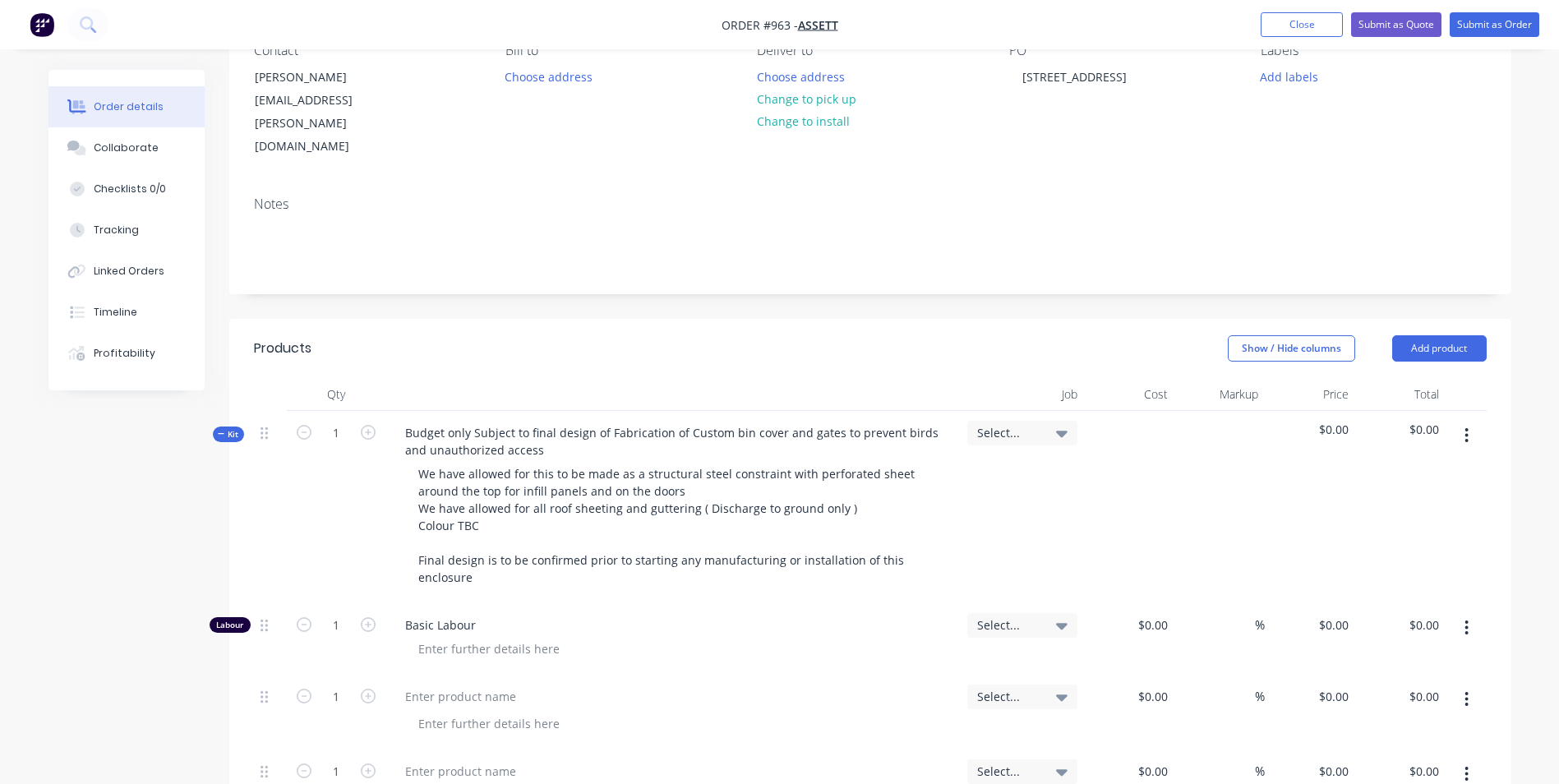
drag, startPoint x: 1469, startPoint y: 657, endPoint x: 1460, endPoint y: 661, distance: 9.8
click at [1469, 684] on button "button" at bounding box center [1467, 698] width 39 height 29
click at [1381, 763] on div "Duplicate" at bounding box center [1408, 775] width 127 height 24
click at [1470, 684] on button "button" at bounding box center [1467, 698] width 39 height 29
click at [1409, 763] on div "Duplicate" at bounding box center [1408, 775] width 127 height 24
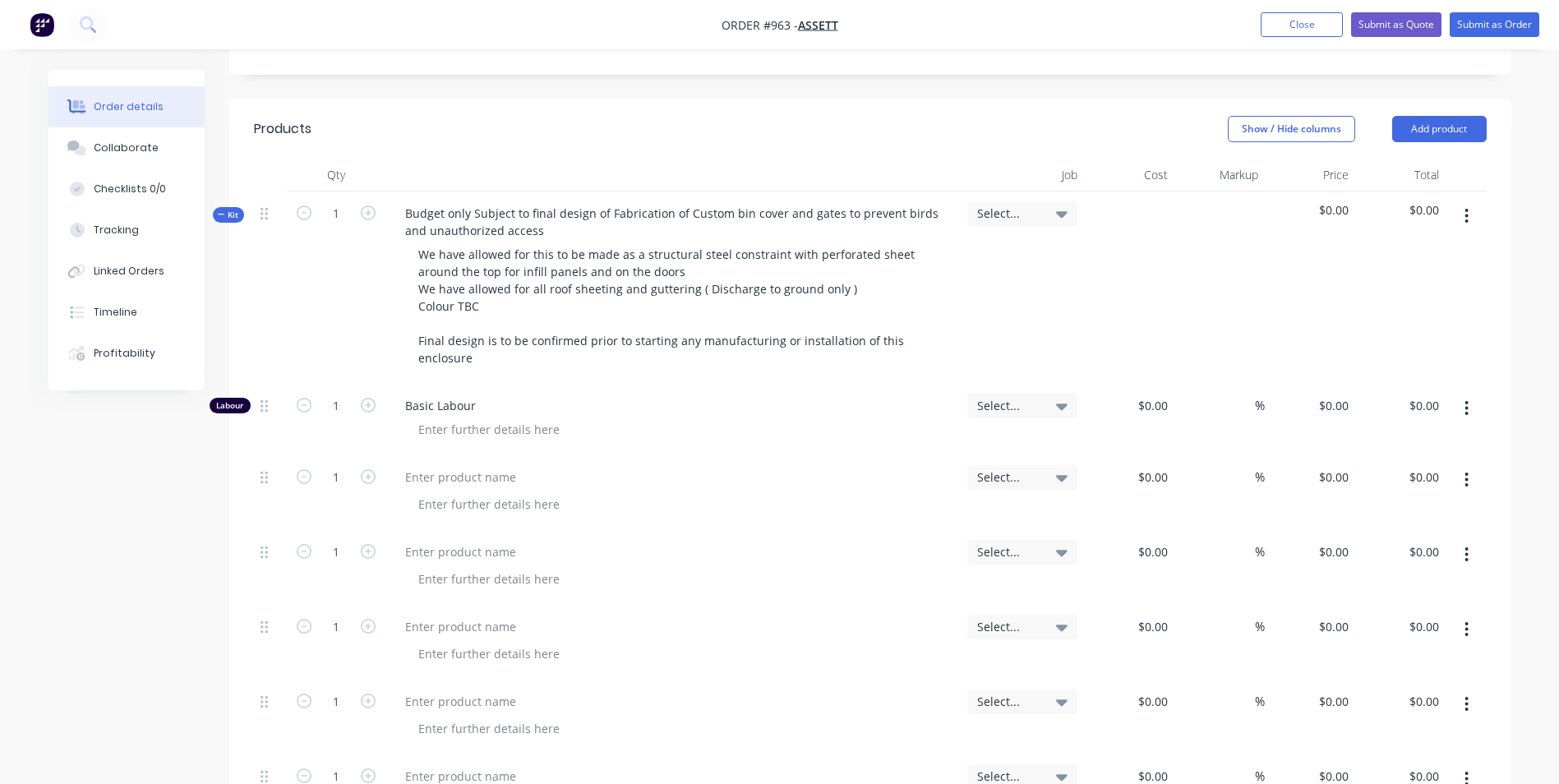
scroll to position [411, 0]
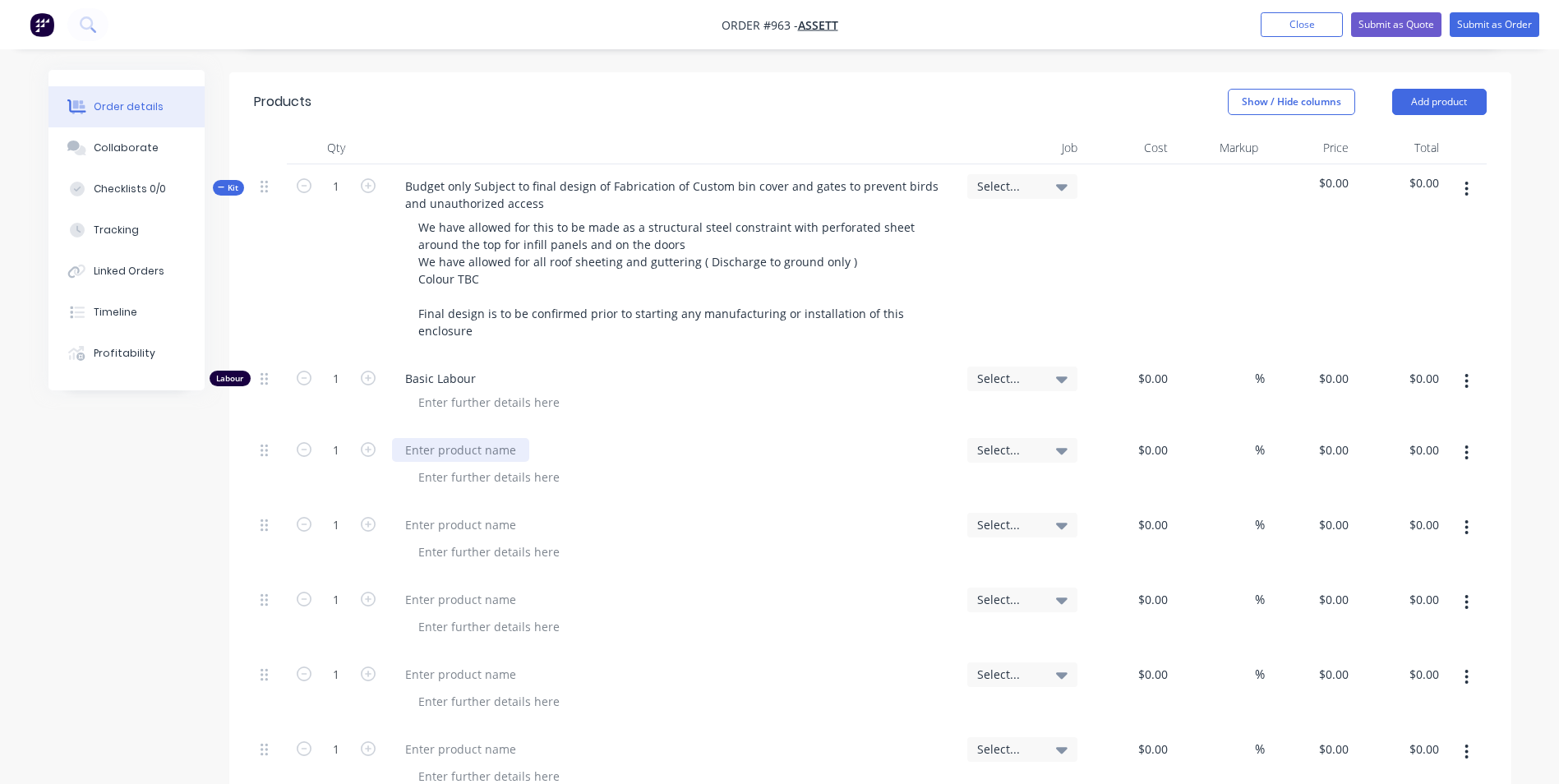
click at [443, 438] on div at bounding box center [460, 450] width 137 height 24
click at [418, 465] on div at bounding box center [488, 476] width 167 height 24
type input "$1,600.00"
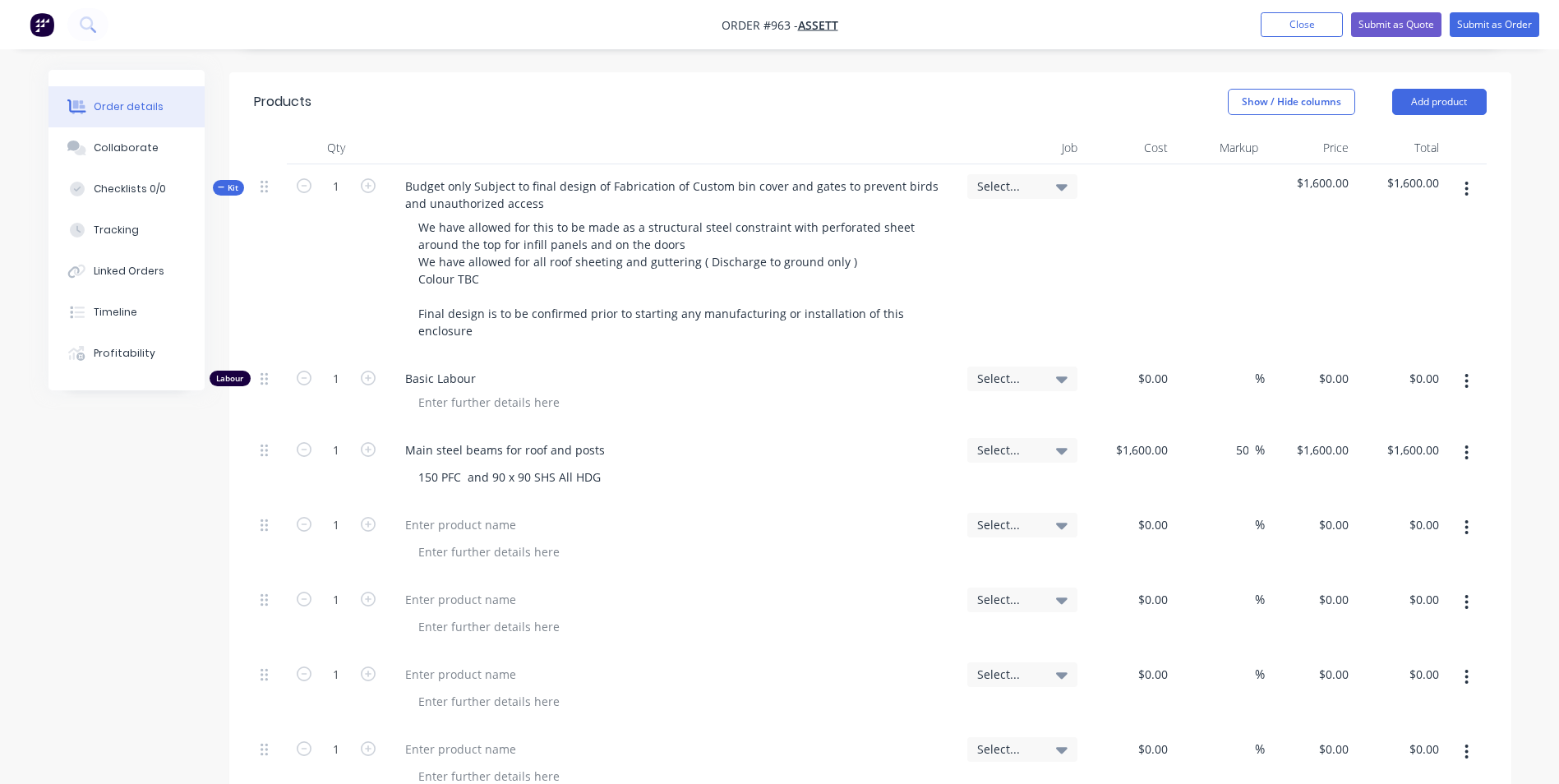
type input "50"
type input "2400"
type input "$2,400.00"
click at [492, 513] on div at bounding box center [460, 524] width 137 height 24
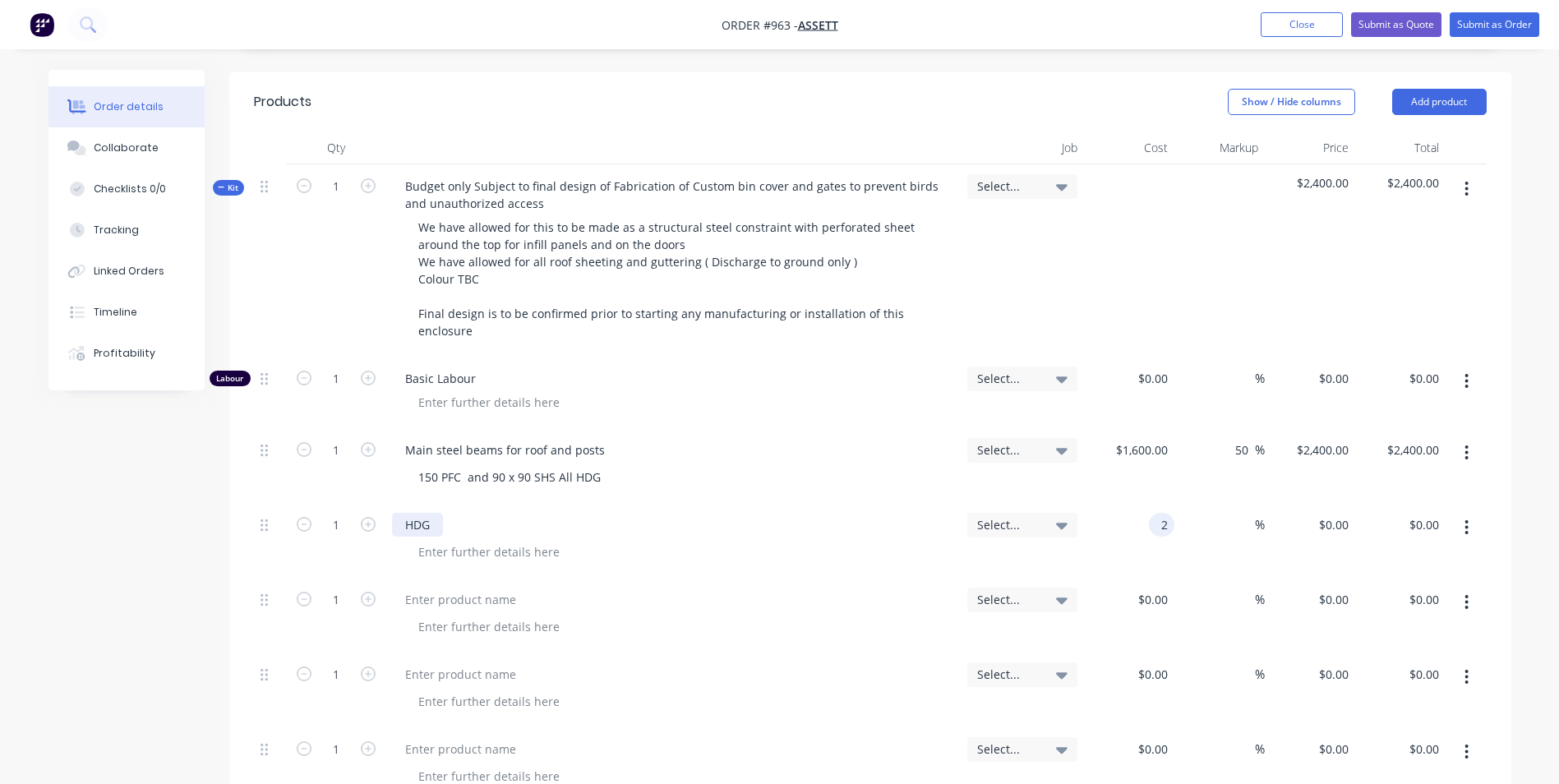
type input "$2.00"
type input "3.5"
type input "75"
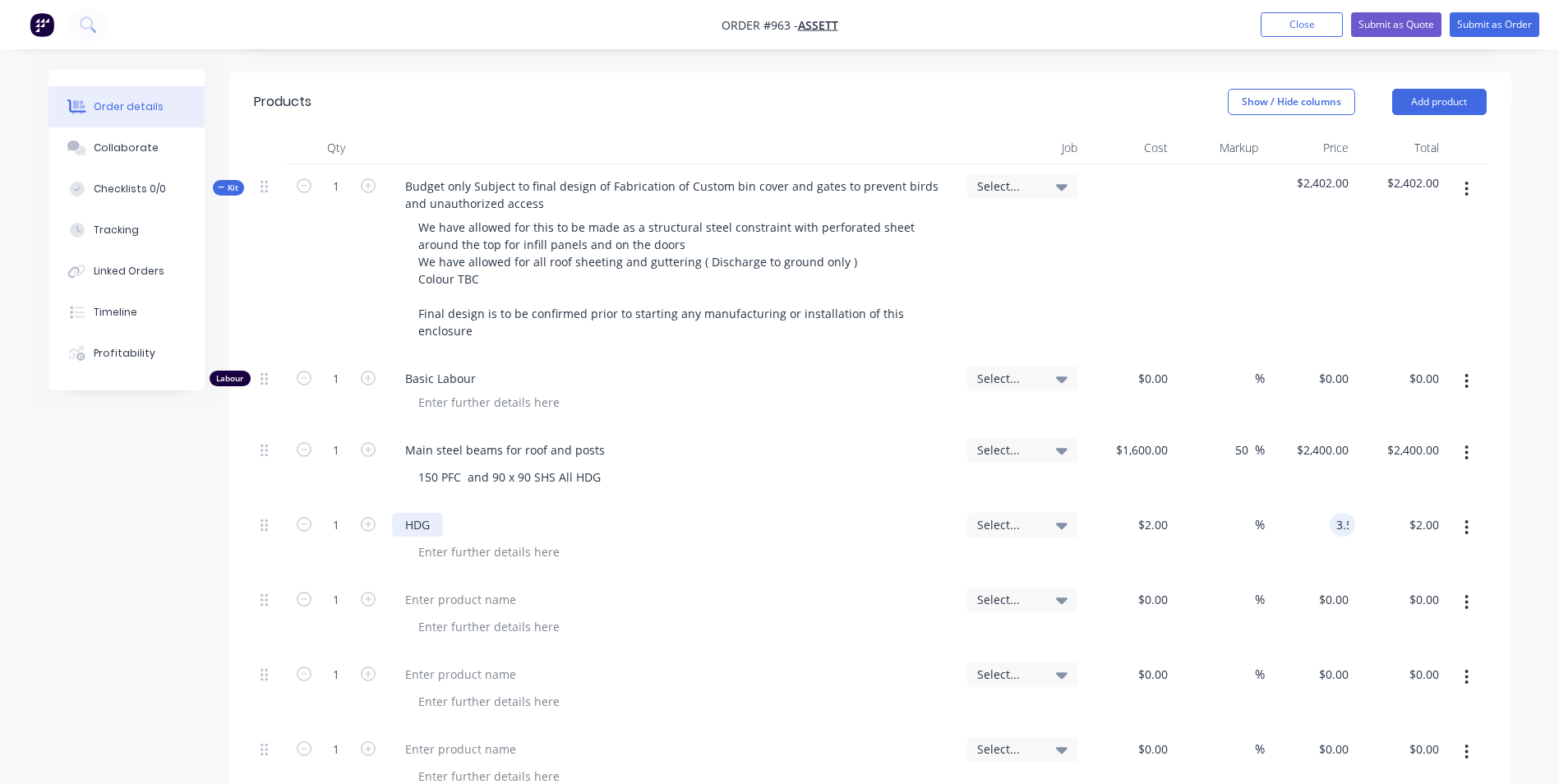
type input "$3.50"
click at [324, 513] on input "1" at bounding box center [335, 524] width 43 height 24
type input "700"
type input "$2,450.00"
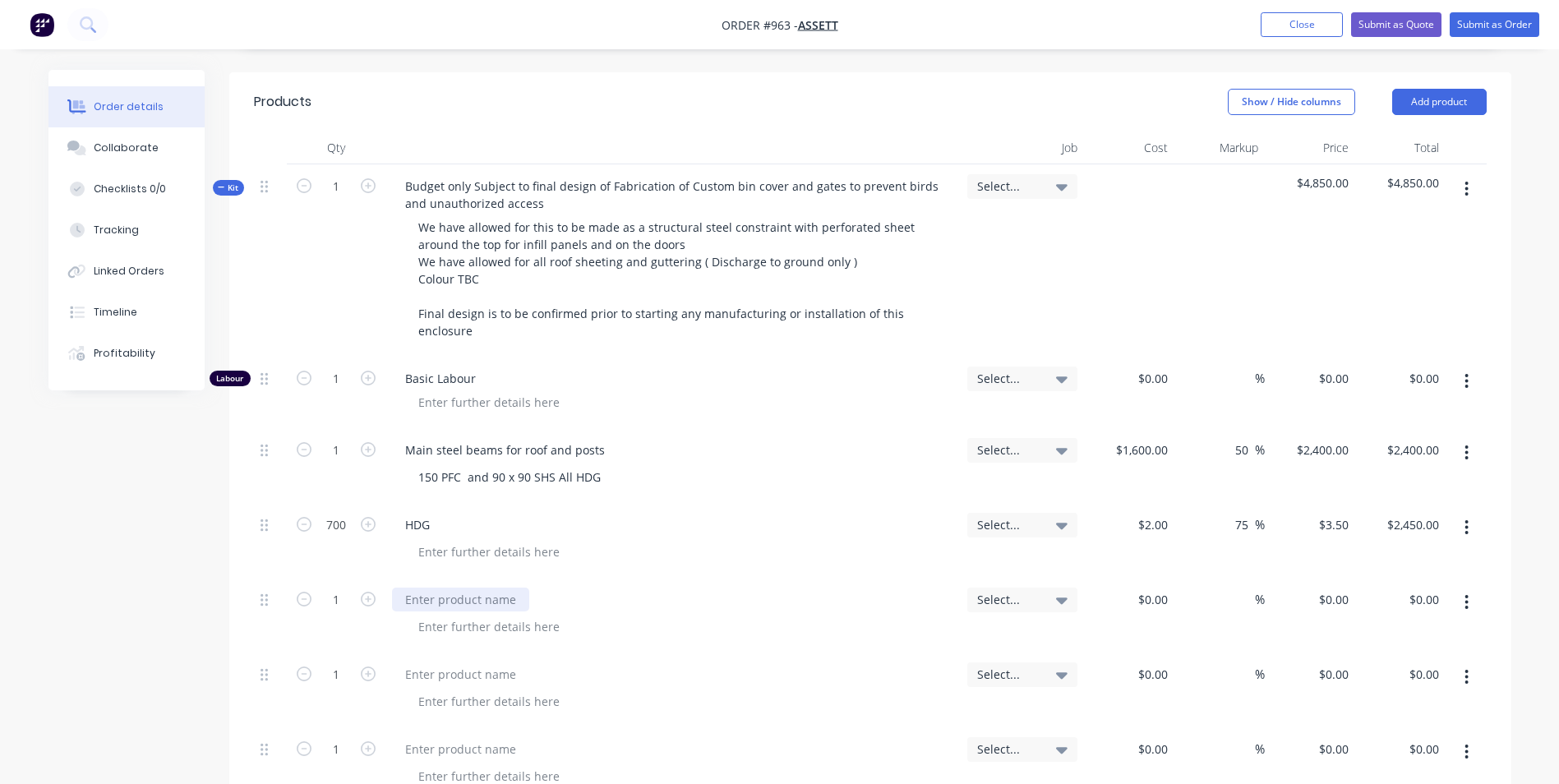
click at [473, 587] on div at bounding box center [460, 599] width 137 height 24
type input "$0.00"
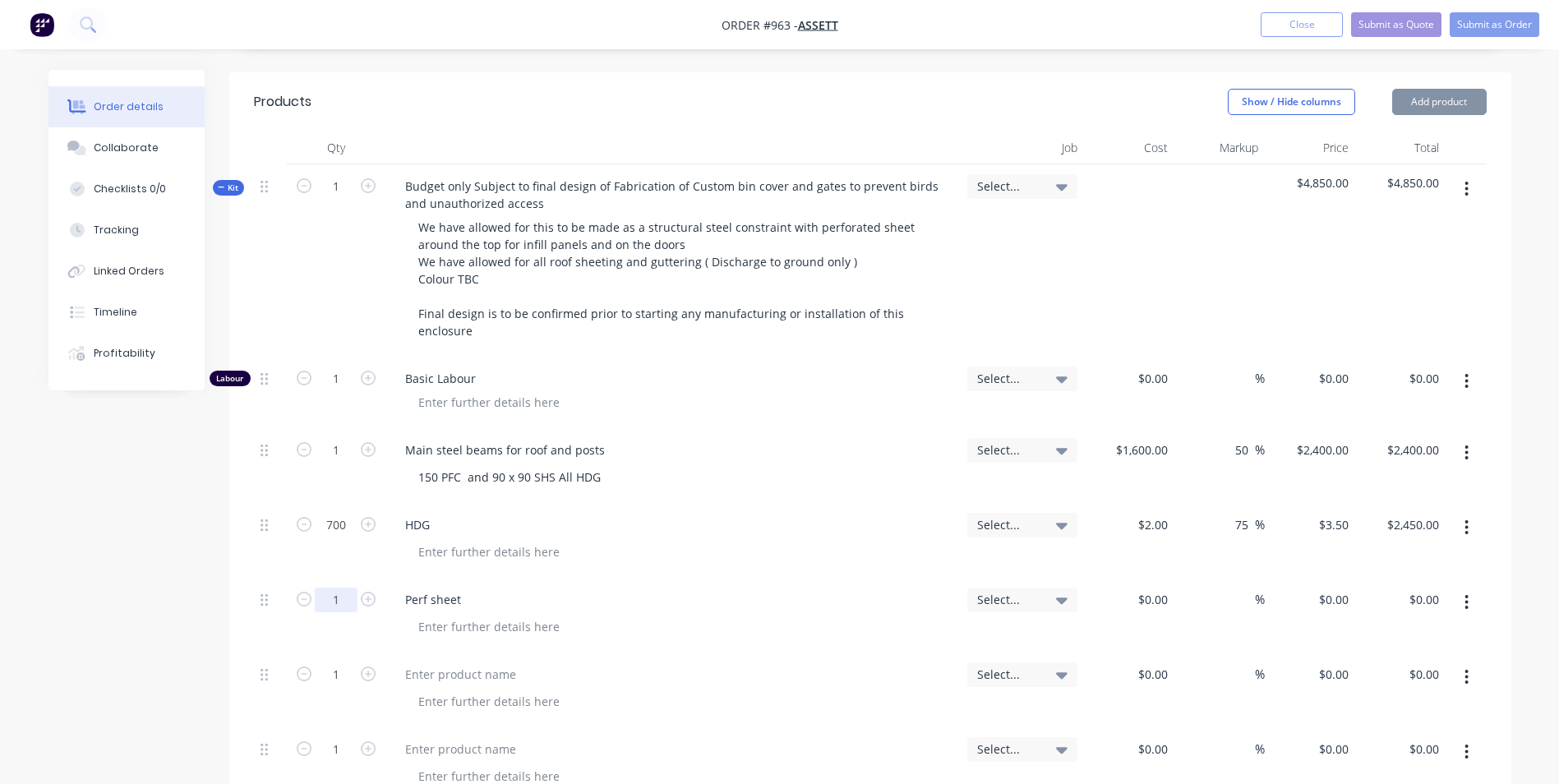
drag, startPoint x: 349, startPoint y: 555, endPoint x: 343, endPoint y: 541, distance: 15.2
click at [349, 587] on input "1" at bounding box center [335, 599] width 43 height 24
type input "6"
type input "$250.00"
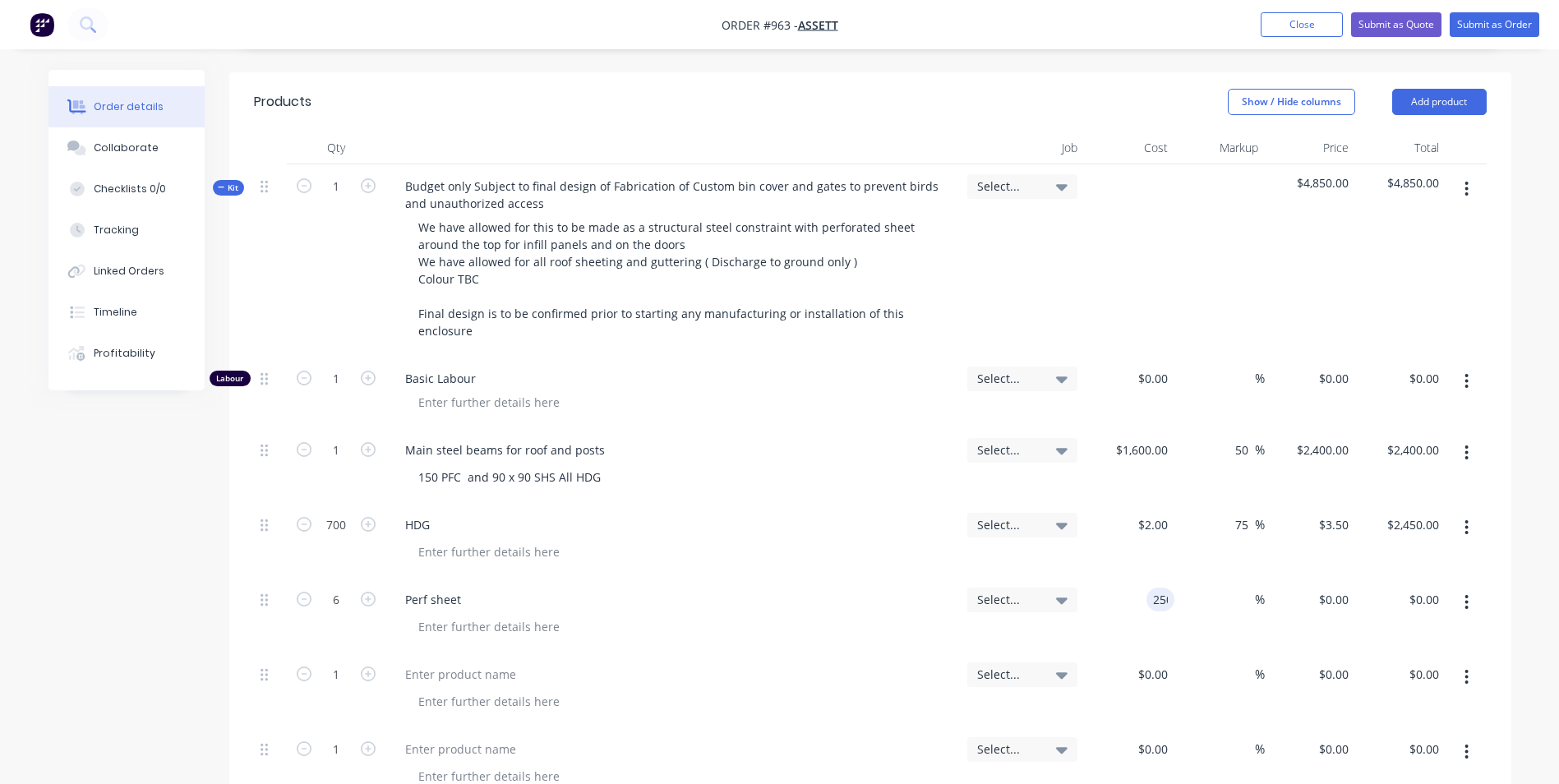
type input "$1,500.00"
type input "50"
type input "375"
type input "$2,250.00"
type input "$375.00"
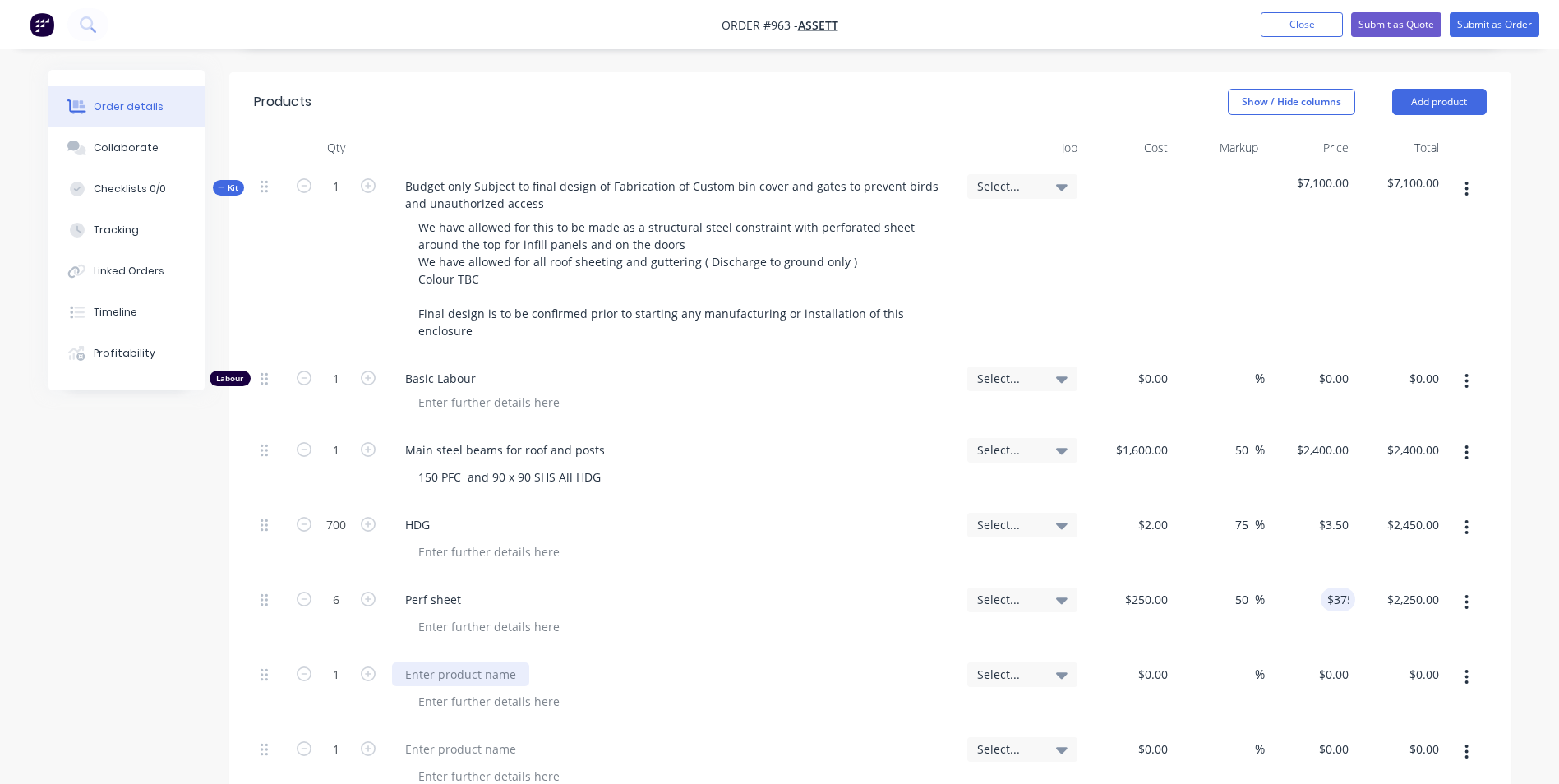
click at [413, 662] on div at bounding box center [460, 674] width 137 height 24
type input "$1,300.00"
type input "50"
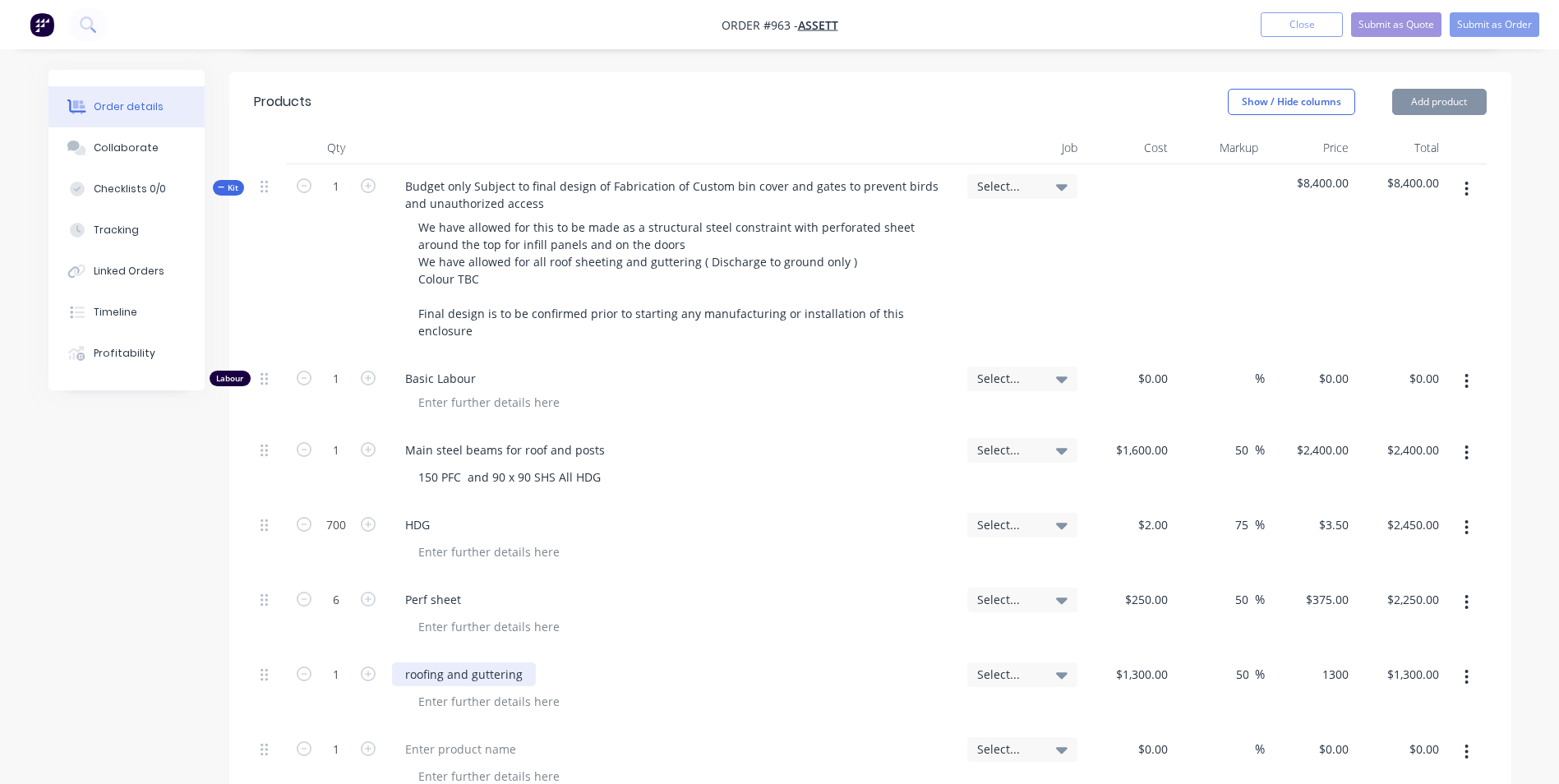
type input "1950"
type input "$1,950.00"
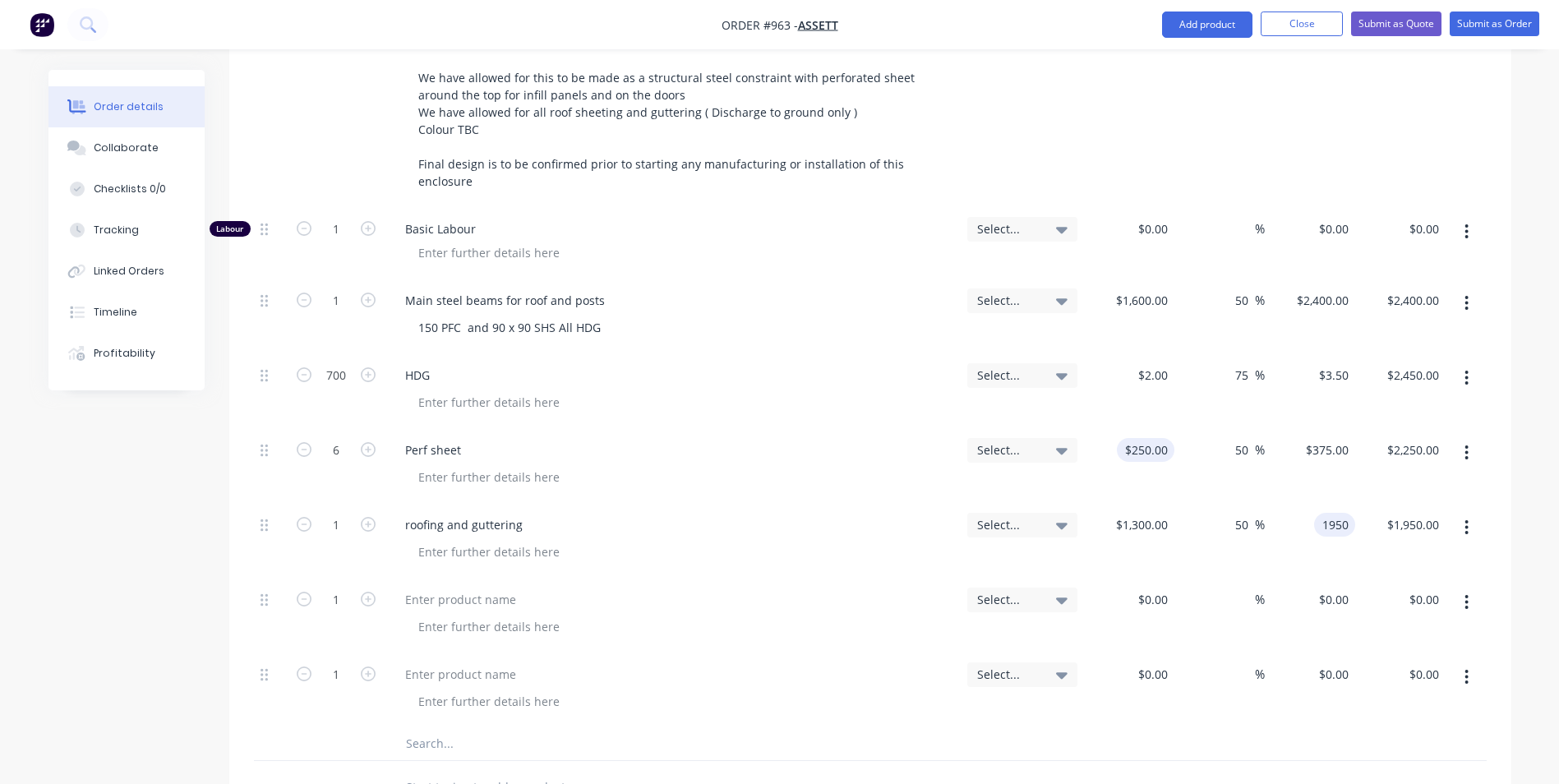
scroll to position [575, 0]
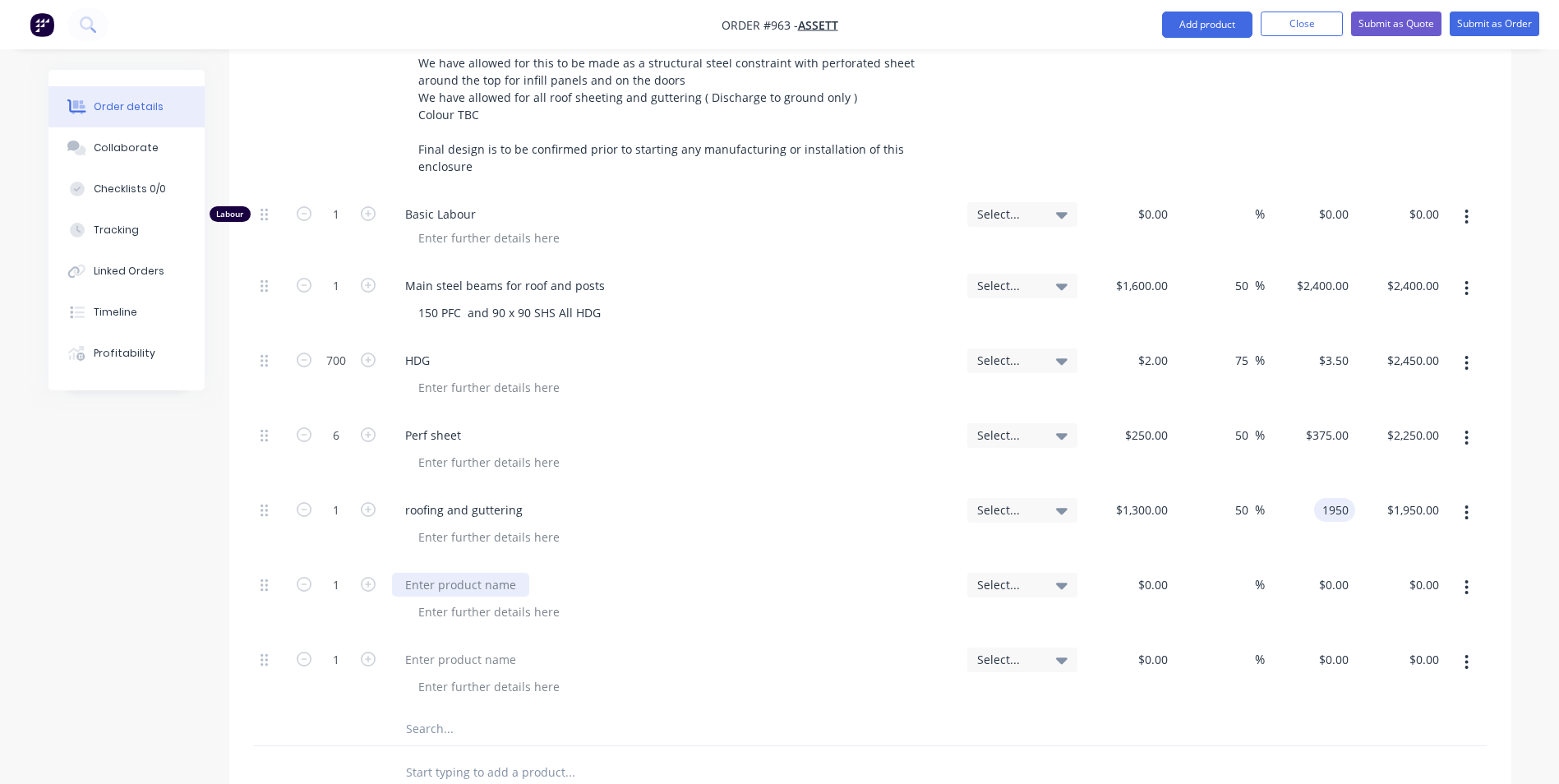
type input "$1,950.00"
click at [415, 572] on div at bounding box center [460, 584] width 137 height 24
type input "$1,000.00"
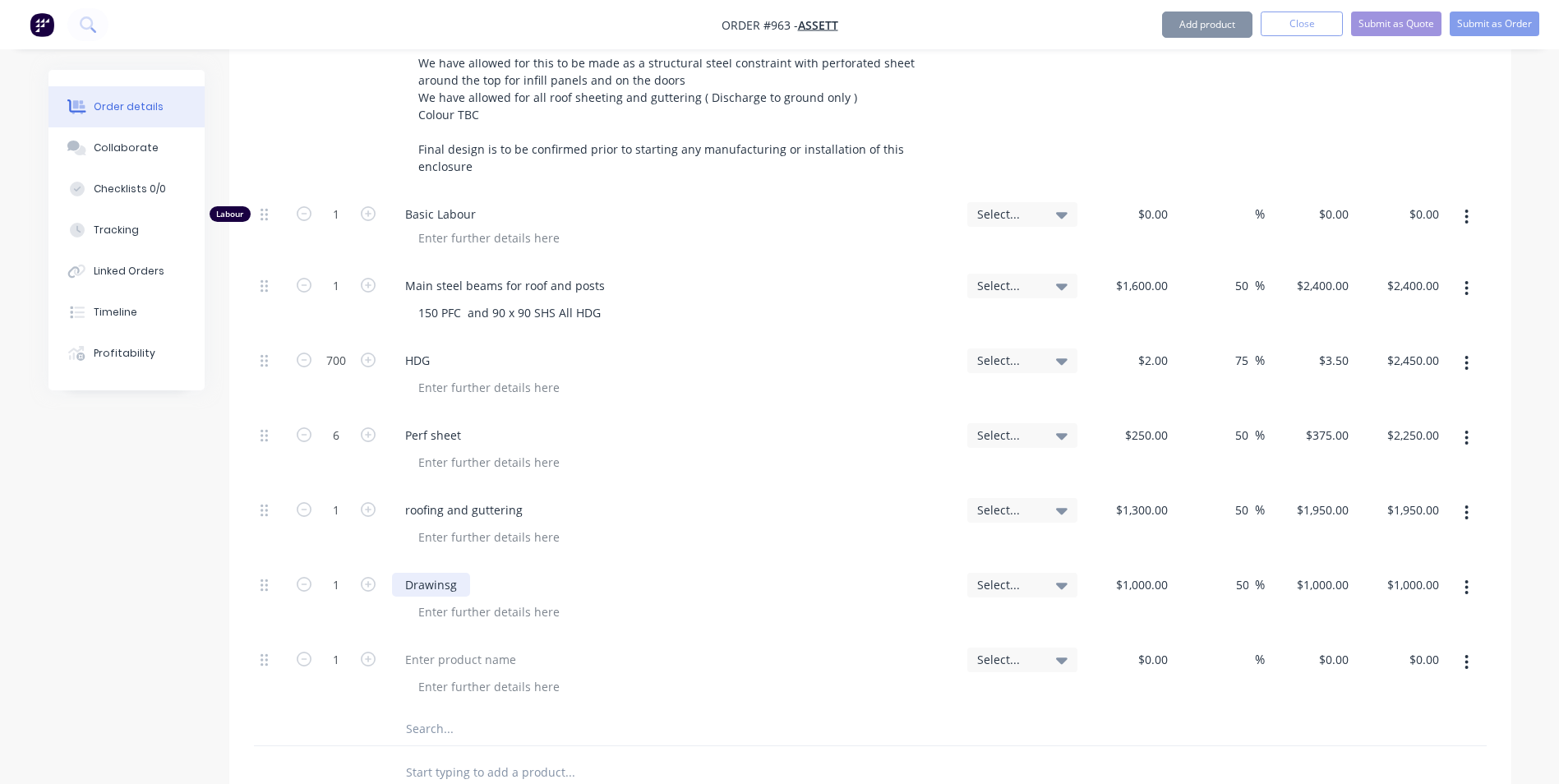
type input "50"
type input "1500"
type input "$1,500.00"
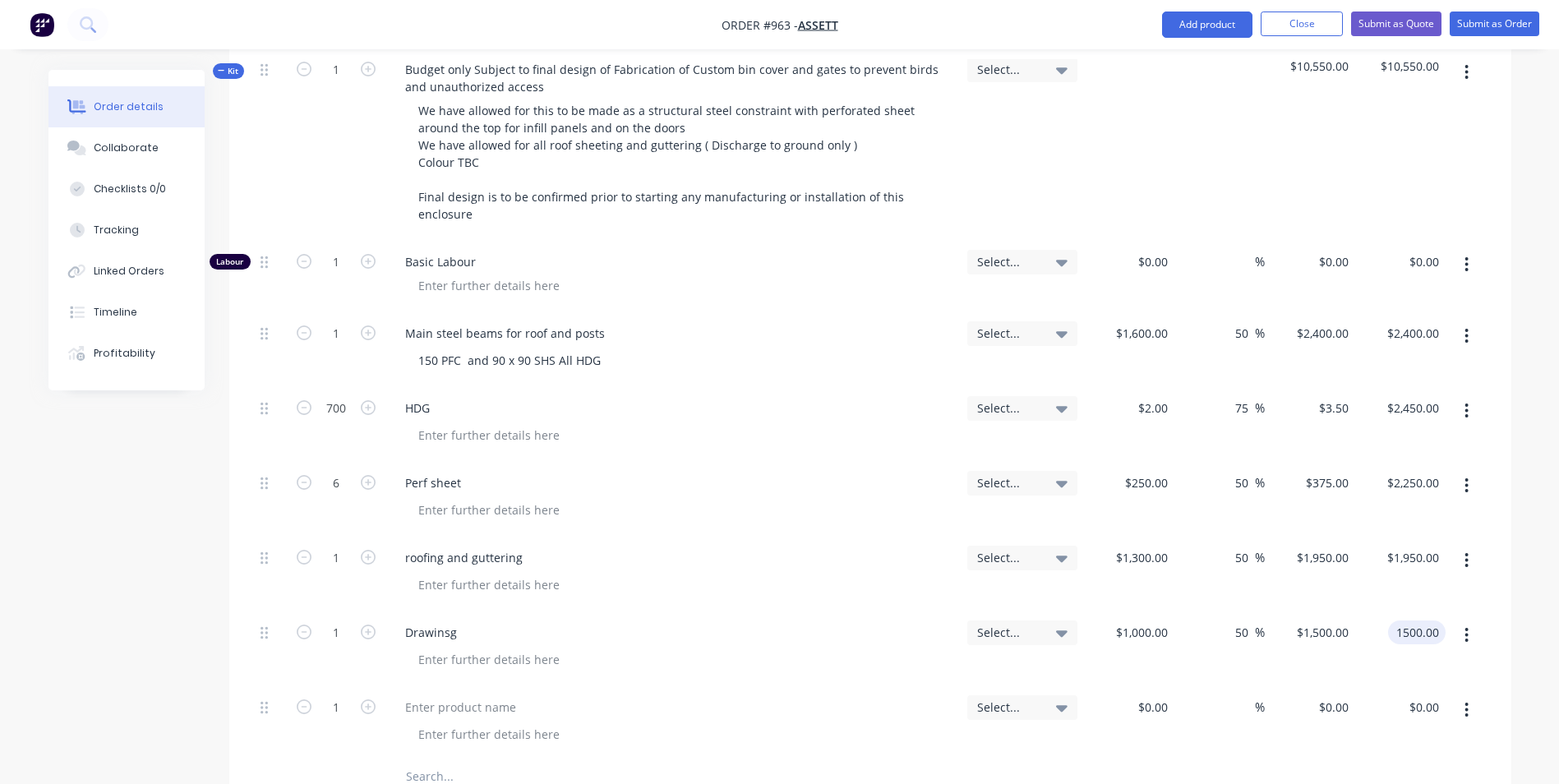
scroll to position [329, 0]
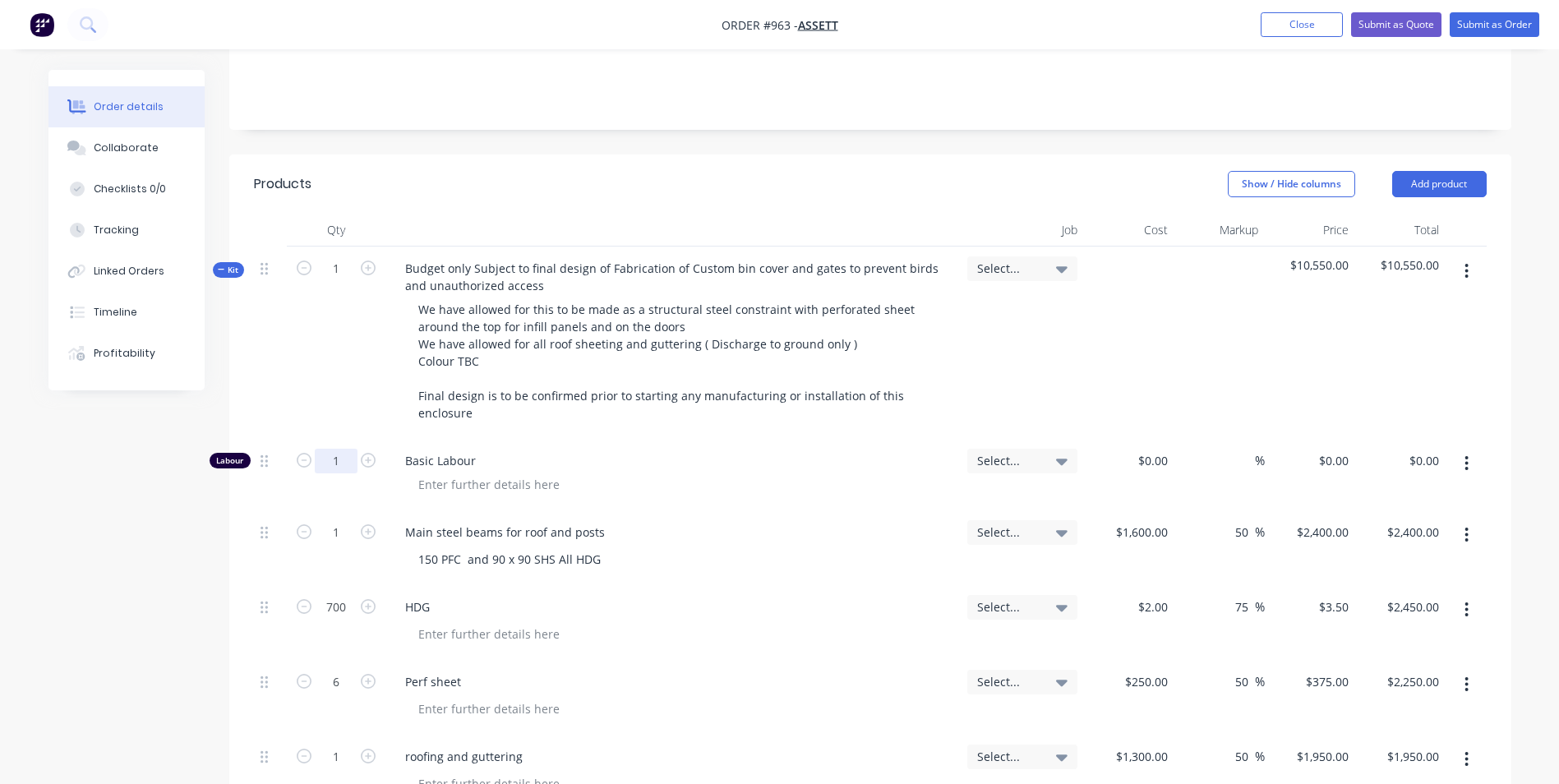
type input "$1,500.00"
click at [345, 449] on input "1" at bounding box center [335, 460] width 43 height 24
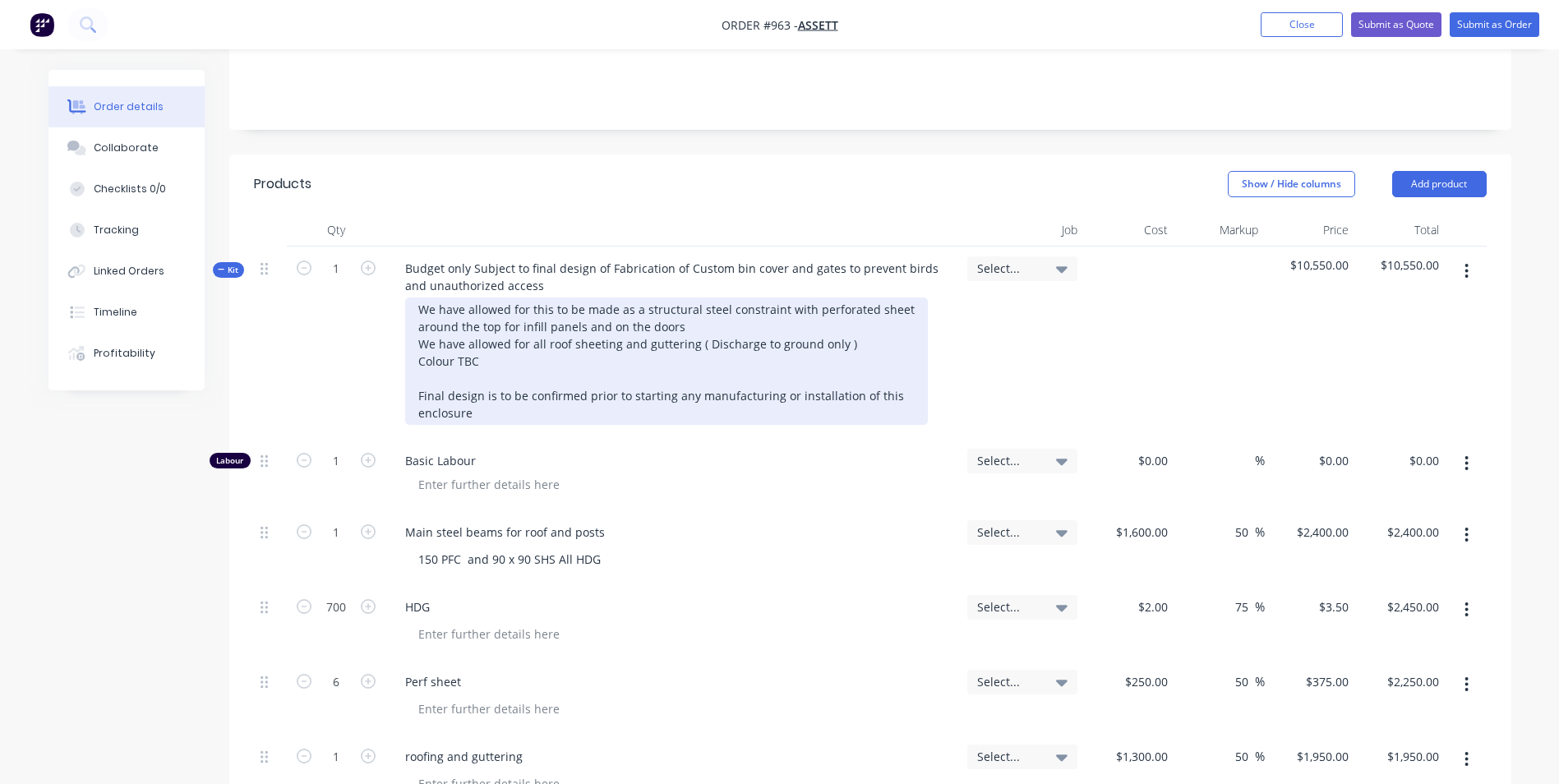
click at [522, 367] on div "We have allowed for this to be made as a structural steel constraint with perfo…" at bounding box center [666, 361] width 523 height 128
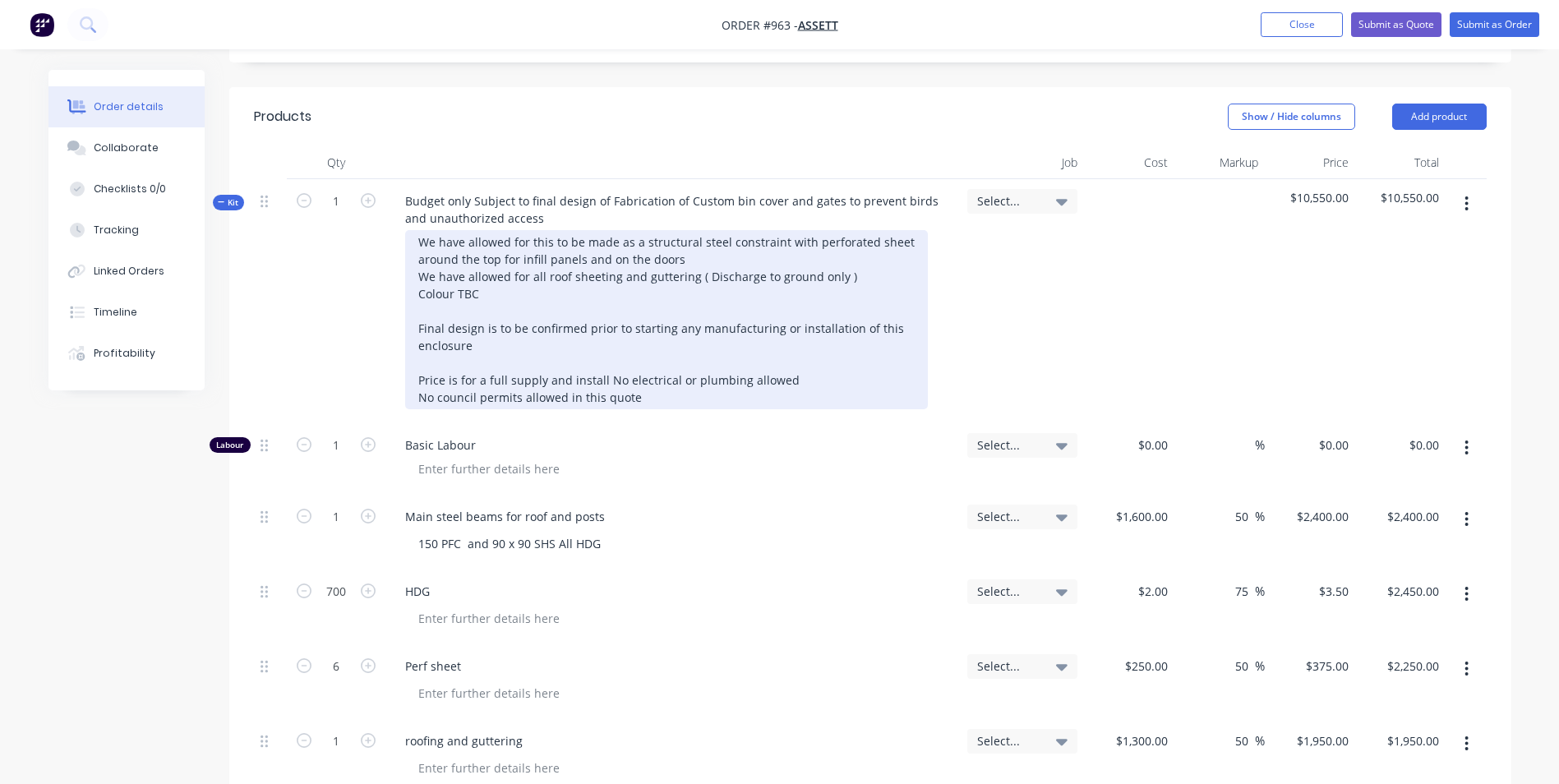
scroll to position [411, 0]
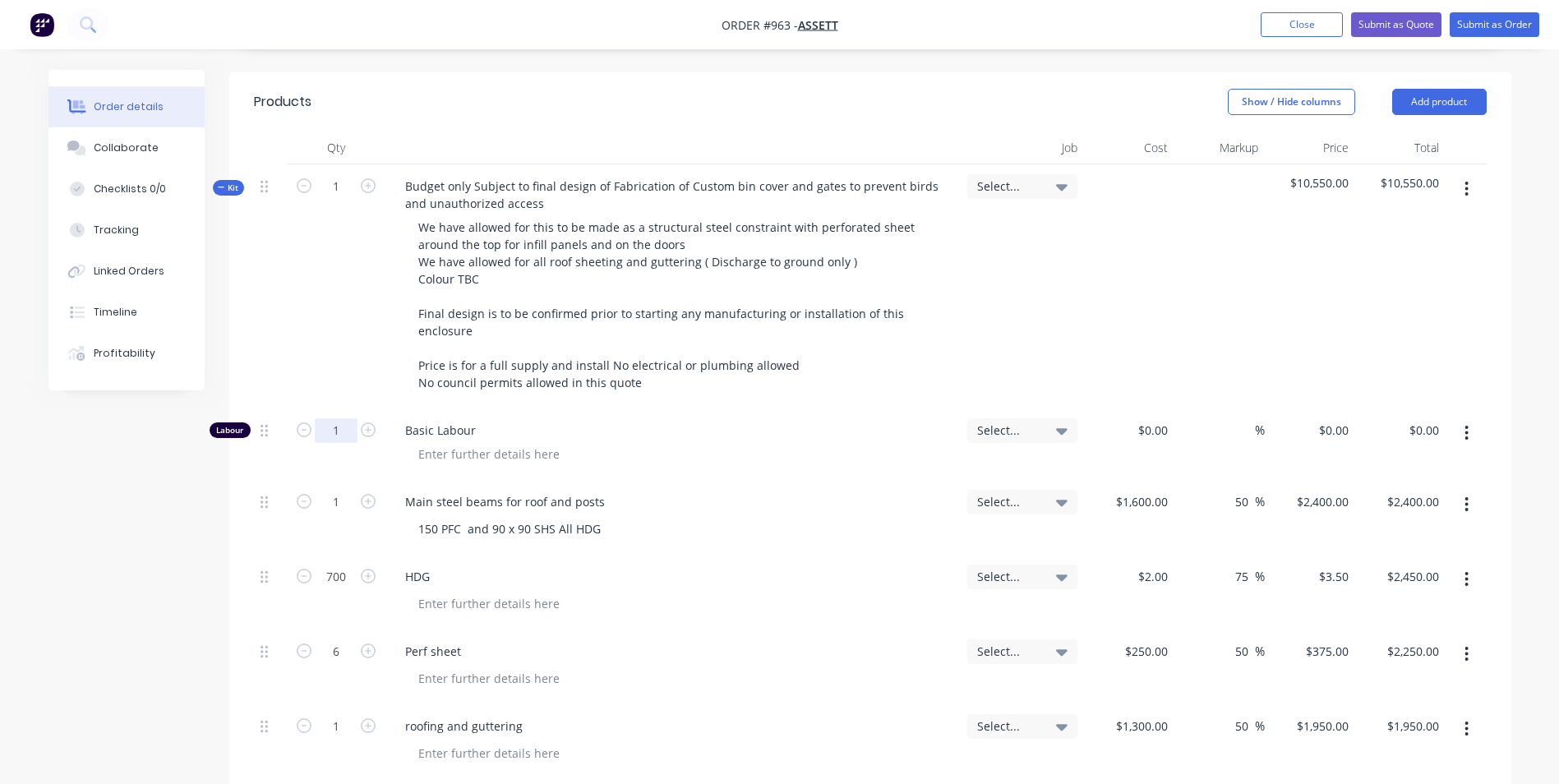
click at [334, 418] on input "1" at bounding box center [335, 430] width 43 height 24
type input "100"
type input "$50.00"
type input "$5,000.00"
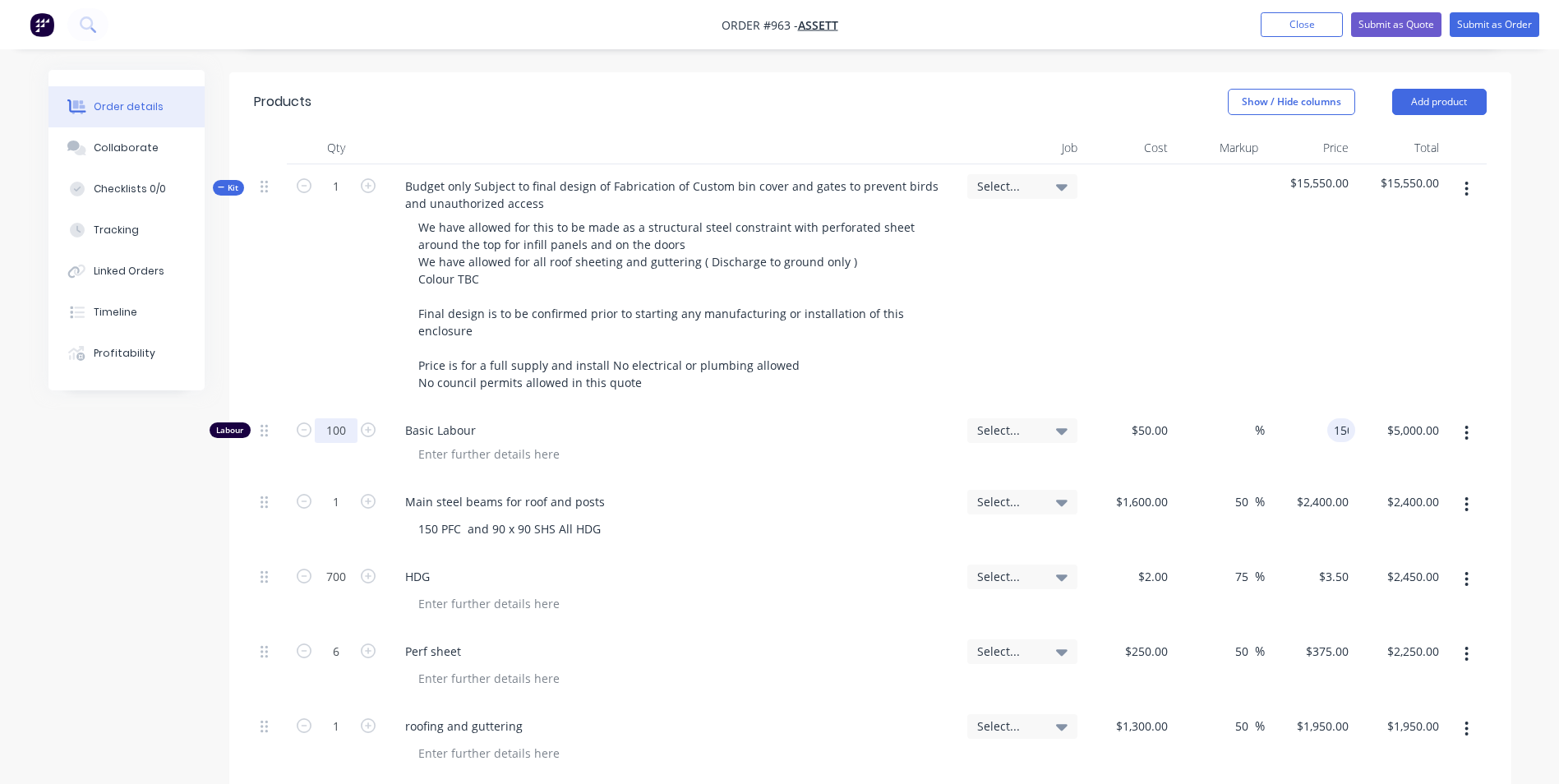
type input "150"
type input "200"
type input "$150.00"
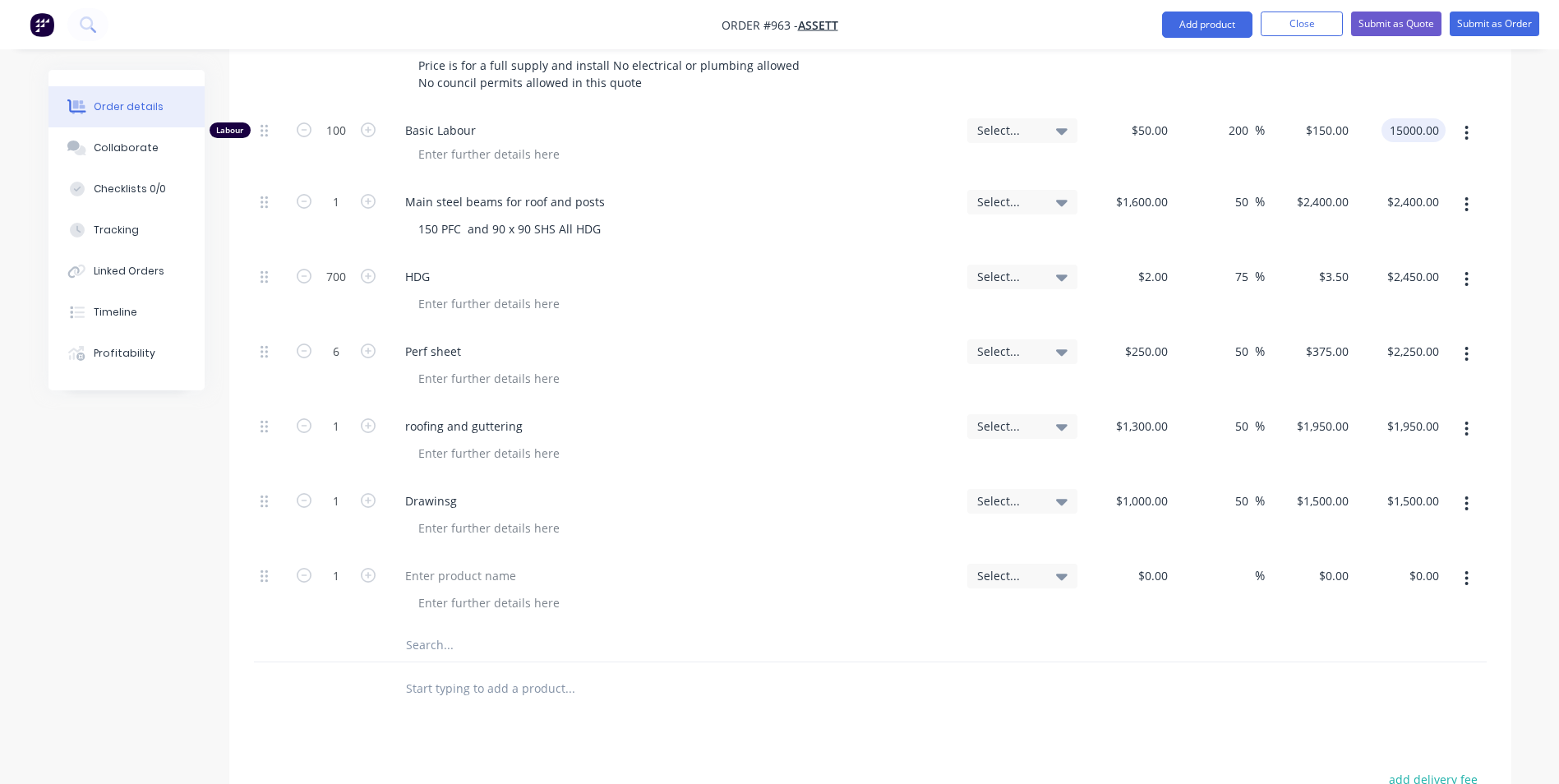
scroll to position [739, 0]
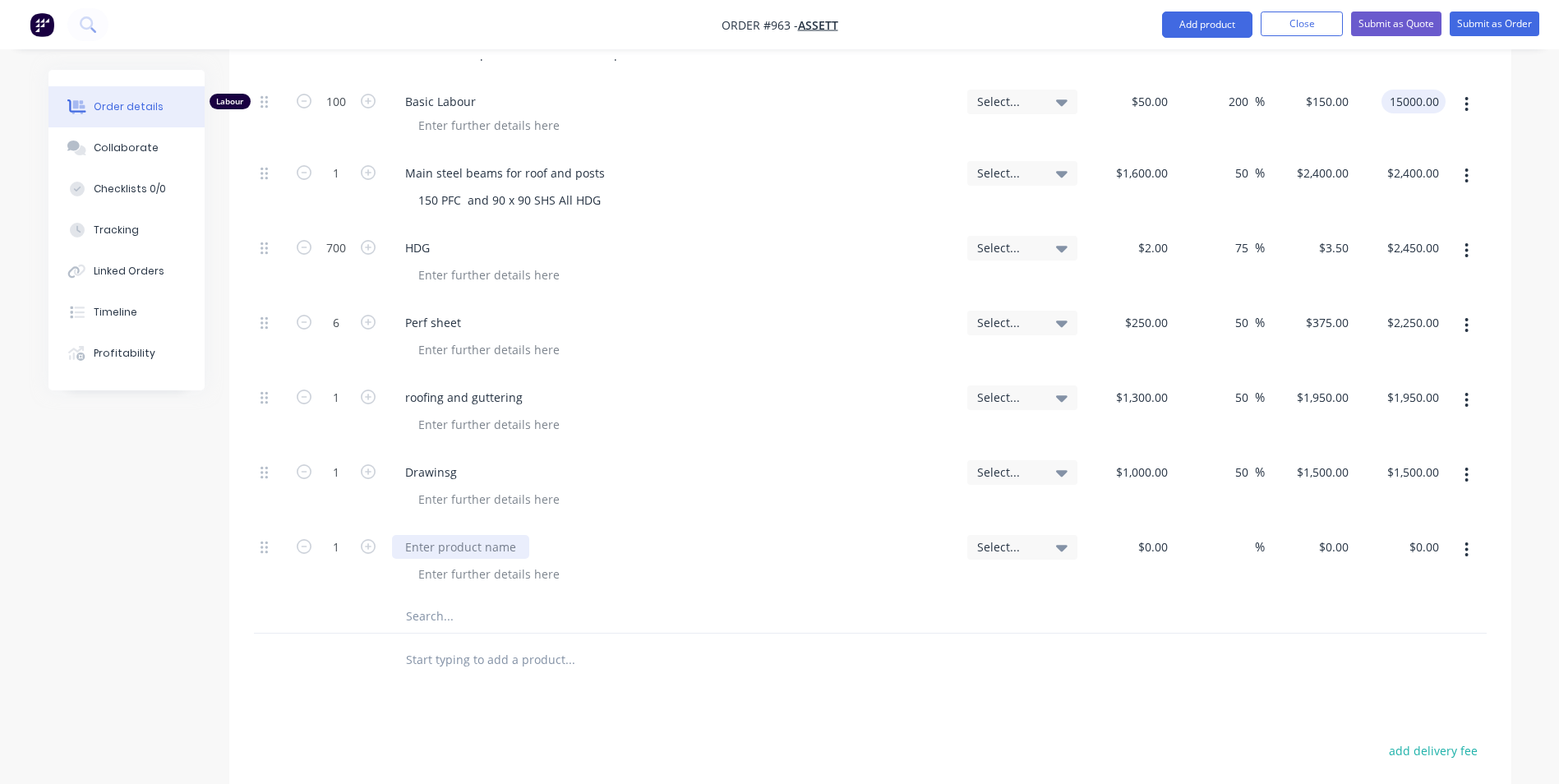
type input "$15,000.00"
click at [457, 534] on div at bounding box center [460, 546] width 137 height 24
click at [444, 562] on div at bounding box center [488, 574] width 167 height 24
click at [1151, 534] on div "0 $0.00" at bounding box center [1151, 546] width 45 height 24
type input "$1,000.00"
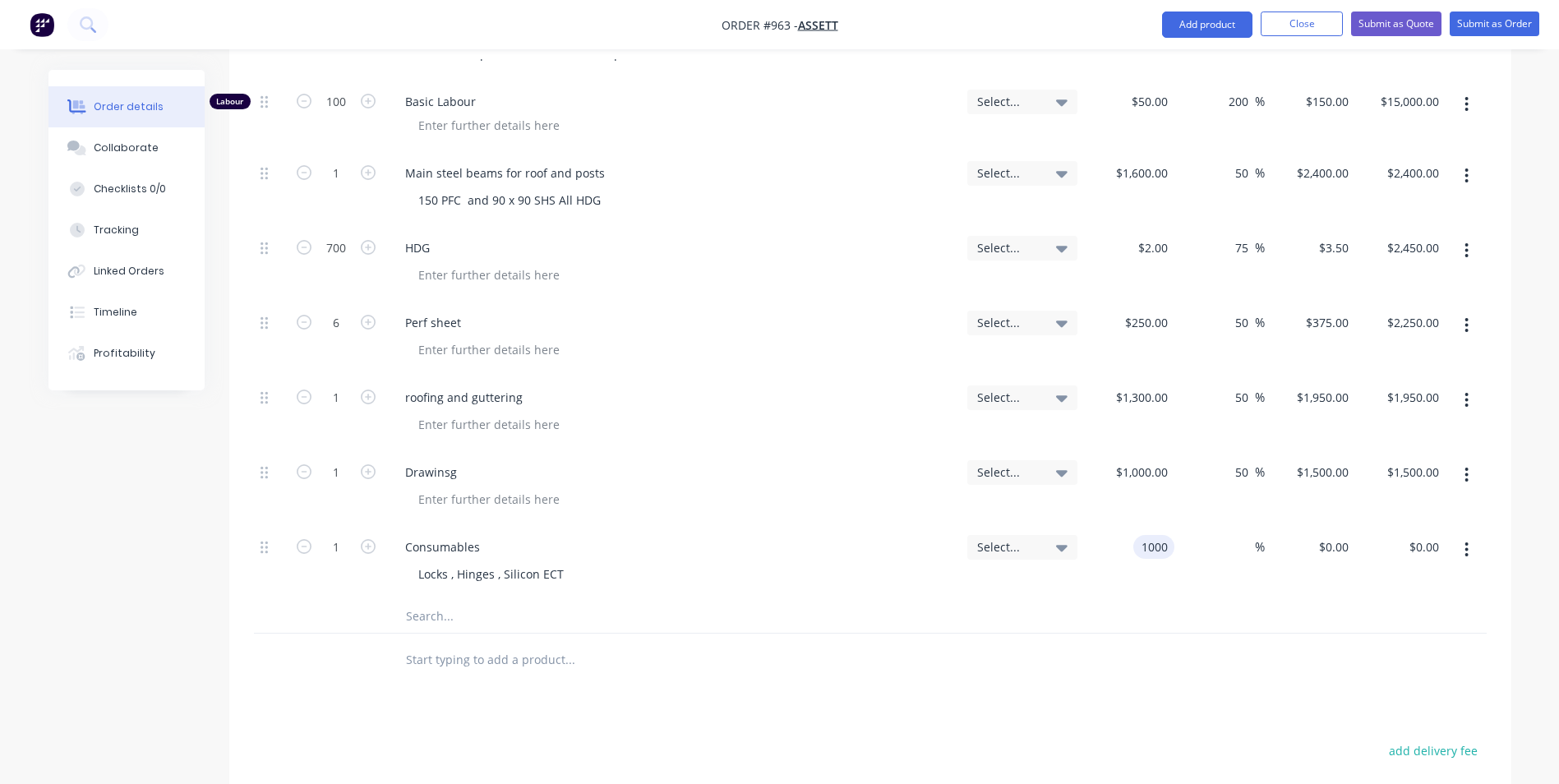
type input "$1,000.00"
type input "560"
type input "6600"
type input "$6,600.00"
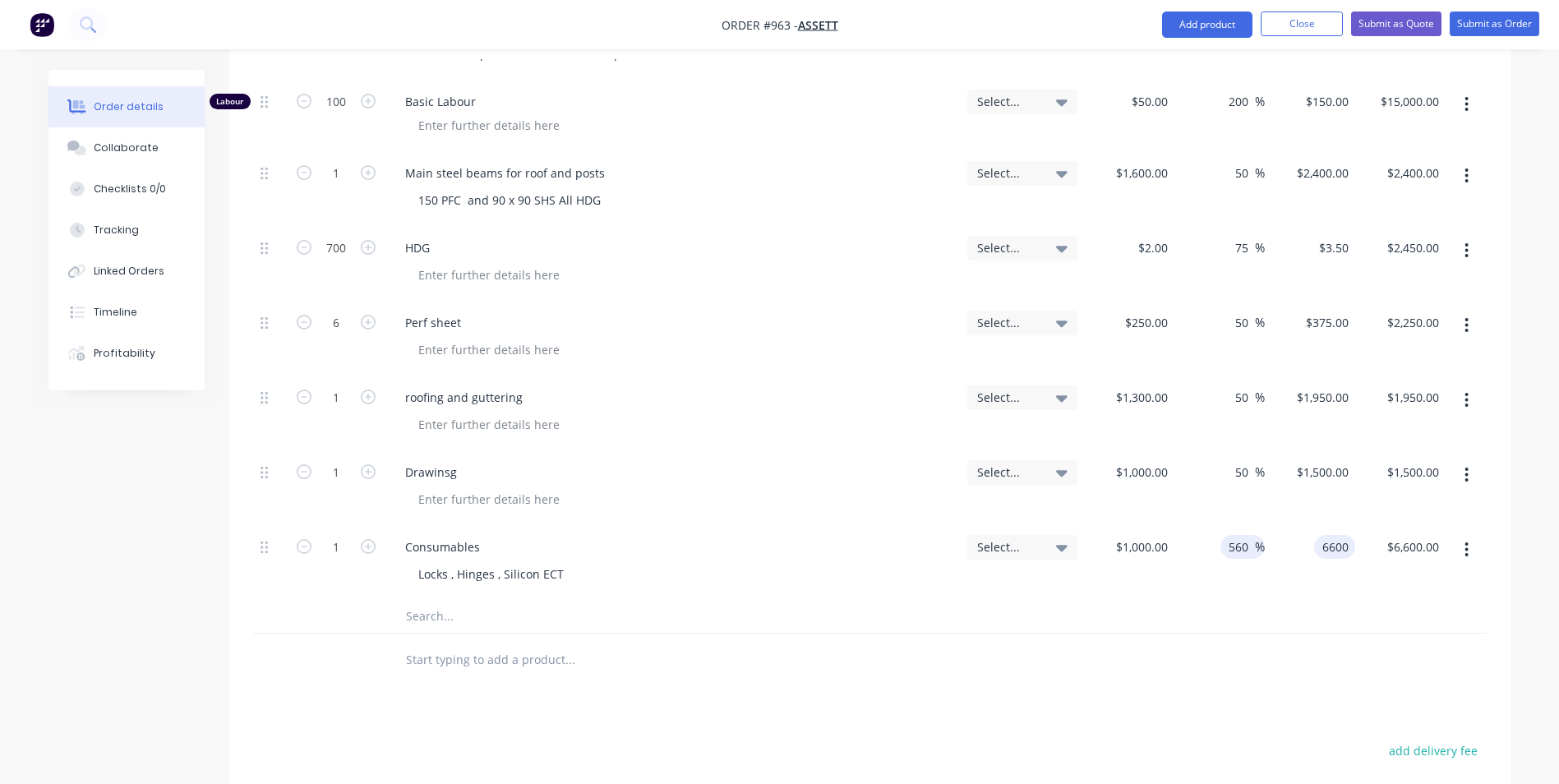
type input "$6,600.00"
click at [1240, 534] on input "560" at bounding box center [1240, 546] width 28 height 24
type input "50"
type input "1500"
type input "$1,500.00"
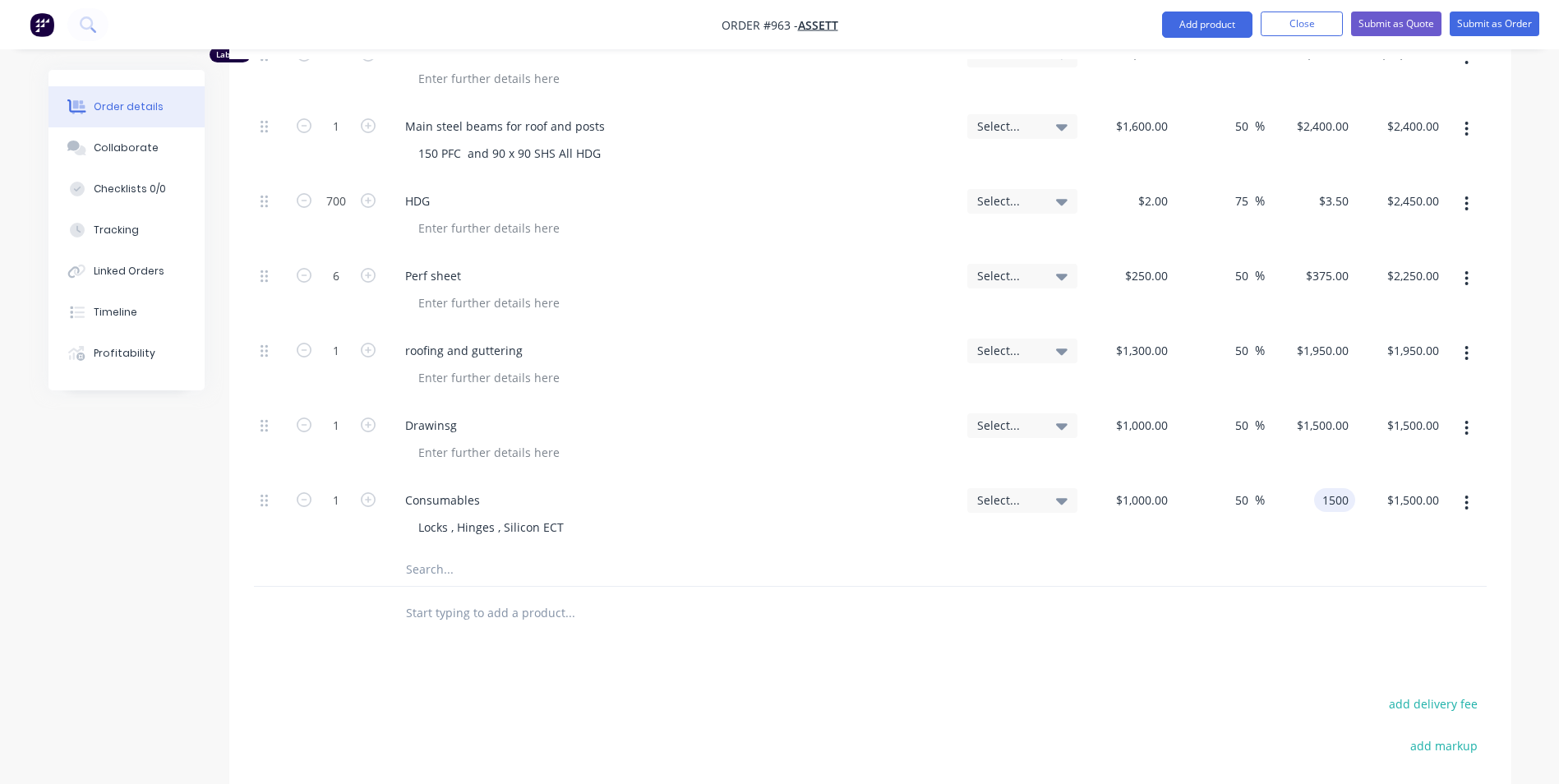
scroll to position [793, 0]
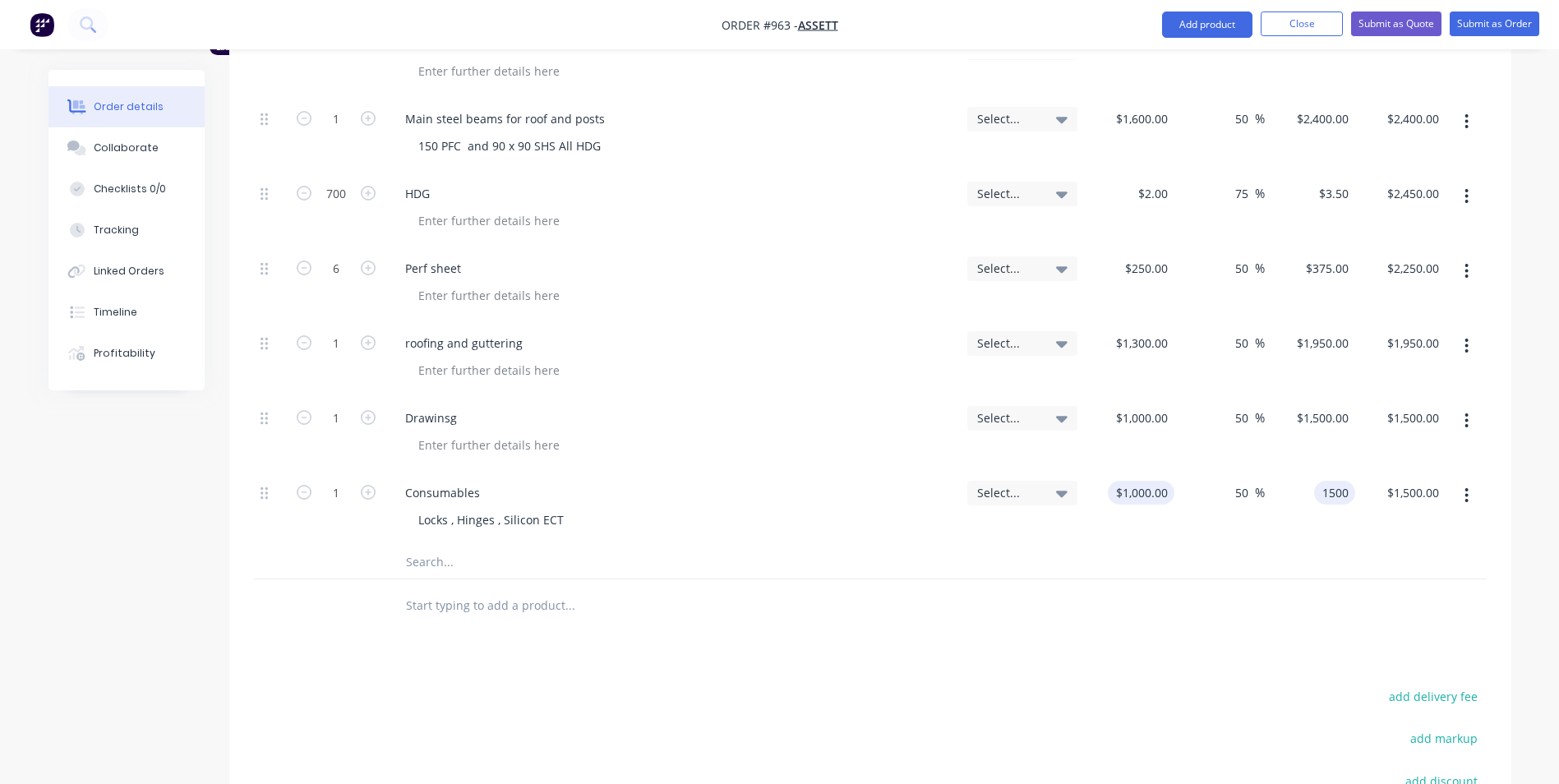
type input "1000"
type input "$1,500.00"
click at [1121, 471] on div "1000 1000" at bounding box center [1129, 508] width 91 height 75
type input "$2,200.00"
type input "$3,300.00"
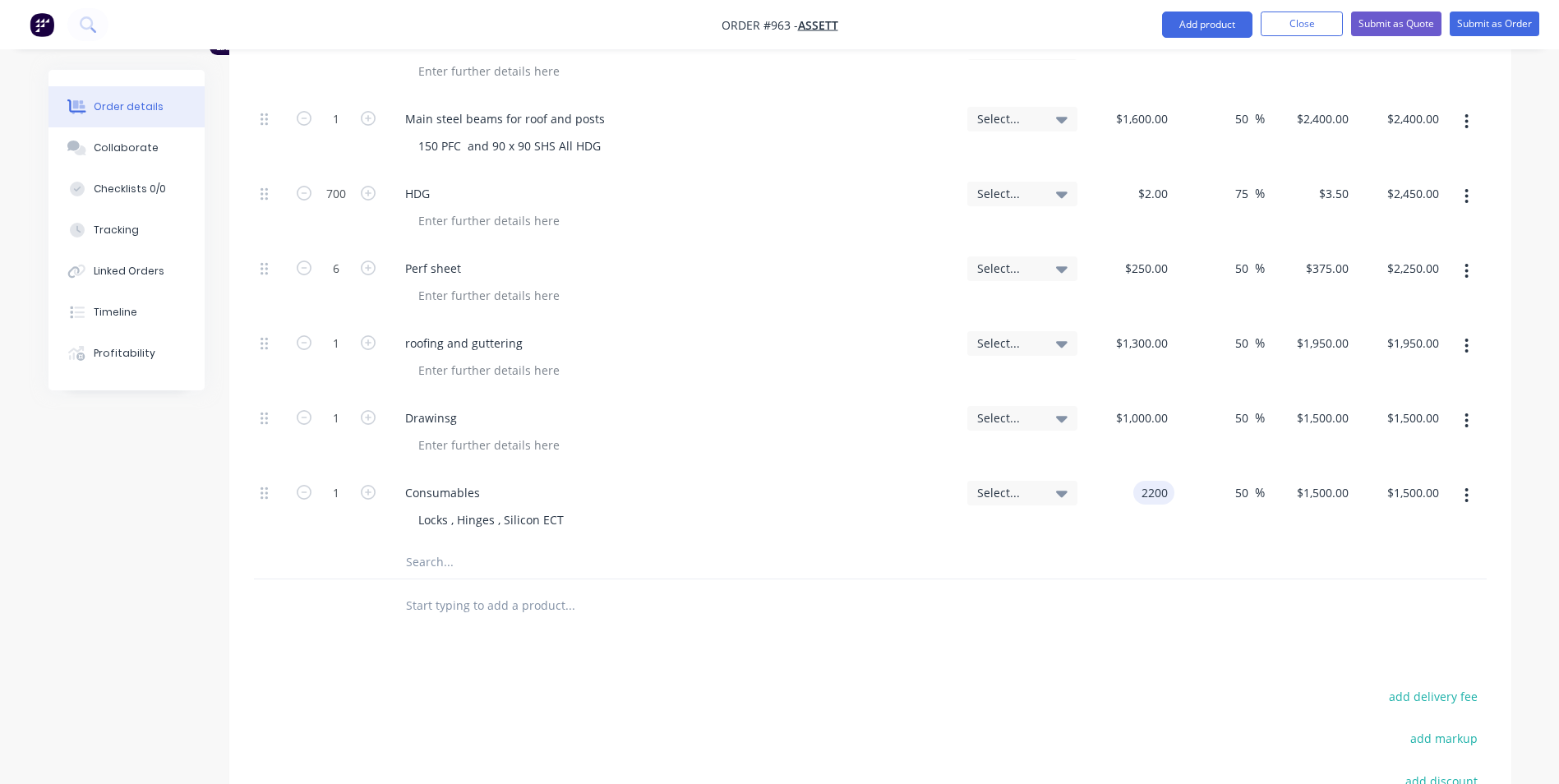
type input "$3,300.00"
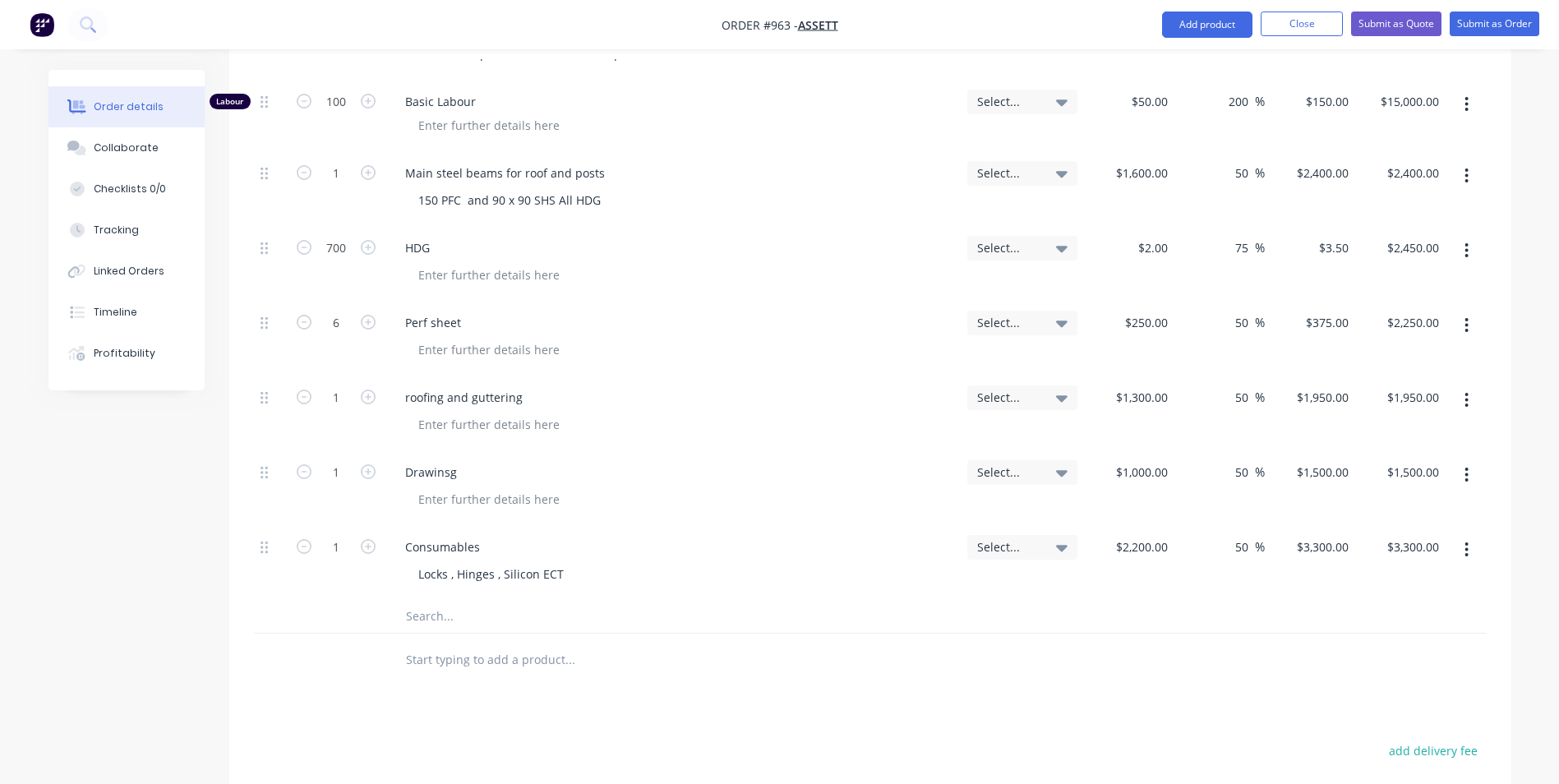
scroll to position [712, 0]
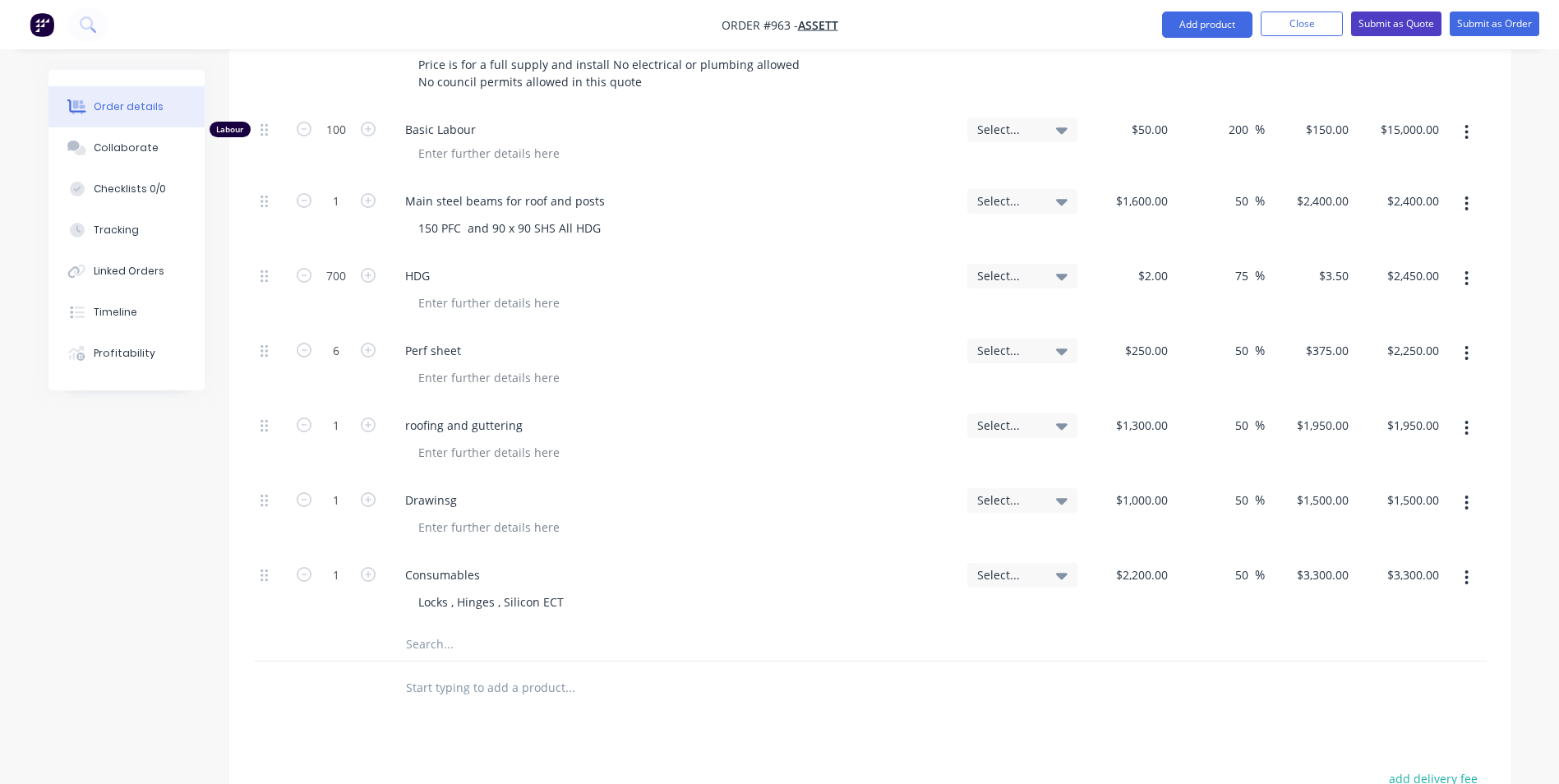
click at [1380, 27] on button "Submit as Quote" at bounding box center [1396, 24] width 91 height 24
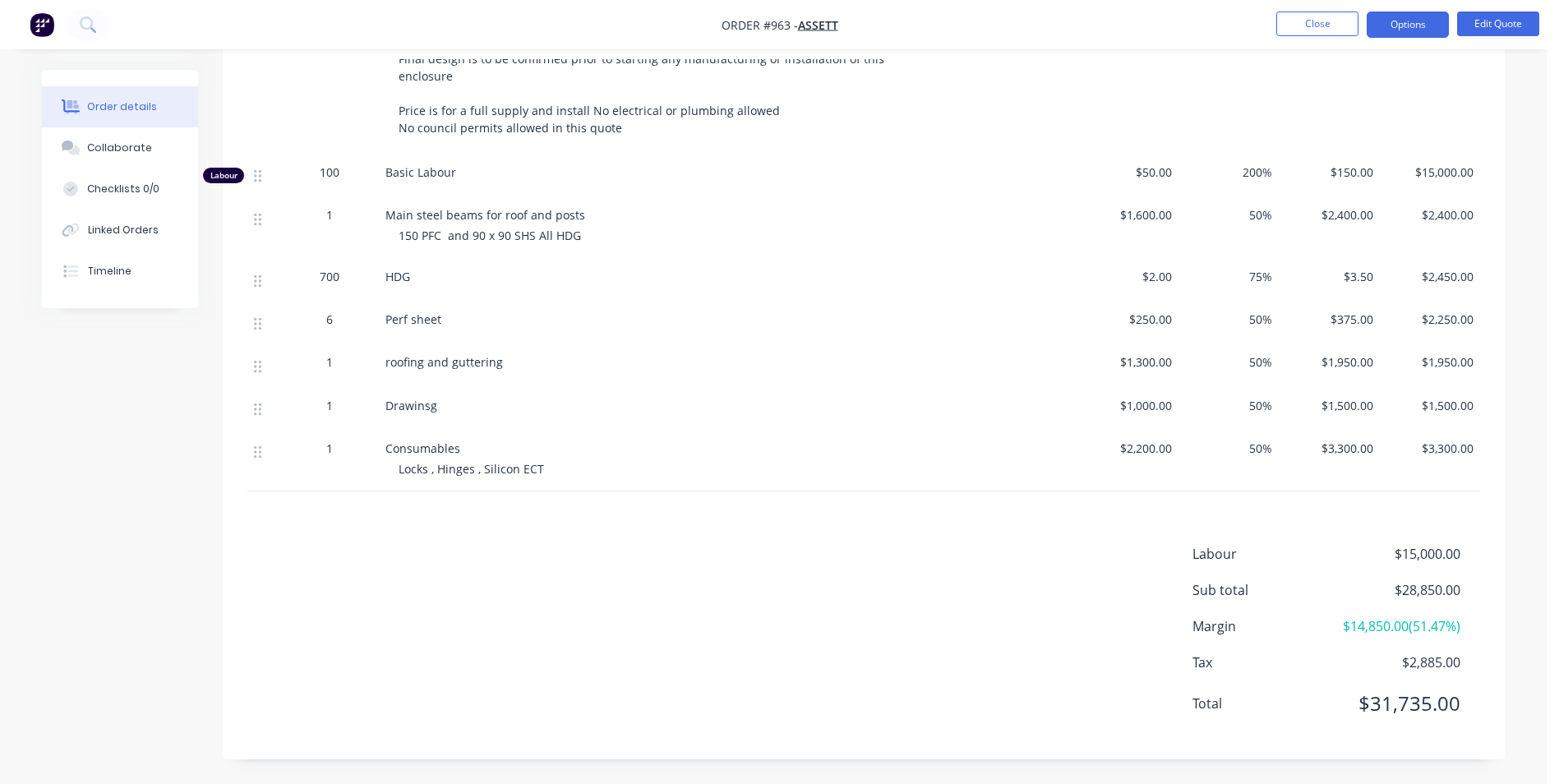
scroll to position [0, 0]
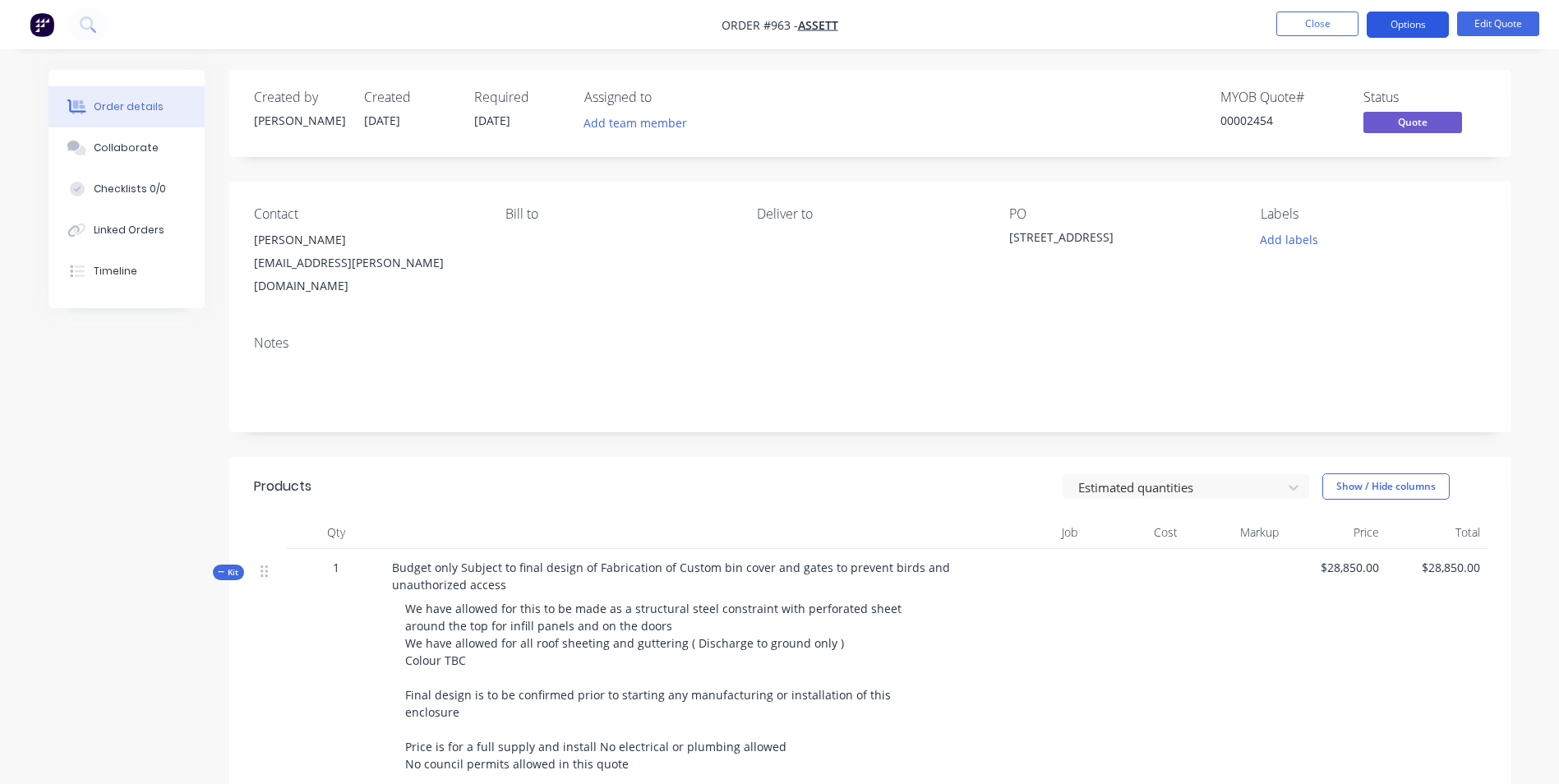
click at [1395, 24] on button "Options" at bounding box center [1408, 24] width 82 height 26
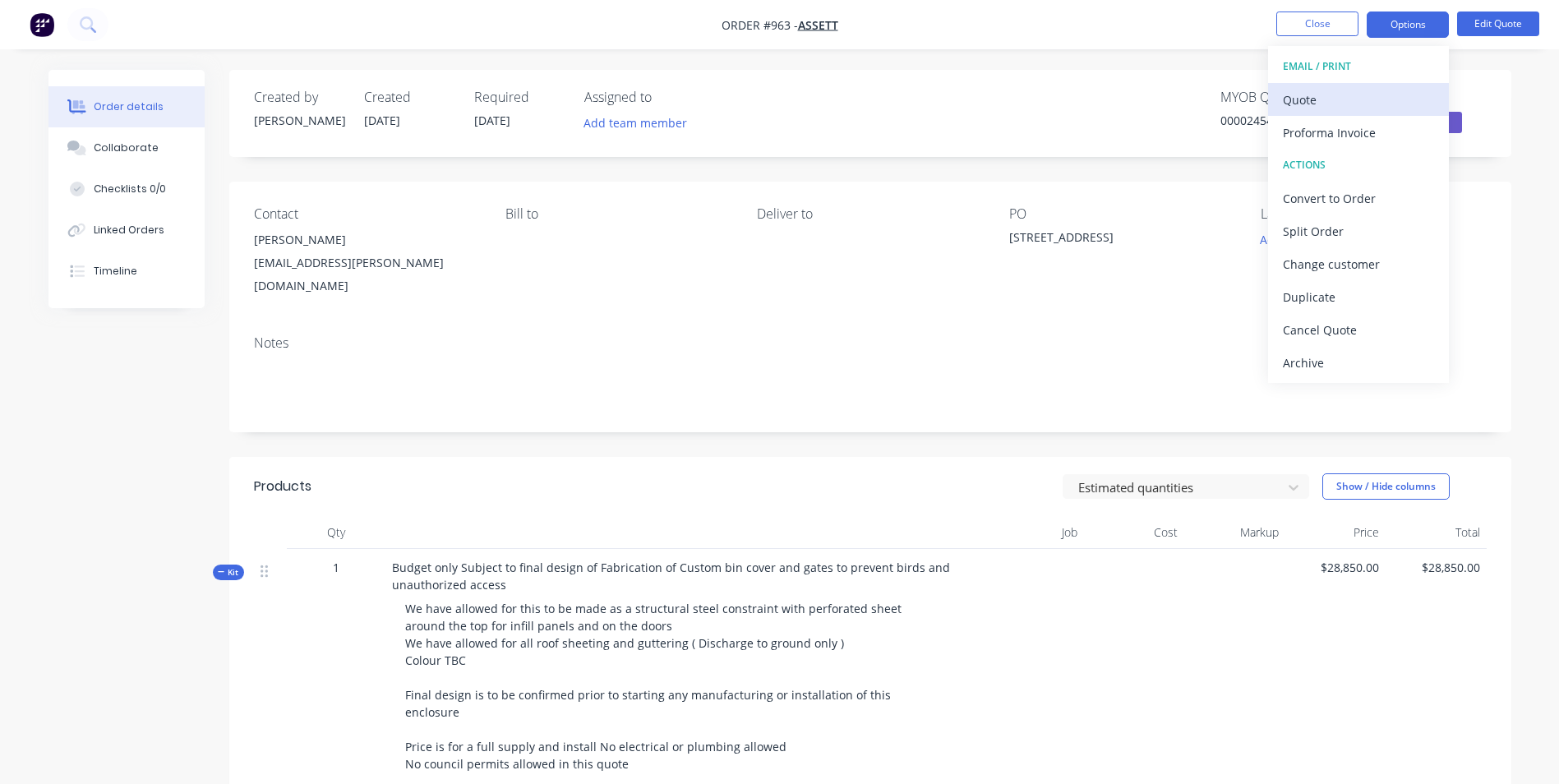
click at [1293, 98] on div "Quote" at bounding box center [1358, 100] width 151 height 24
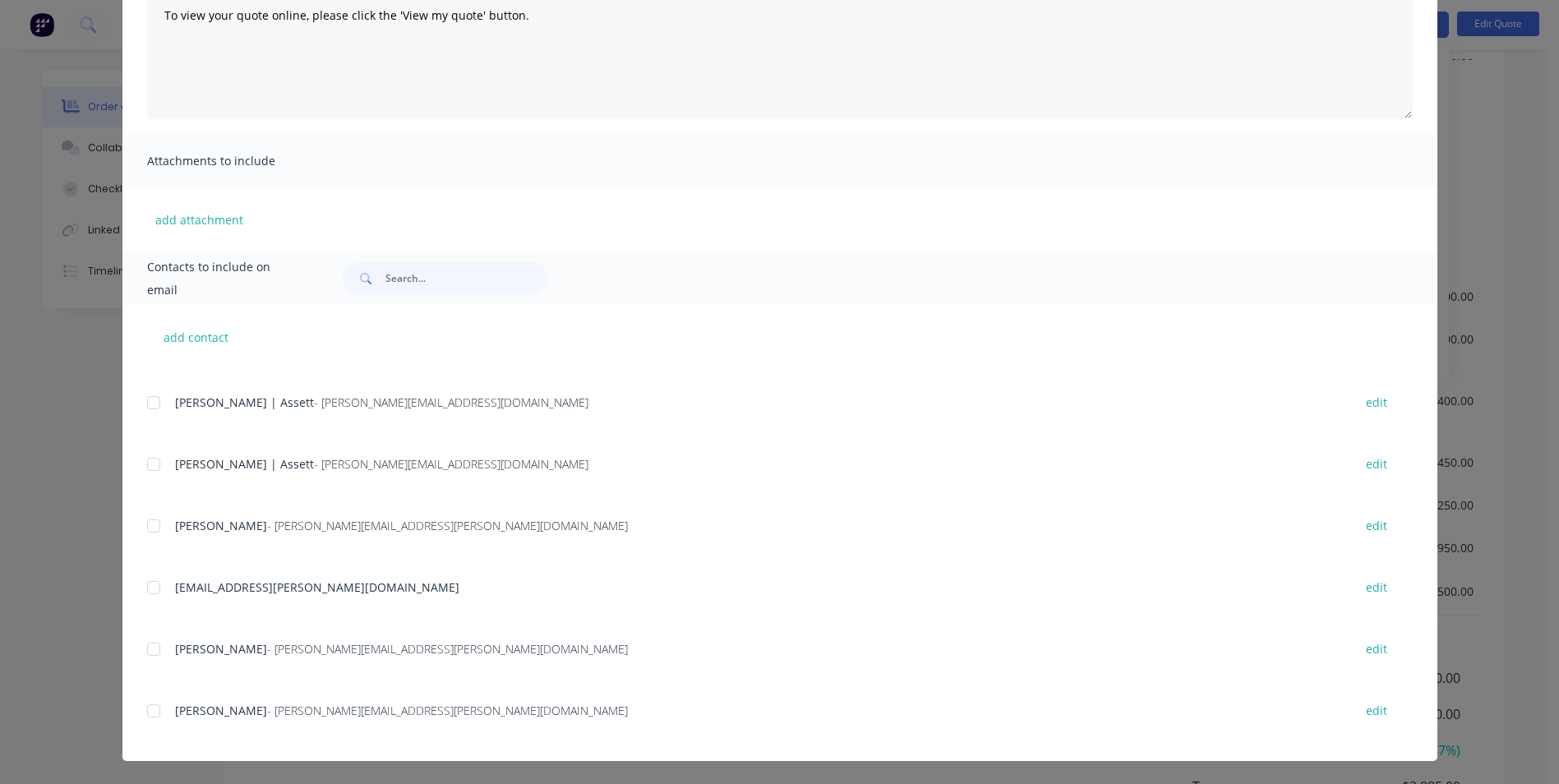
scroll to position [622, 0]
click at [137, 518] on div "add contact [PERSON_NAME] | Assett - [EMAIL_ADDRESS][DOMAIN_NAME] edit [PERSON_…" at bounding box center [780, 533] width 1314 height 456
click at [151, 518] on div at bounding box center [153, 525] width 33 height 33
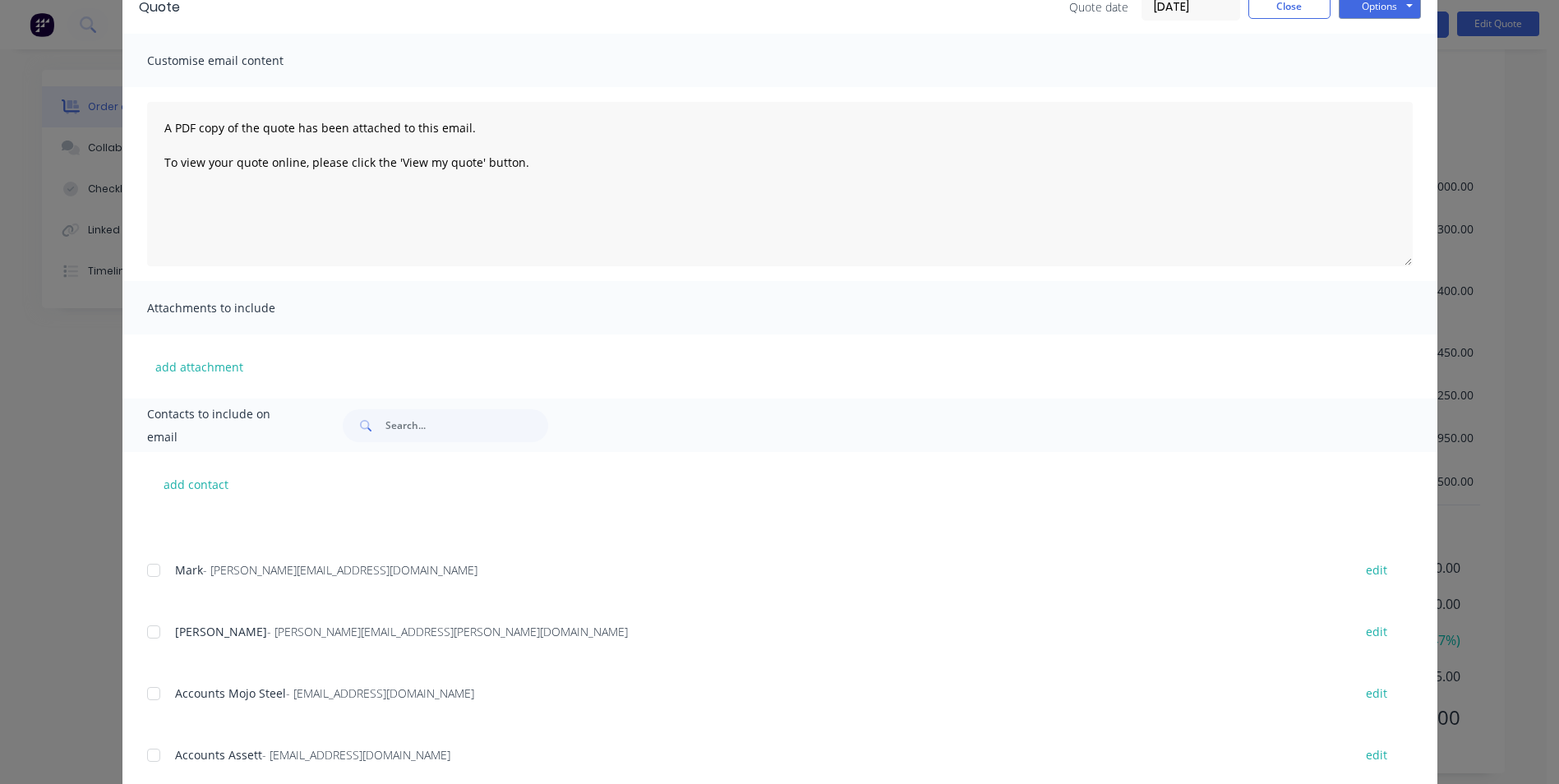
scroll to position [0, 0]
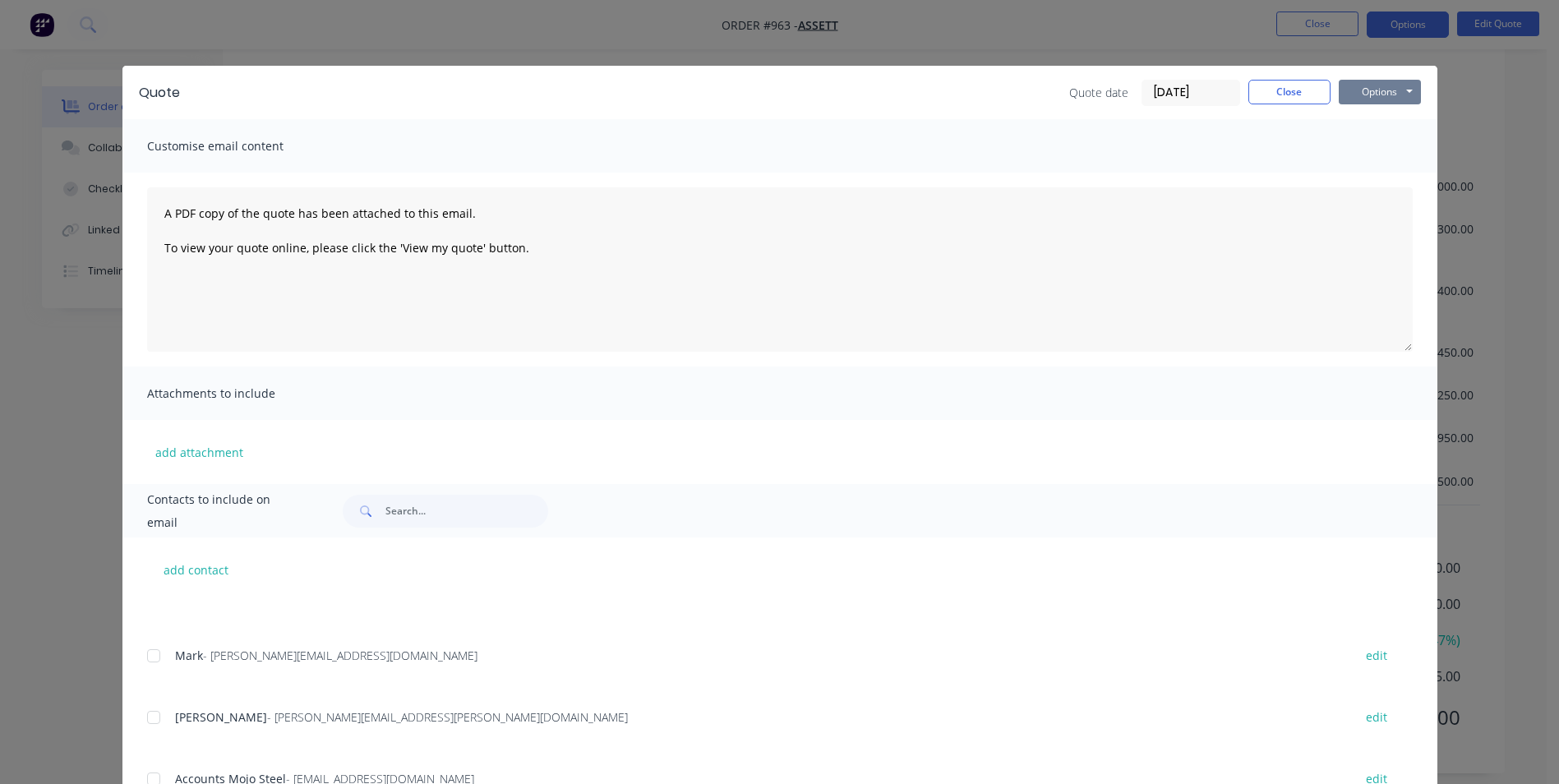
click at [1367, 97] on button "Options" at bounding box center [1380, 92] width 82 height 24
click at [1341, 176] on button "Email" at bounding box center [1391, 176] width 105 height 27
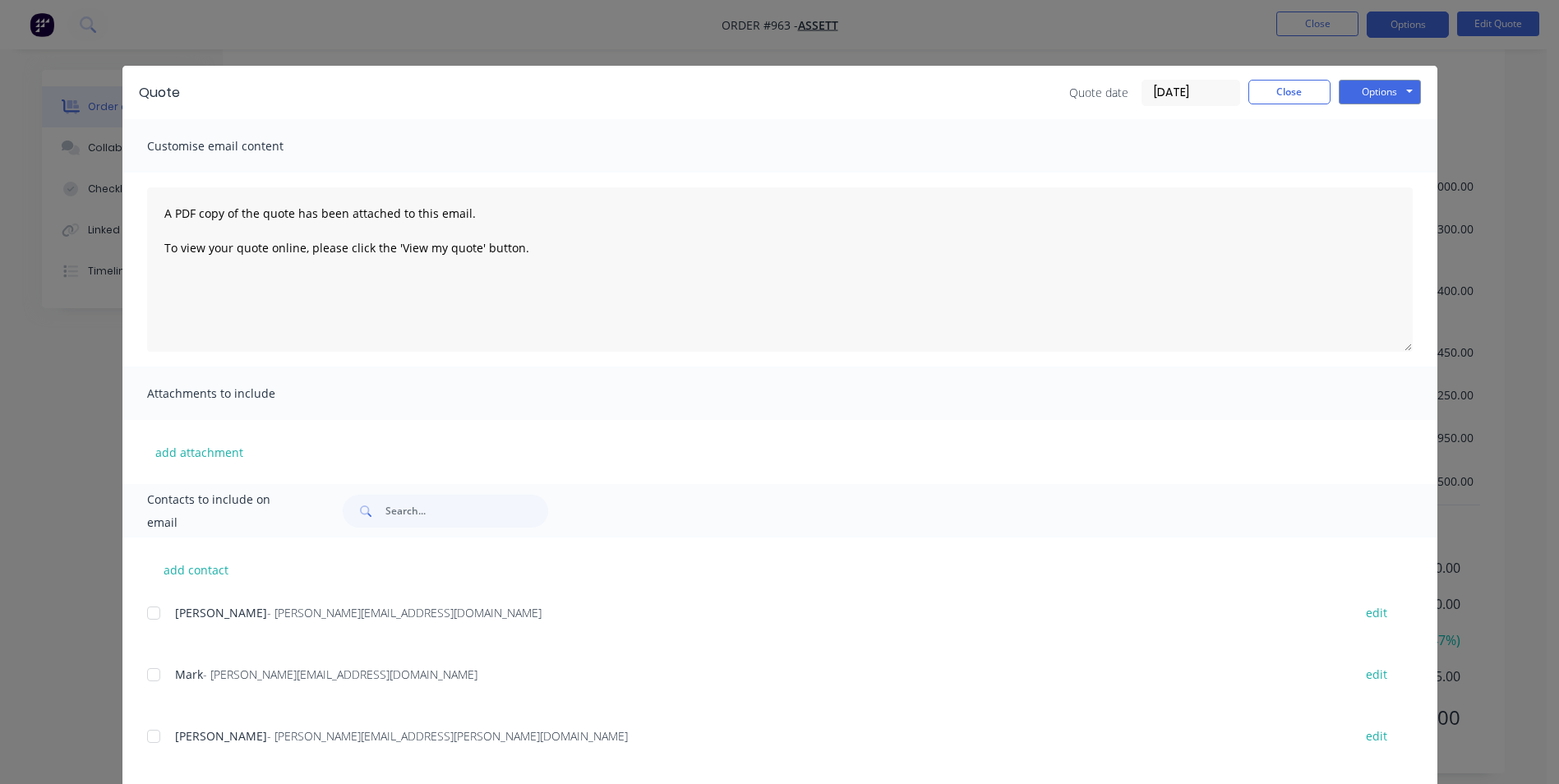
scroll to position [18, 0]
